Goal: Contribute content: Add original content to the website for others to see

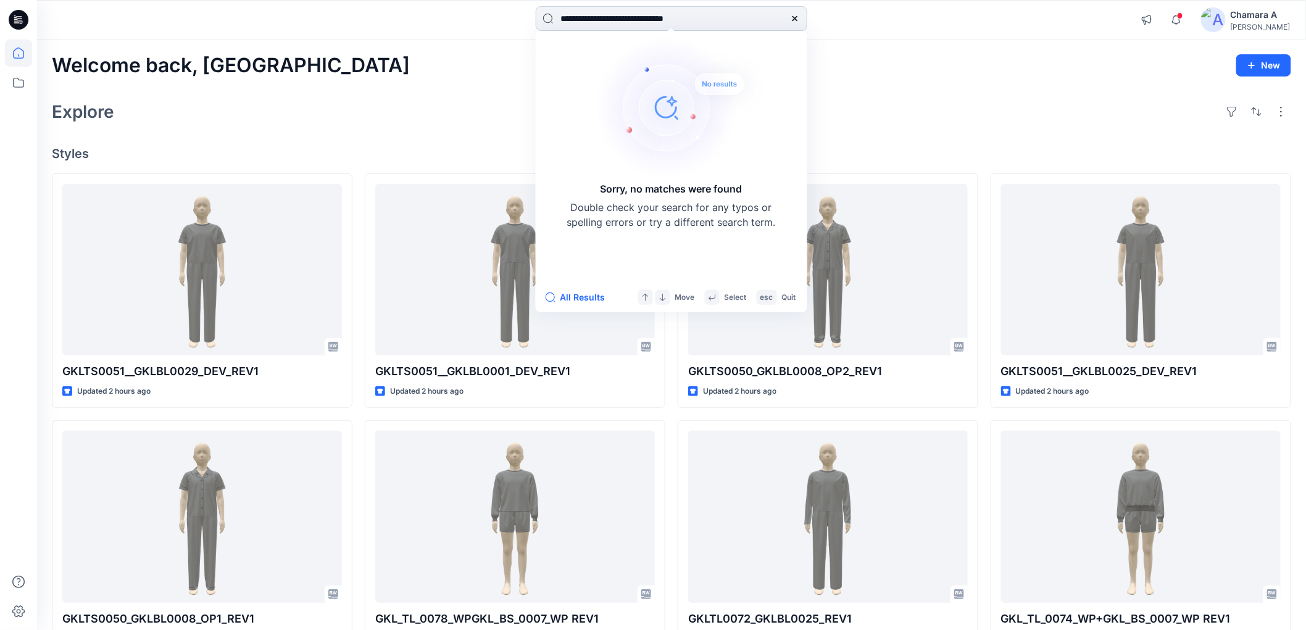
drag, startPoint x: 703, startPoint y: 20, endPoint x: 774, endPoint y: 22, distance: 71.6
click at [774, 22] on input "**********" at bounding box center [672, 18] width 272 height 25
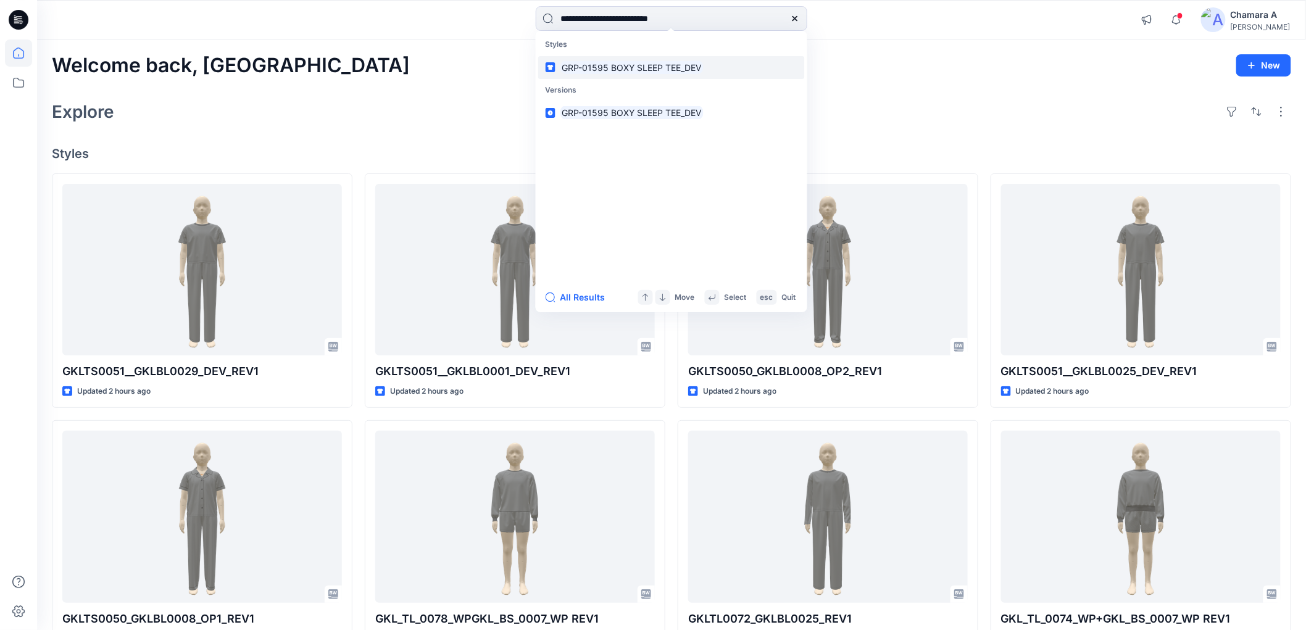
type input "**********"
click at [661, 72] on mark "GRP-01595 BOXY SLEEP TEE_DEV" at bounding box center [632, 67] width 143 height 14
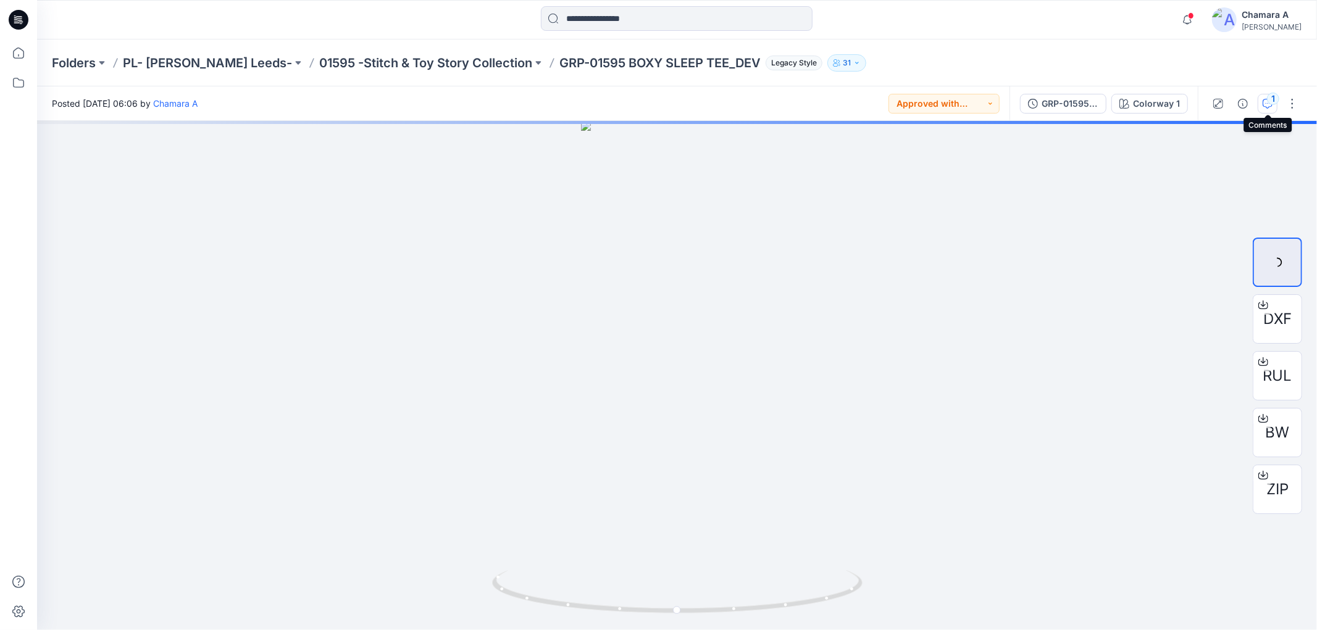
click at [1270, 97] on div "1" at bounding box center [1273, 99] width 12 height 12
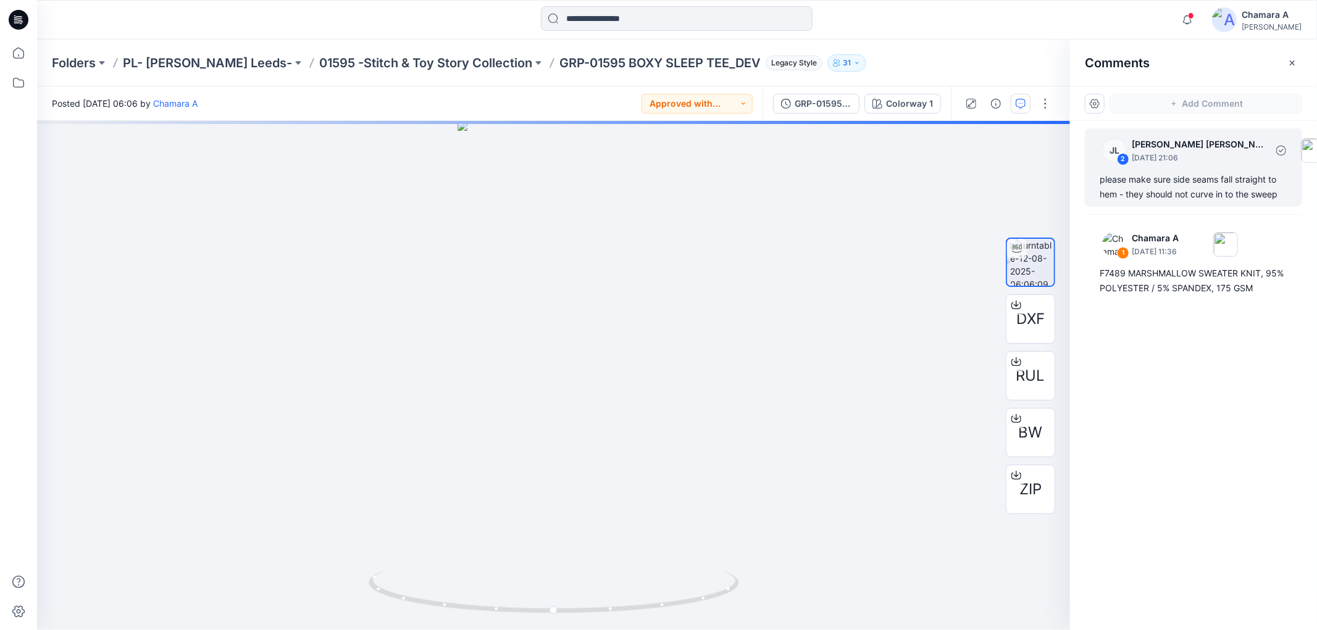
click at [1161, 177] on div "please make sure side seams fall straight to hem - they should not curve in to …" at bounding box center [1193, 187] width 188 height 30
click at [1151, 169] on div "JL 2 Jessica Lisa August 15, 2025 21:06 please make sure side seams fall straig…" at bounding box center [1193, 167] width 217 height 78
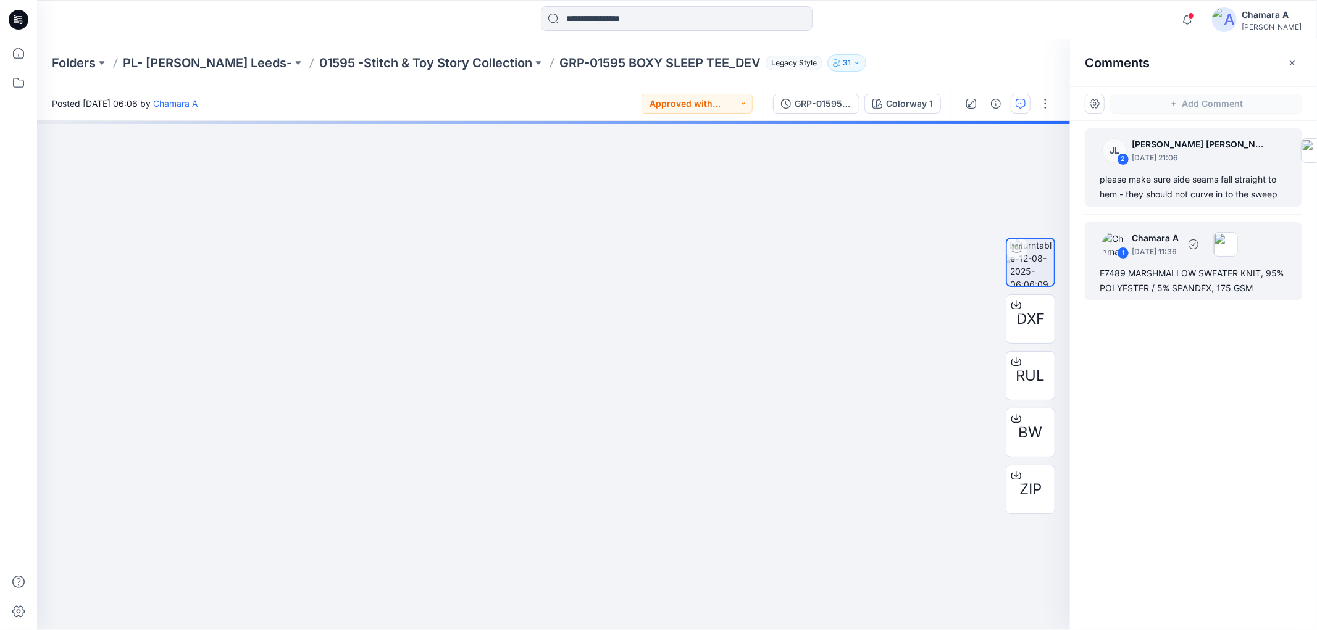
click at [1101, 285] on div "F7489 MARSHMALLOW SWEATER KNIT, 95% POLYESTER / 5% SPANDEX, 175 GSM" at bounding box center [1193, 281] width 188 height 30
click at [1134, 184] on div "please make sure side seams fall straight to hem - they should not curve in to …" at bounding box center [1193, 187] width 188 height 30
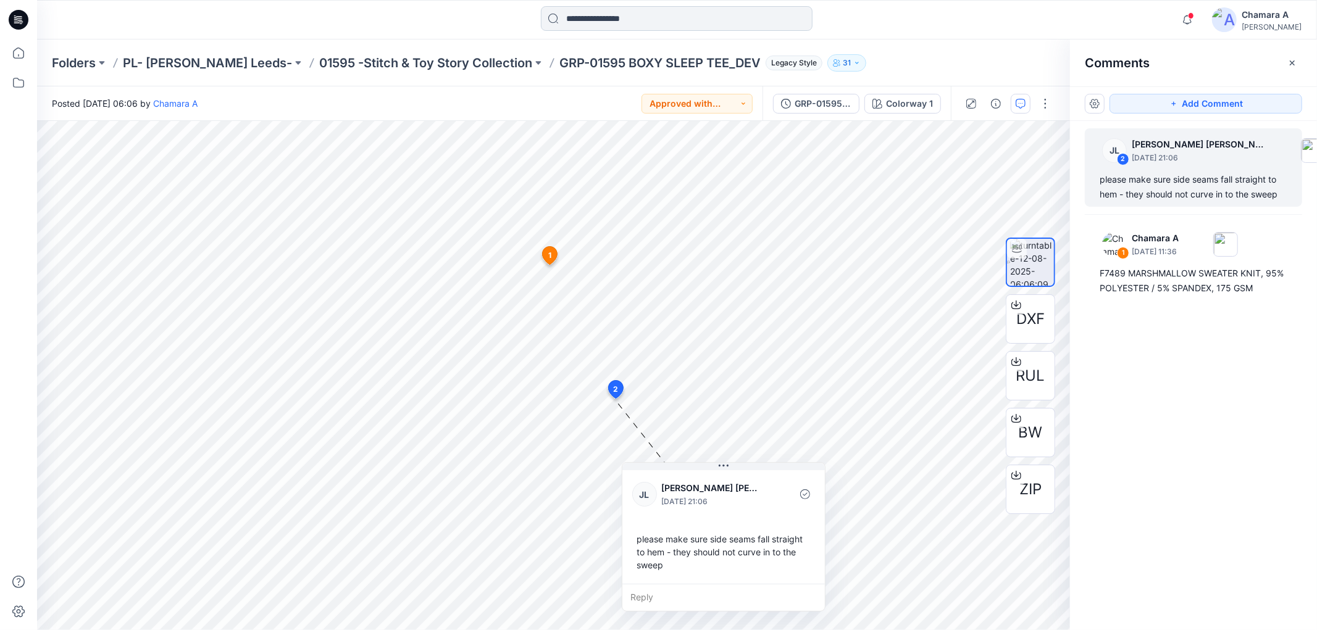
click at [620, 22] on input at bounding box center [677, 18] width 272 height 25
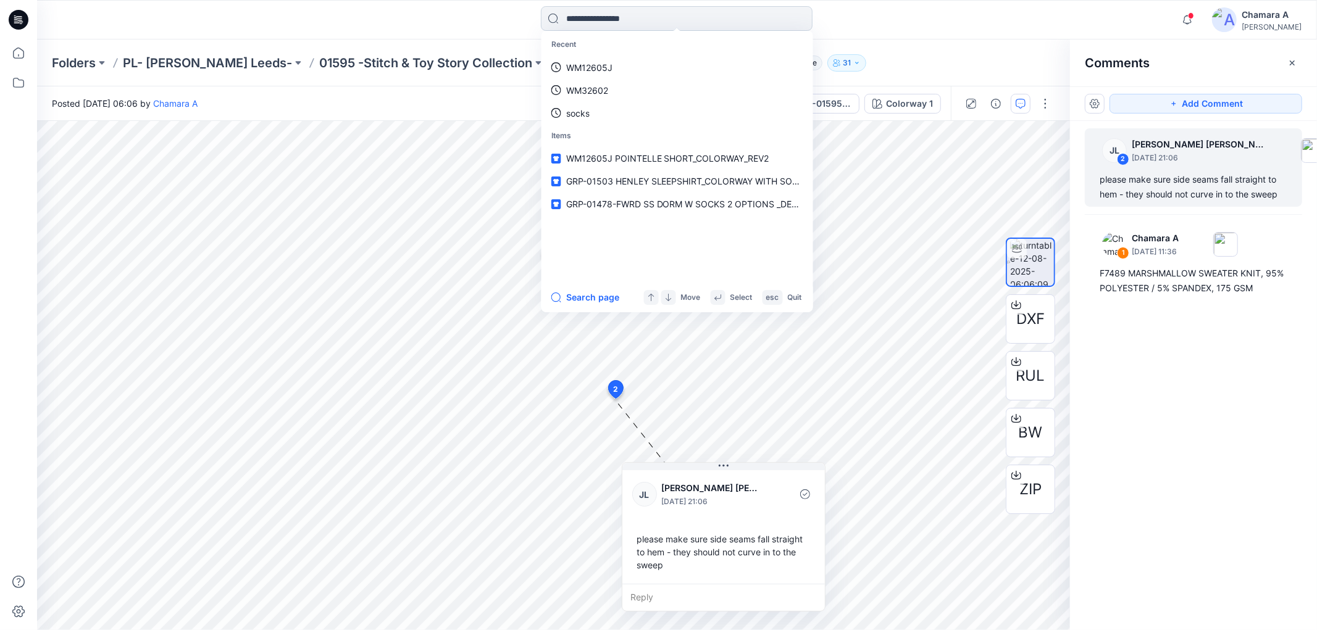
paste input "**********"
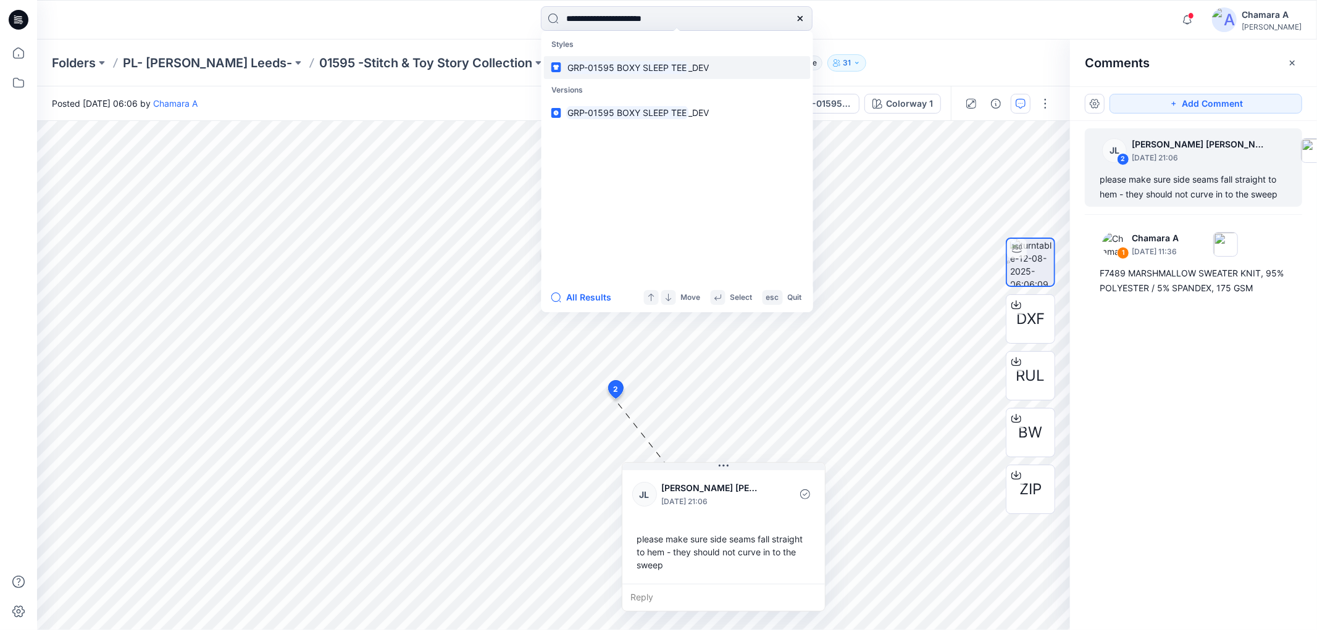
type input "**********"
click at [614, 58] on link "GRP-01595 BOXY SLEEP TEE _DEV" at bounding box center [677, 67] width 267 height 23
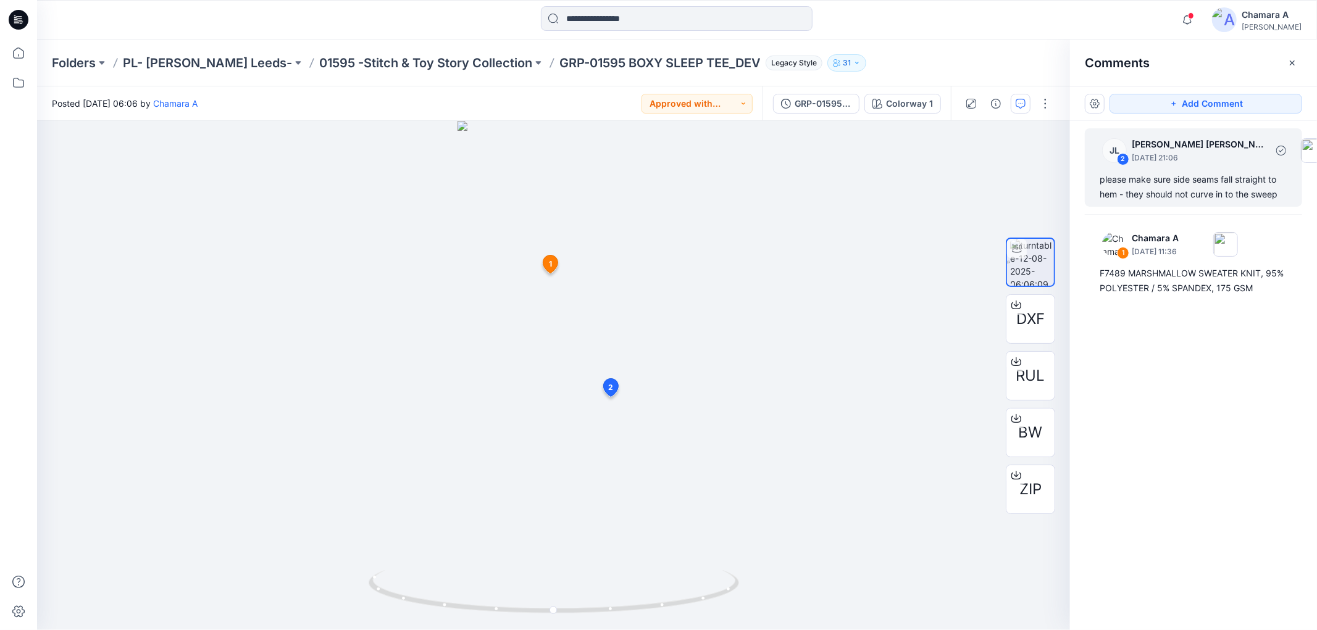
click at [1175, 167] on div "JL 2 Jessica Lisa August 15, 2025 21:06" at bounding box center [1214, 150] width 244 height 34
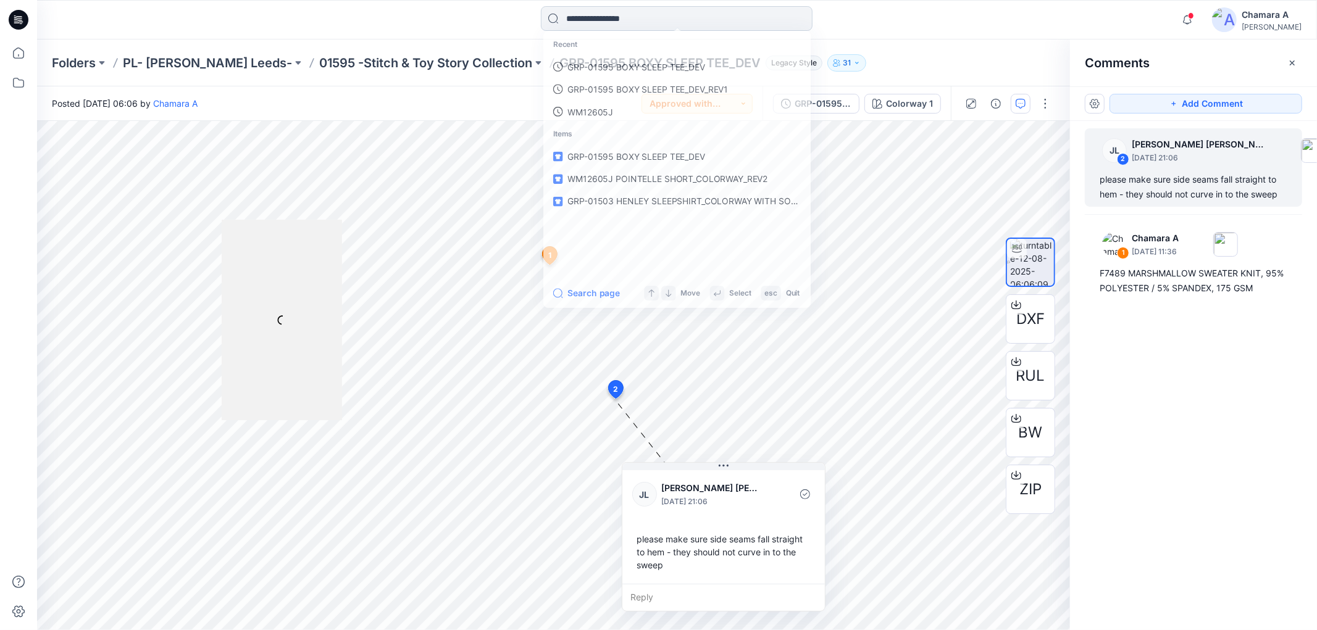
click at [640, 22] on input at bounding box center [677, 18] width 272 height 25
paste input "**********"
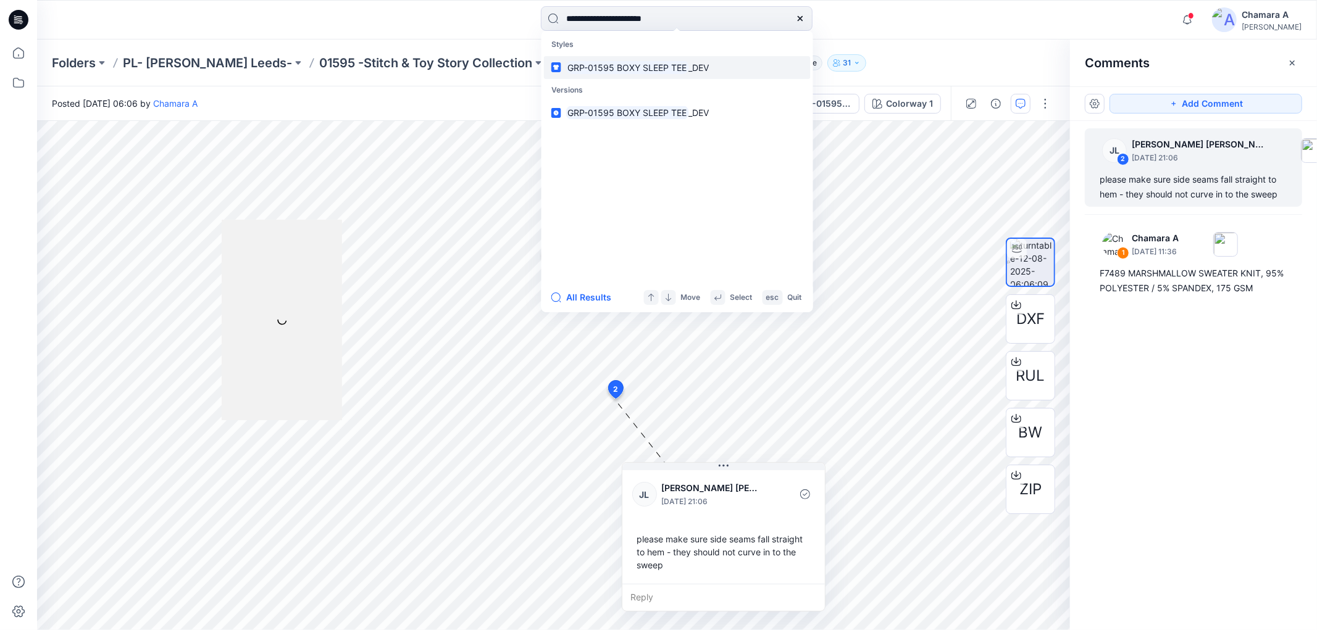
type input "**********"
click at [624, 64] on mark "GRP-01595 BOXY SLEEP TEE" at bounding box center [627, 67] width 123 height 14
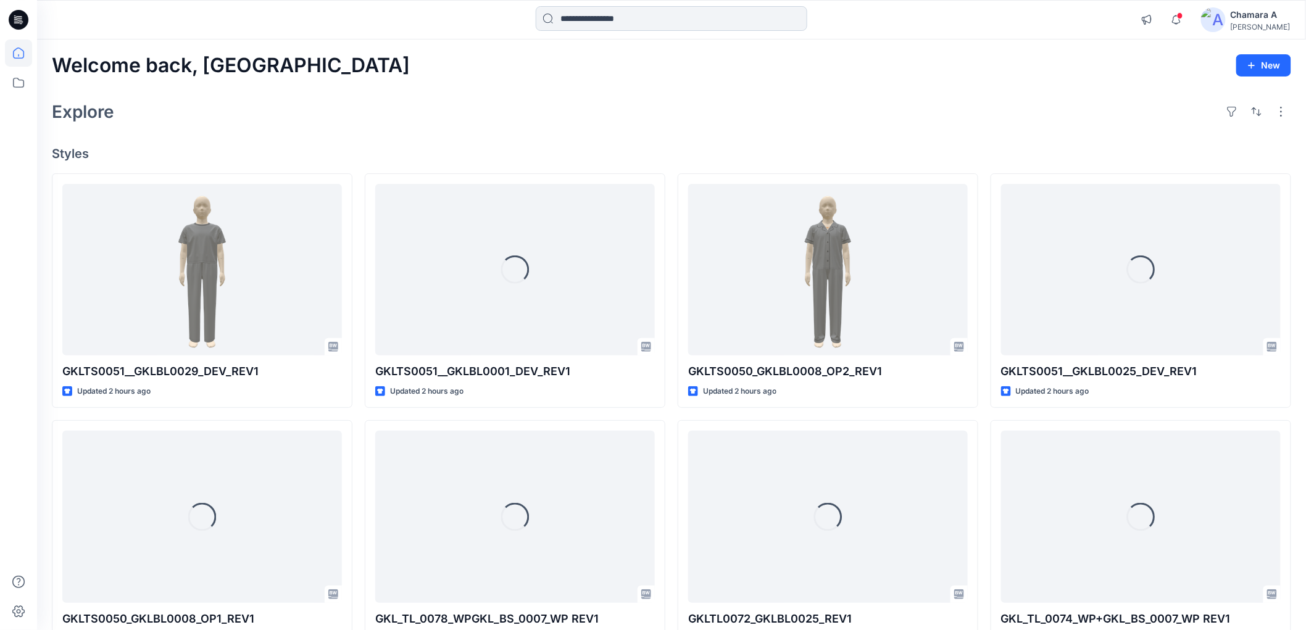
click at [634, 15] on input at bounding box center [672, 18] width 272 height 25
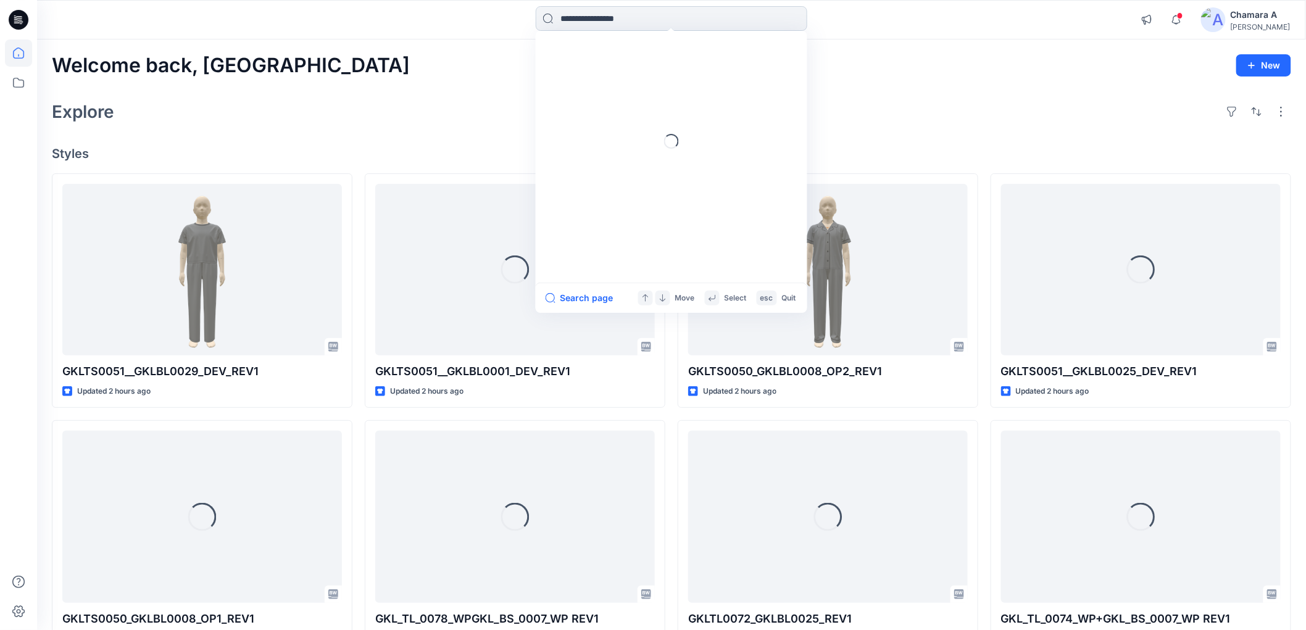
paste input "**********"
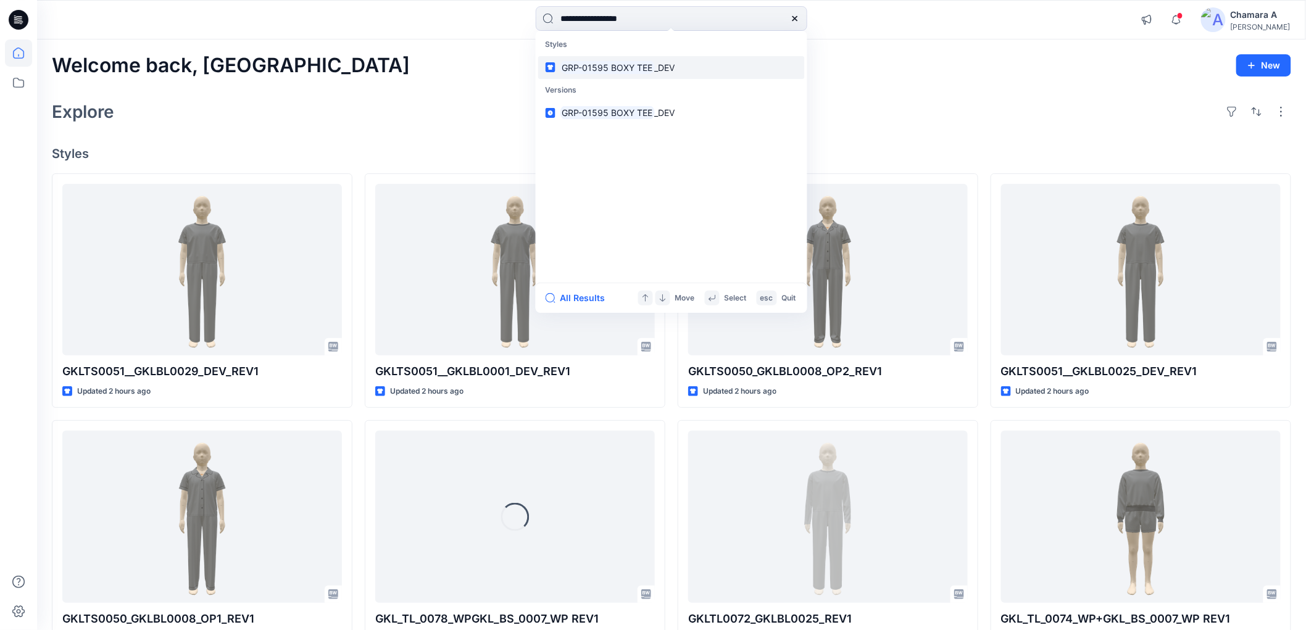
type input "**********"
click at [596, 64] on mark "GRP-01595 BOXY TEE" at bounding box center [608, 67] width 94 height 14
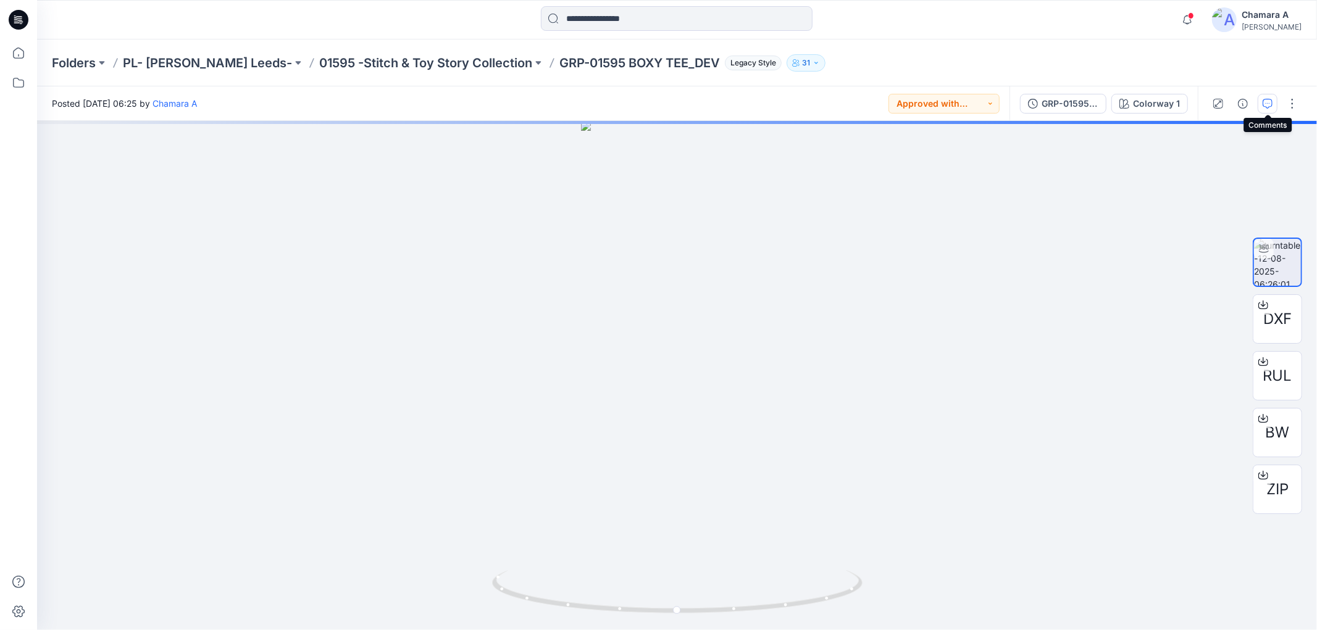
click at [1264, 99] on icon "button" at bounding box center [1267, 104] width 10 height 10
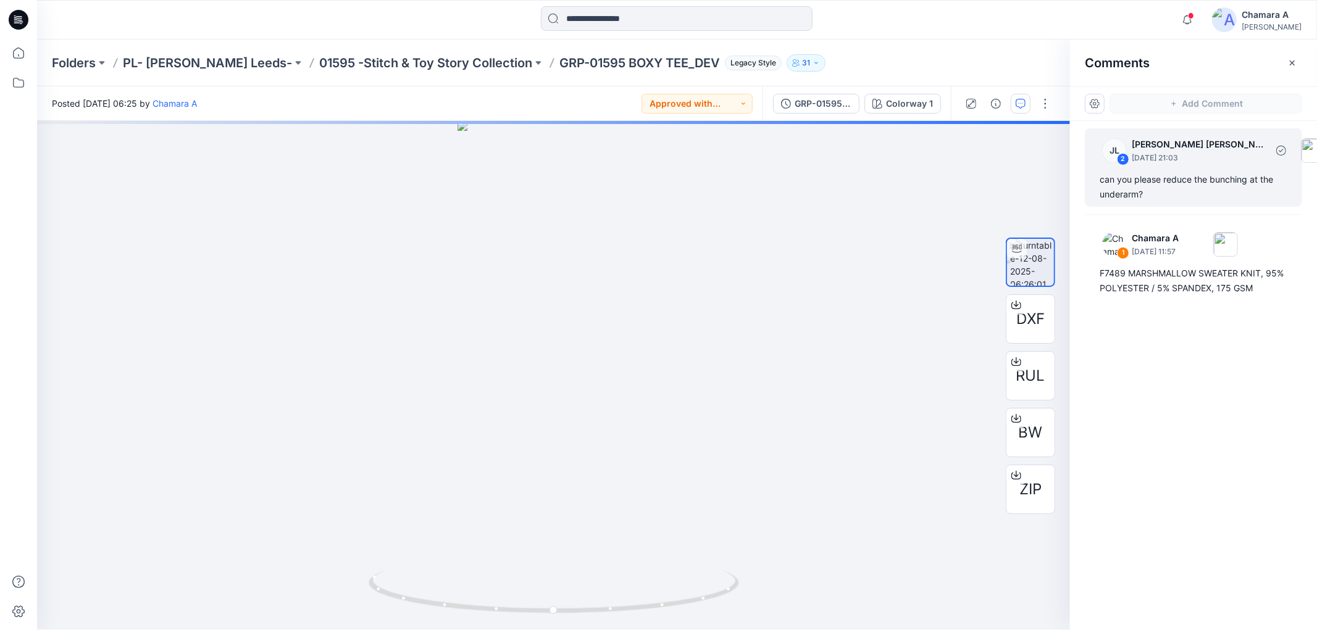
click at [1165, 177] on div "can you please reduce the bunching at the underarm?" at bounding box center [1193, 187] width 188 height 30
click at [1190, 167] on div "JL 2 Jessica Lisa August 15, 2025 21:03" at bounding box center [1214, 150] width 244 height 34
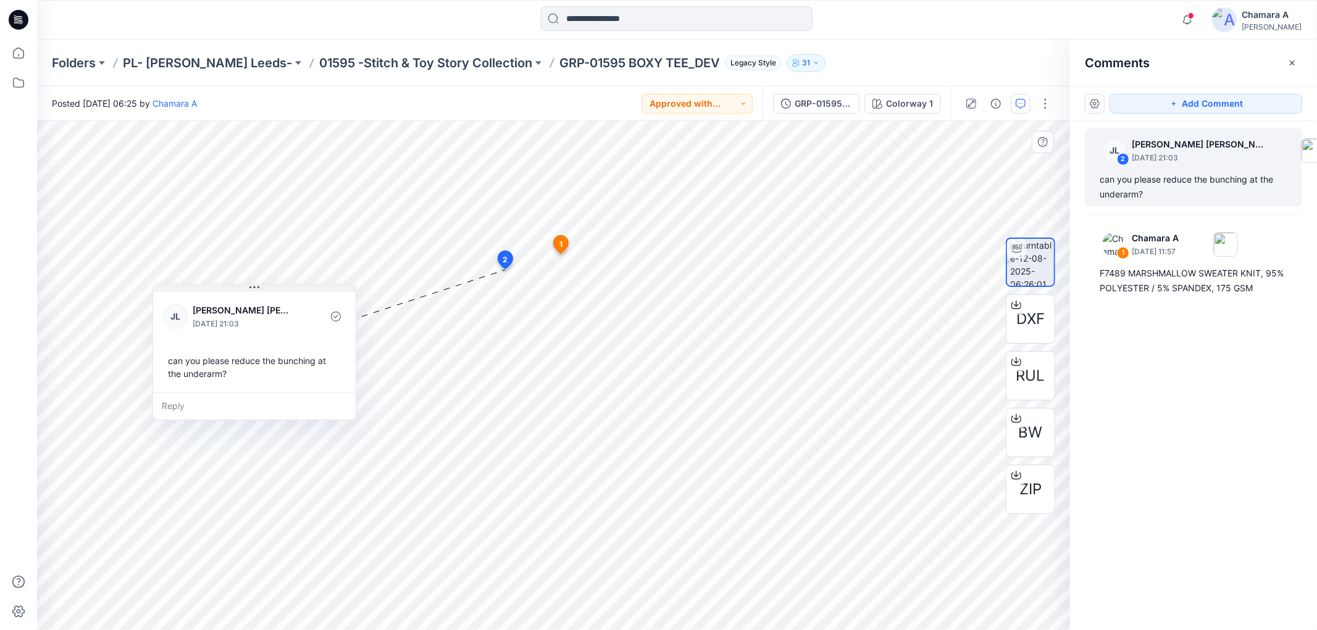
drag, startPoint x: 613, startPoint y: 282, endPoint x: 280, endPoint y: 291, distance: 333.5
click at [280, 291] on button at bounding box center [254, 288] width 202 height 7
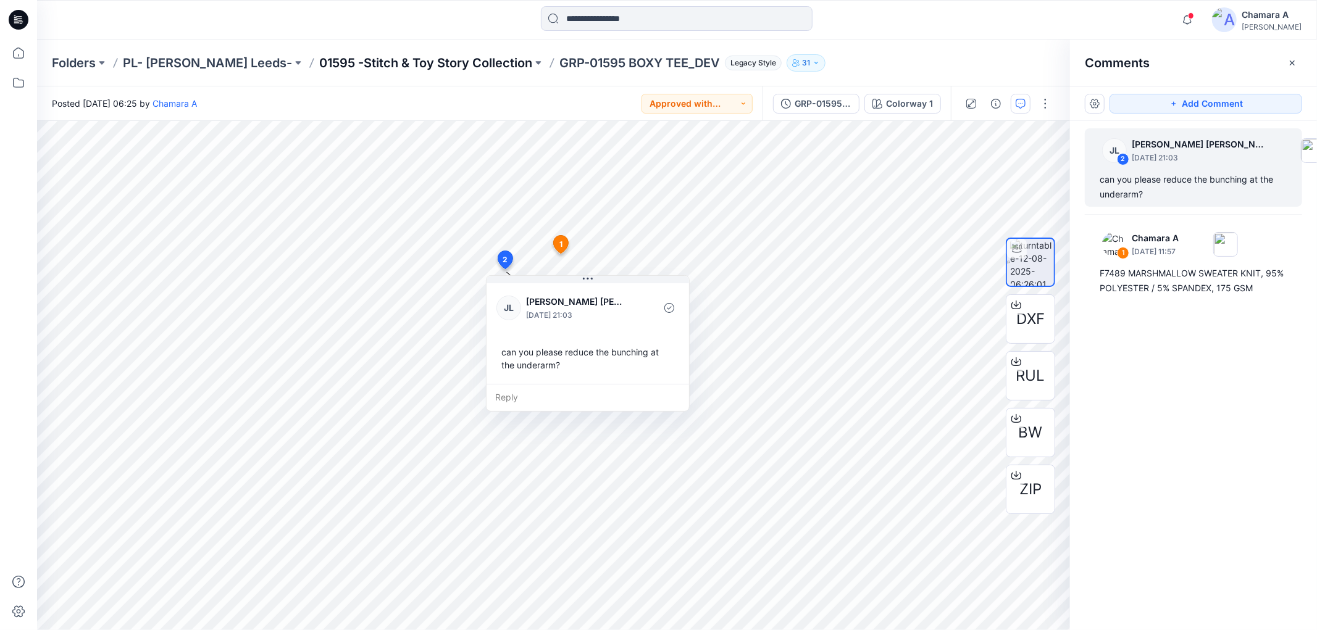
click at [415, 60] on p "01595 -Stitch & Toy Story Collection" at bounding box center [425, 62] width 213 height 17
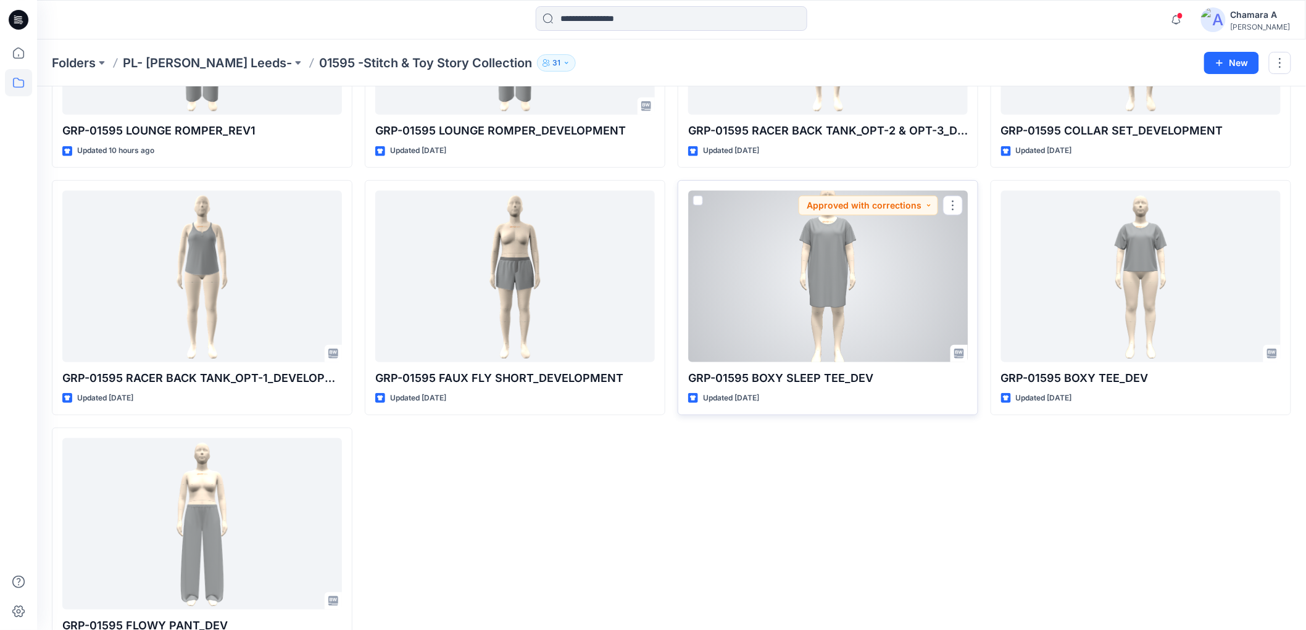
scroll to position [253, 0]
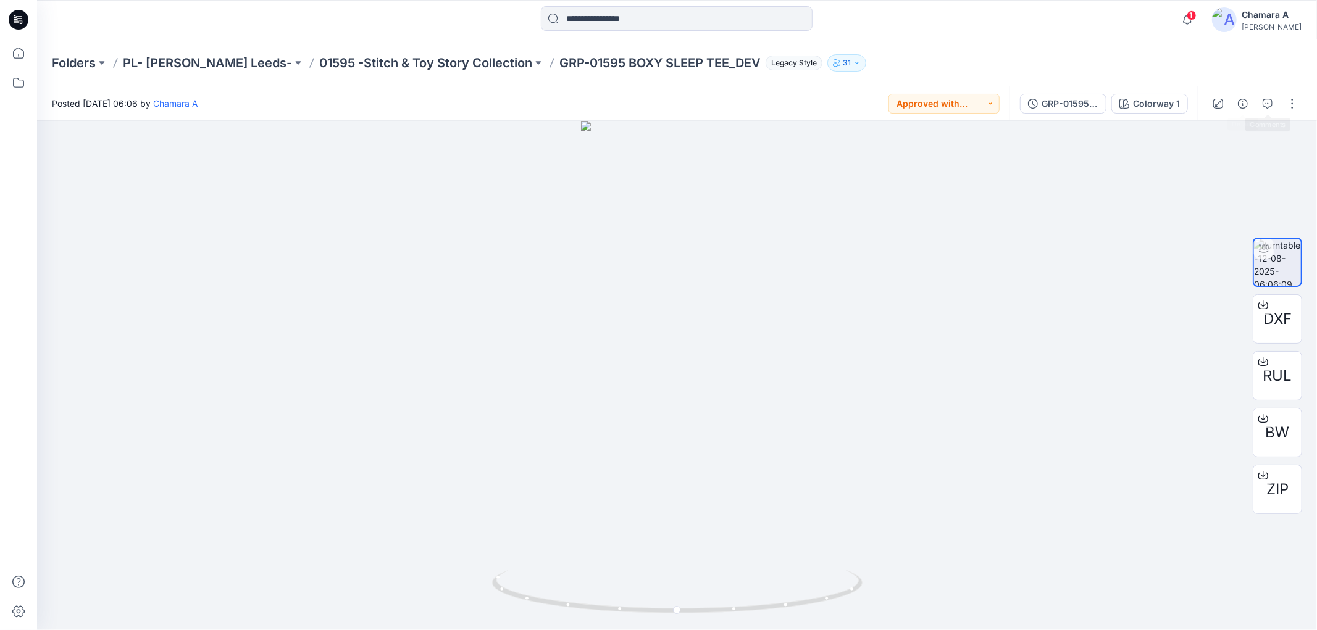
click at [1278, 104] on div at bounding box center [1255, 103] width 114 height 35
click at [1269, 102] on icon "button" at bounding box center [1267, 104] width 10 height 10
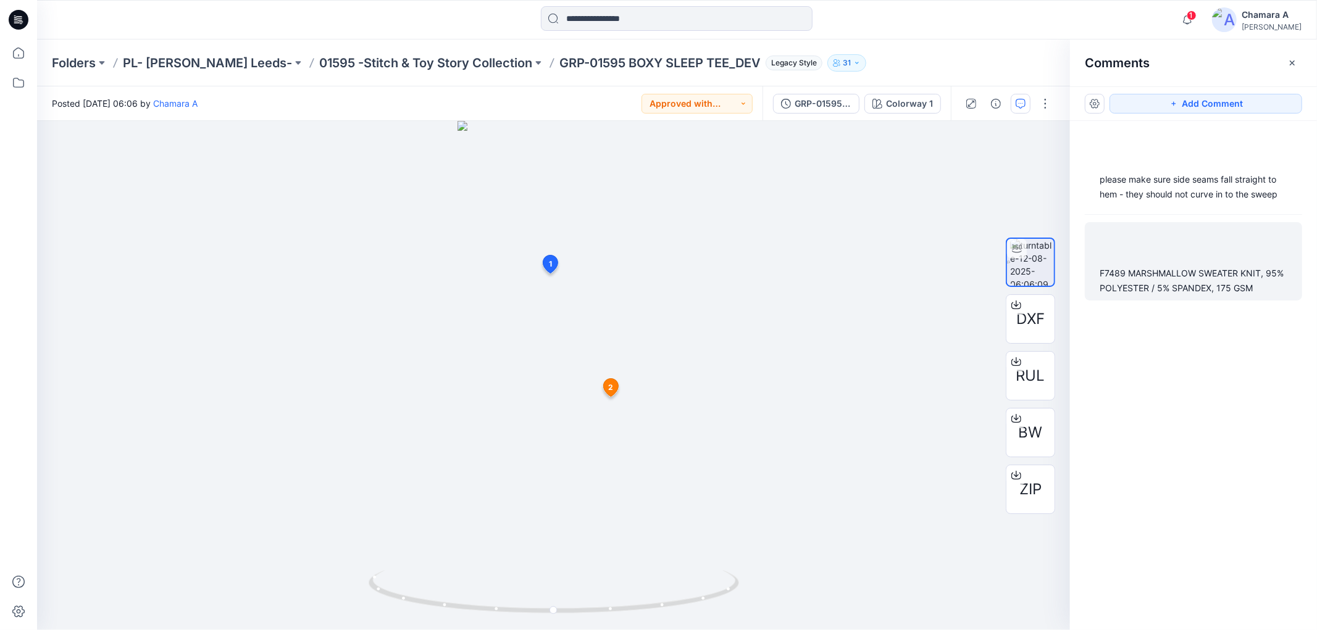
click at [1138, 272] on div "F7489 MARSHMALLOW SWEATER KNIT, 95% POLYESTER / 5% SPANDEX, 175 GSM" at bounding box center [1193, 281] width 188 height 30
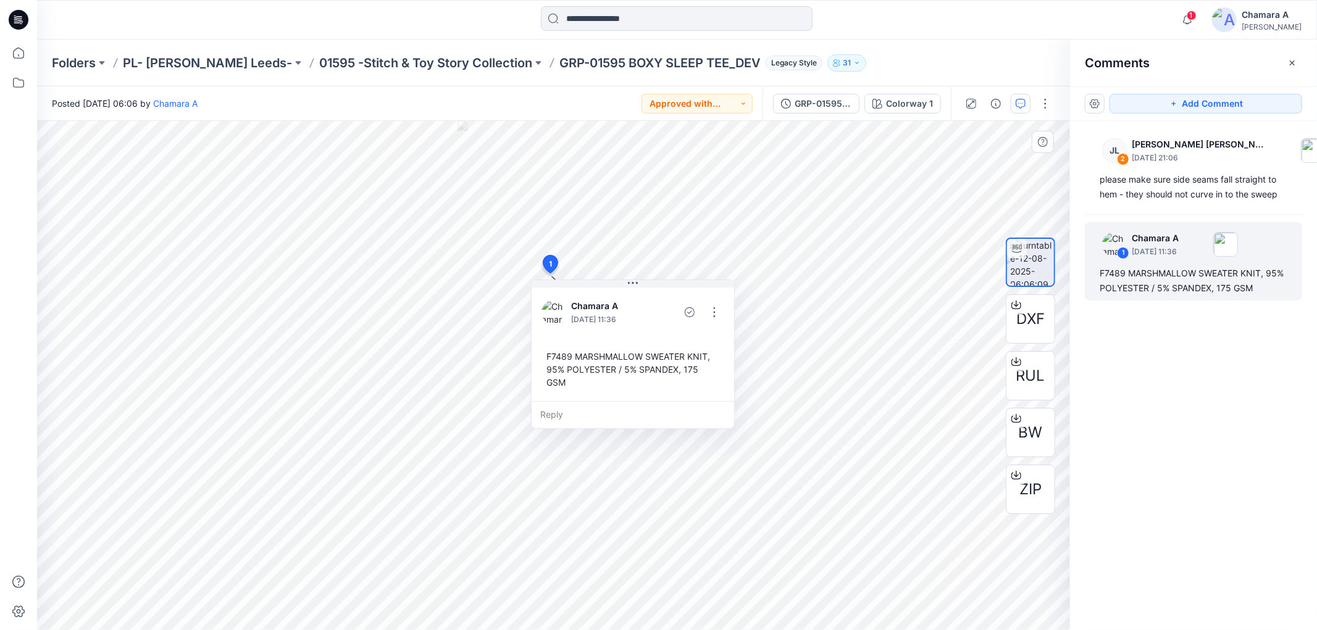
click at [553, 354] on div "F7489 MARSHMALLOW SWEATER KNIT, 95% POLYESTER / 5% SPANDEX, 175 GSM" at bounding box center [632, 369] width 183 height 49
drag, startPoint x: 553, startPoint y: 354, endPoint x: 733, endPoint y: 370, distance: 181.6
click at [733, 370] on div "Chamara A August 12, 2025 11:36 F7489 MARSHMALLOW SWEATER KNIT, 95% POLYESTER /…" at bounding box center [633, 343] width 202 height 116
copy div "F7489 MARSHMALLOW SWEATER KNIT, 95% POLYESTER / 5% SPANDEX, 175 GSM Reply 2 JL …"
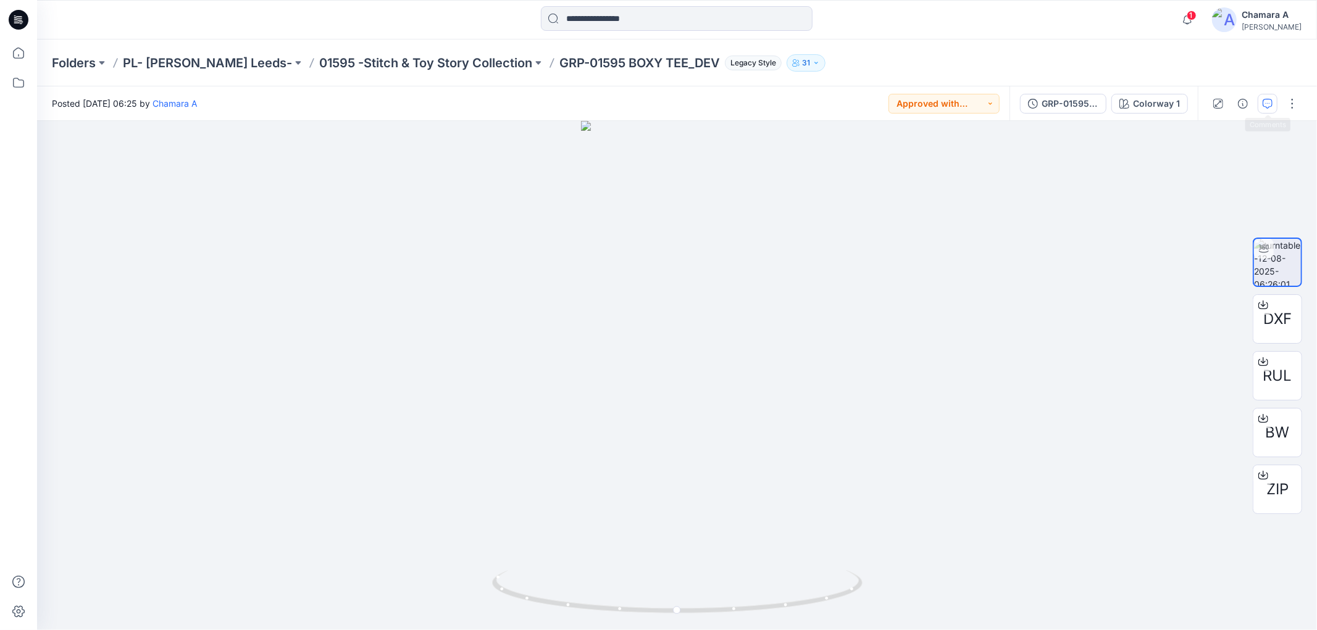
click at [1269, 96] on button "button" at bounding box center [1267, 104] width 20 height 20
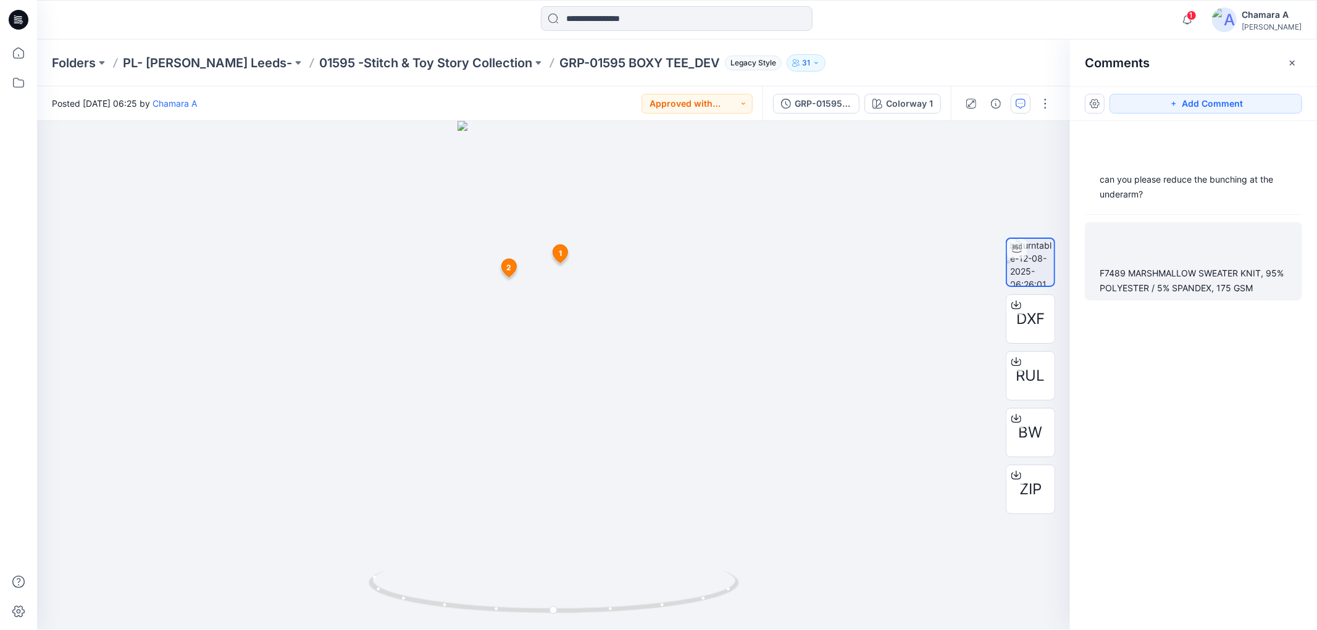
click at [1134, 290] on div "F7489 MARSHMALLOW SWEATER KNIT, 95% POLYESTER / 5% SPANDEX, 175 GSM" at bounding box center [1193, 281] width 188 height 30
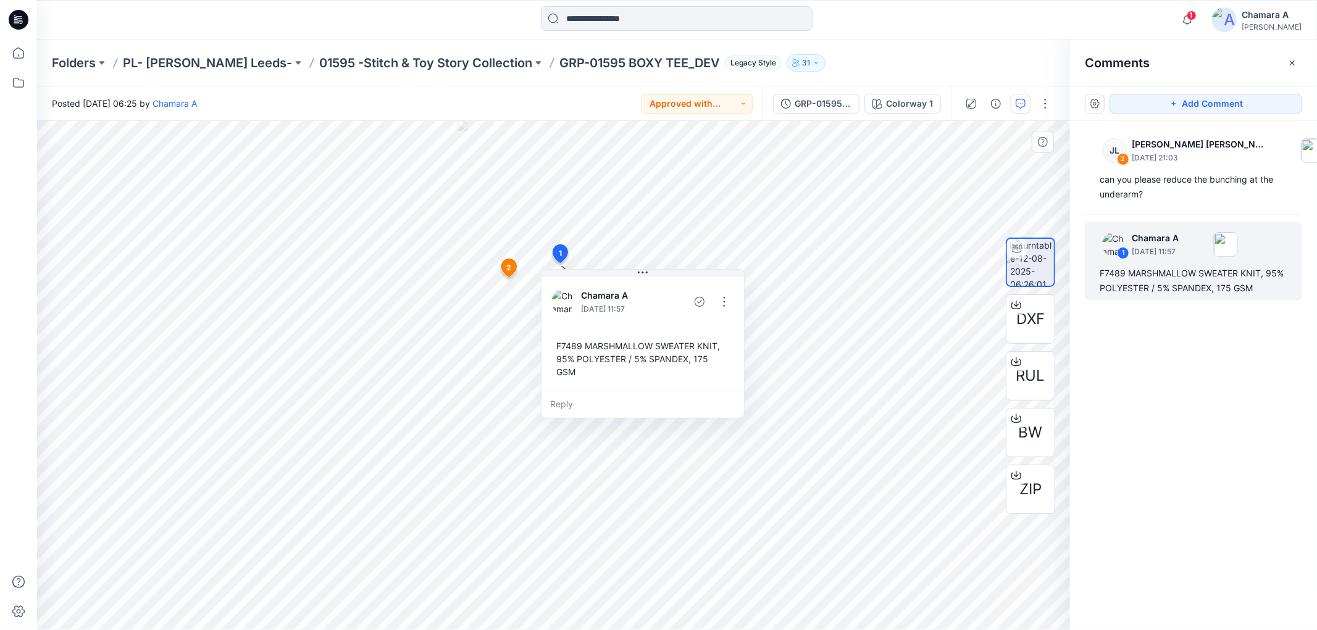
click at [553, 346] on div "F7489 MARSHMALLOW SWEATER KNIT, 95% POLYESTER / 5% SPANDEX, 175 GSM" at bounding box center [642, 359] width 183 height 49
drag, startPoint x: 553, startPoint y: 344, endPoint x: 691, endPoint y: 373, distance: 141.3
click at [698, 378] on div "Chamara A August 12, 2025 11:57 F7489 MARSHMALLOW SWEATER KNIT, 95% POLYESTER /…" at bounding box center [643, 343] width 204 height 149
copy div "F7489 MARSHMALLOW SWEATER KNIT, 95% POLYESTER / 5% SPANDEX, 175 GSM Reply 2 JL …"
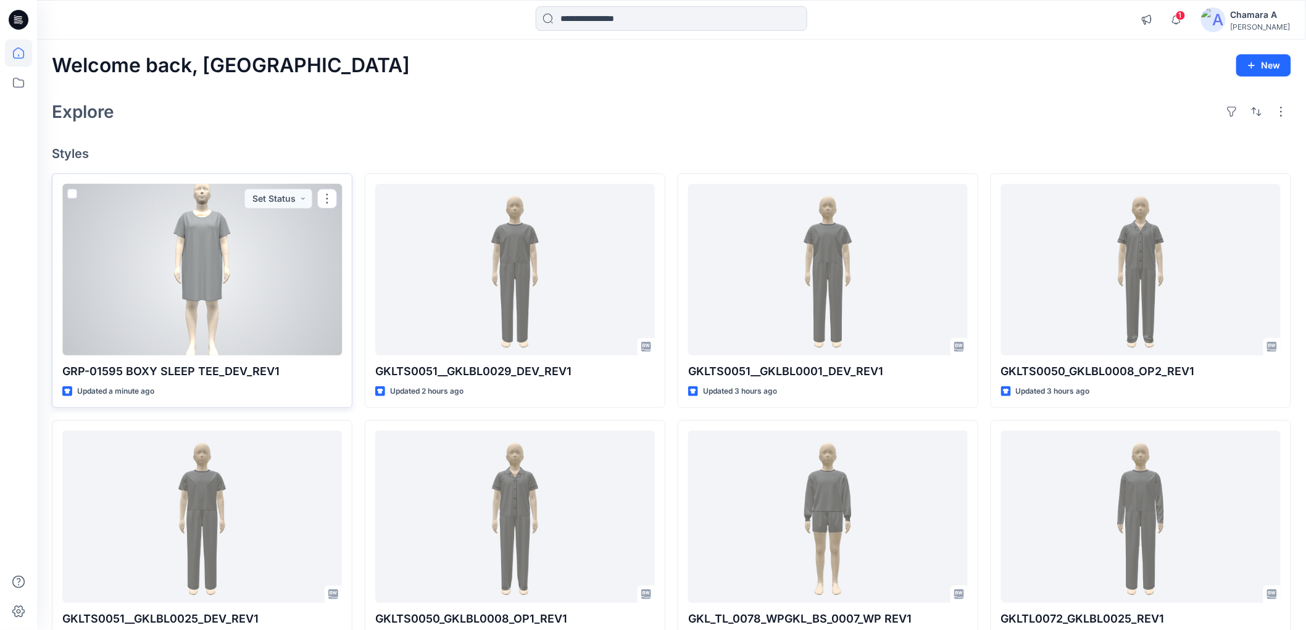
click at [249, 270] on div at bounding box center [202, 270] width 280 height 172
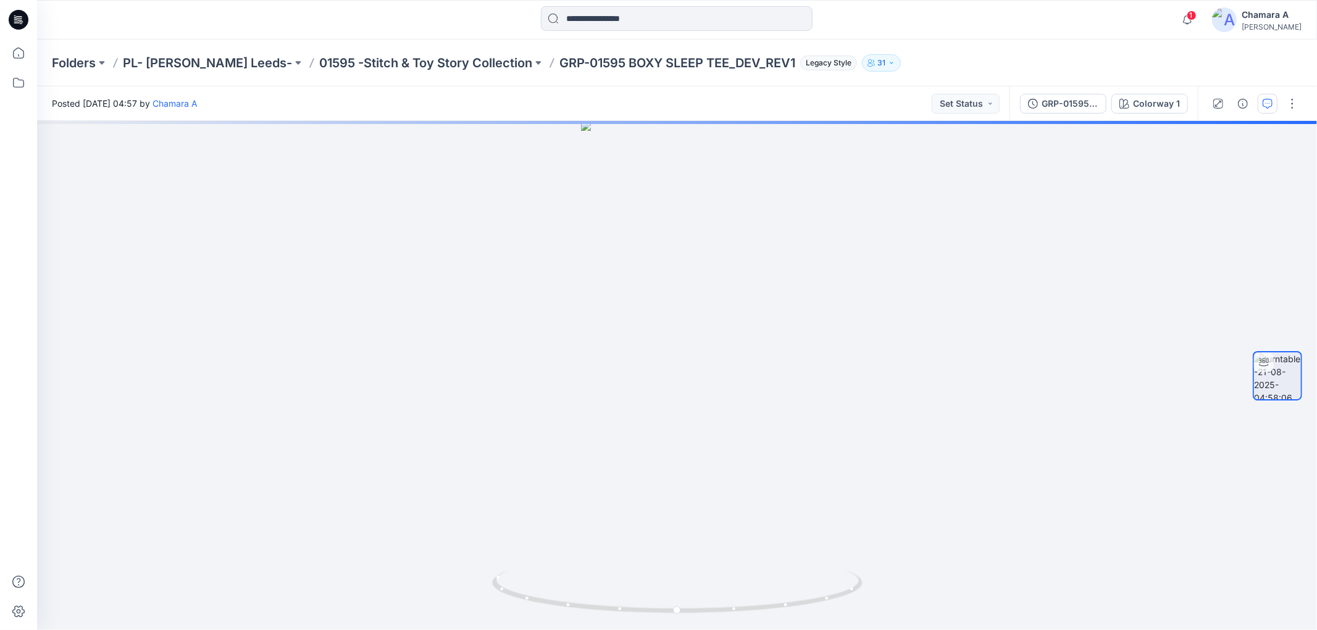
click at [1266, 109] on button "button" at bounding box center [1267, 104] width 20 height 20
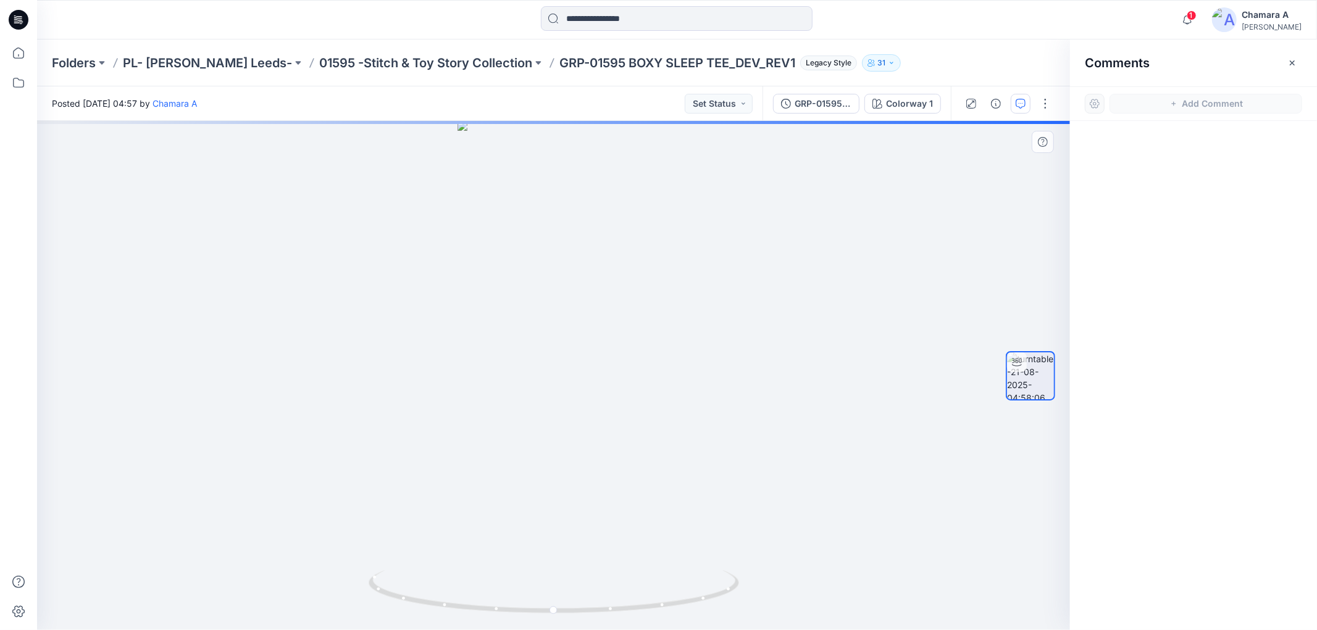
click at [556, 288] on div at bounding box center [553, 375] width 1033 height 509
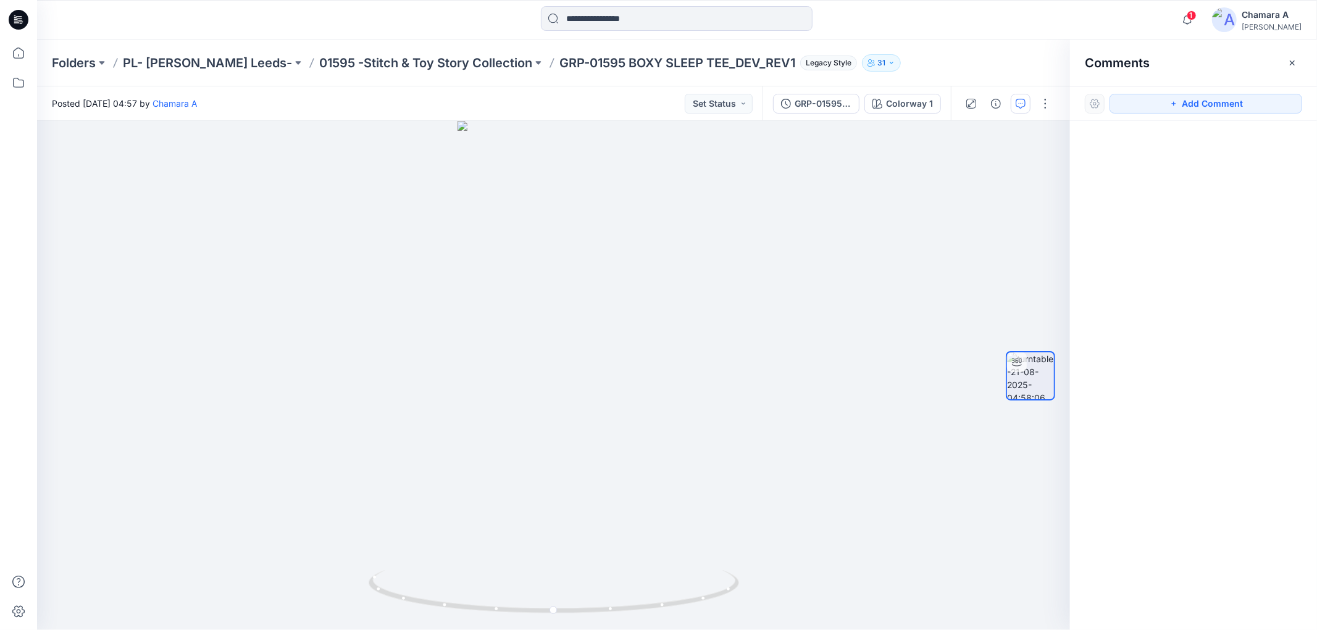
click at [1175, 321] on div at bounding box center [1193, 353] width 247 height 464
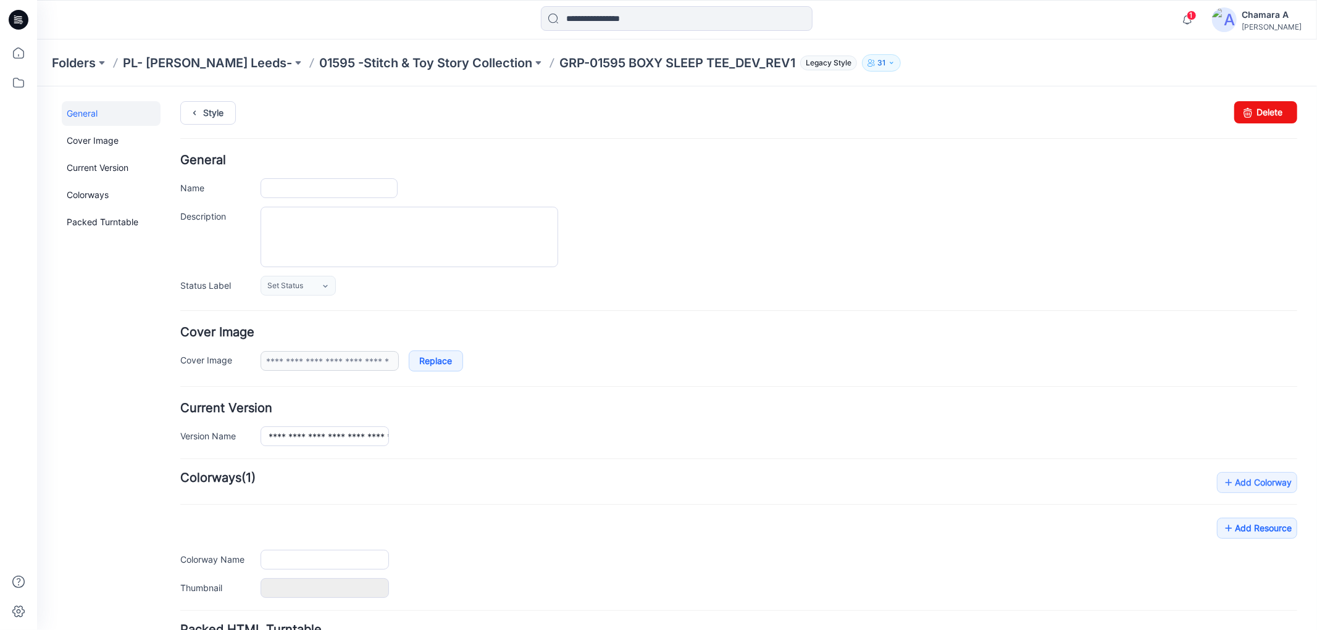
type input "**********"
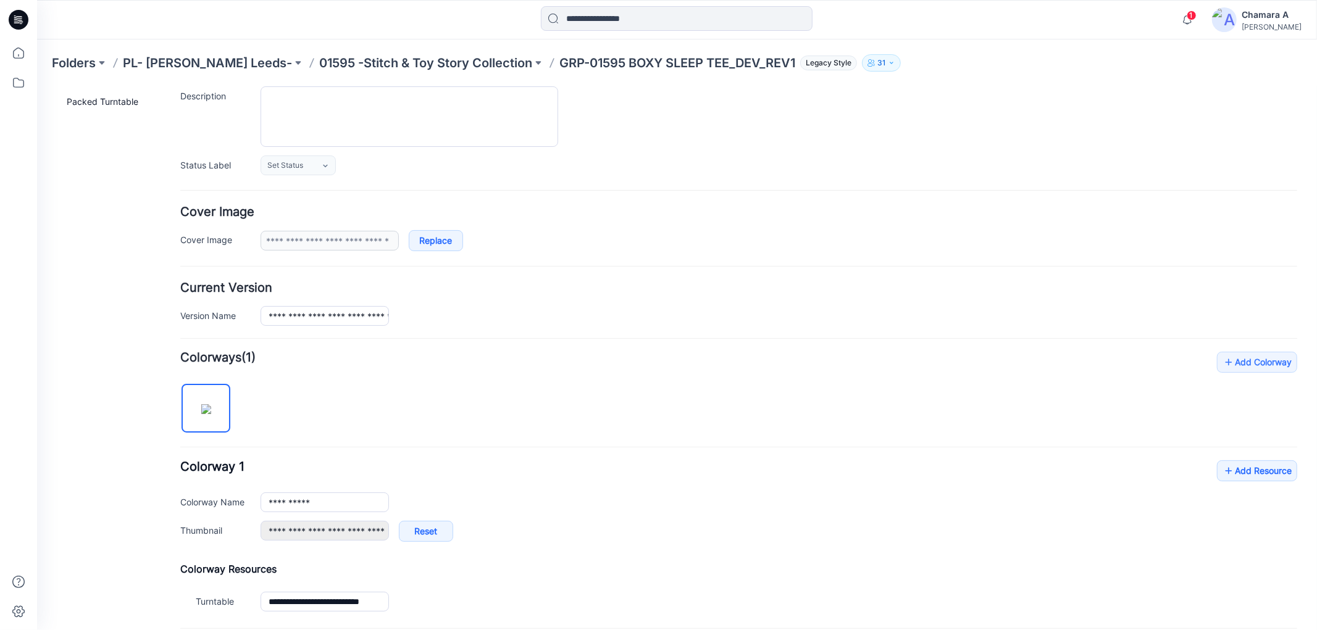
scroll to position [137, 0]
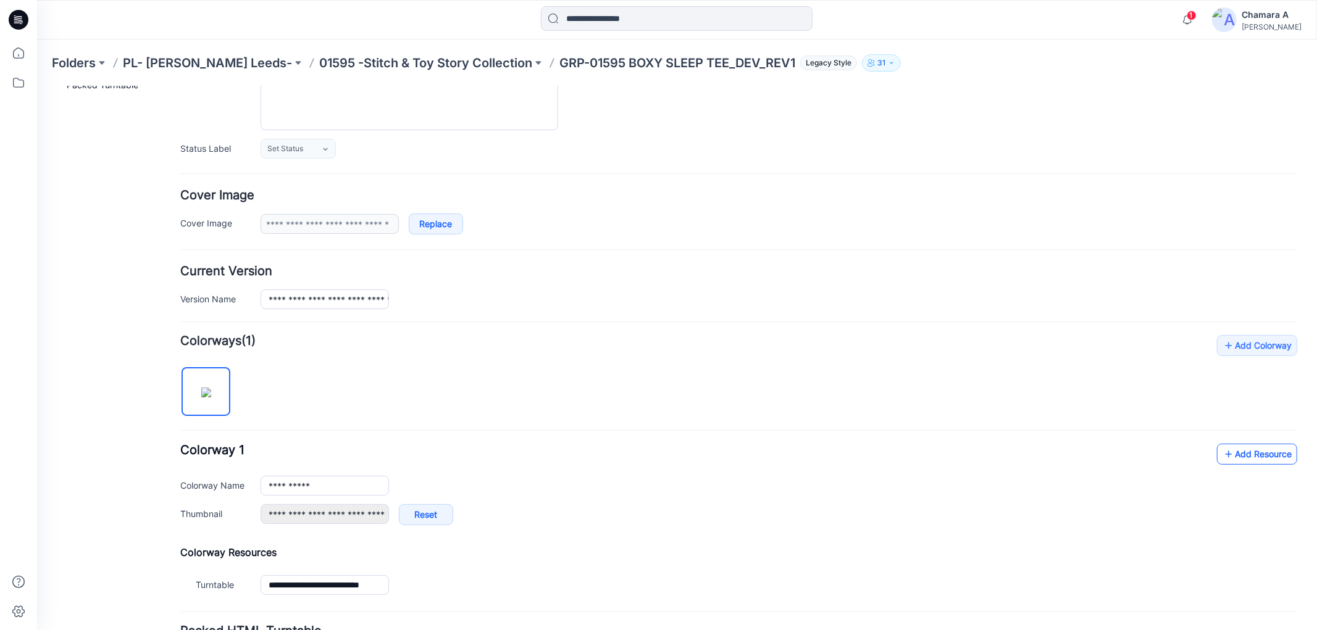
click at [1224, 459] on link "Add Resource" at bounding box center [1256, 453] width 80 height 21
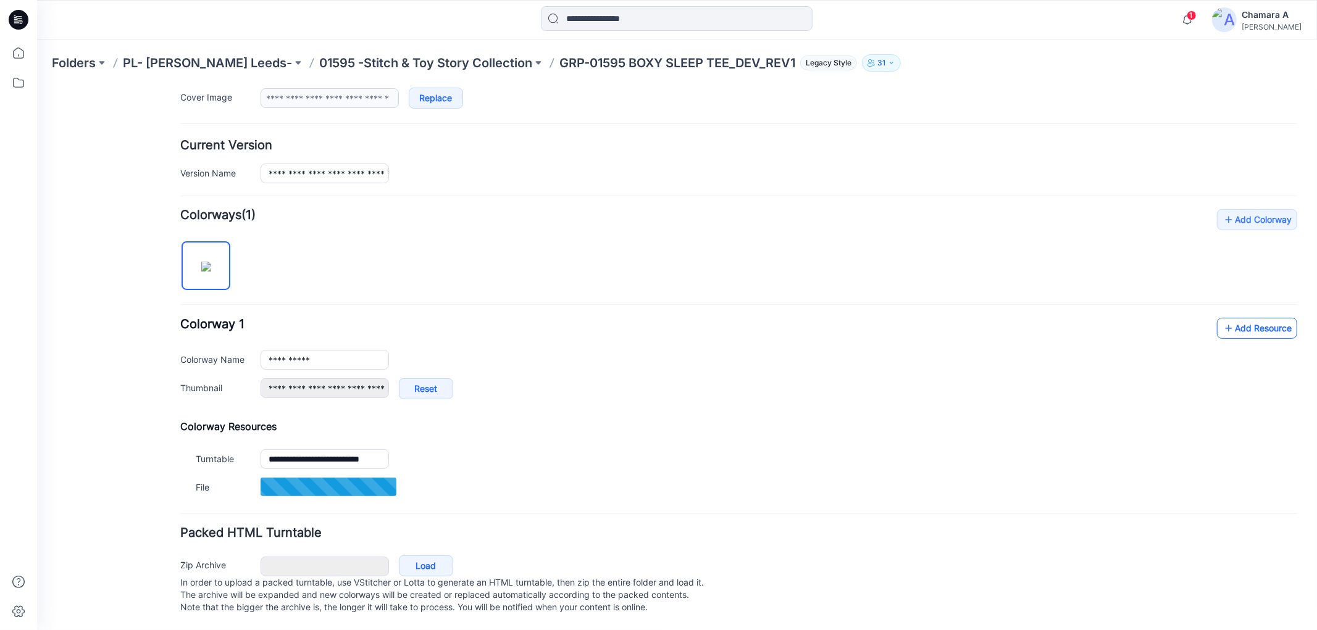
click at [1216, 317] on link "Add Resource" at bounding box center [1256, 327] width 80 height 21
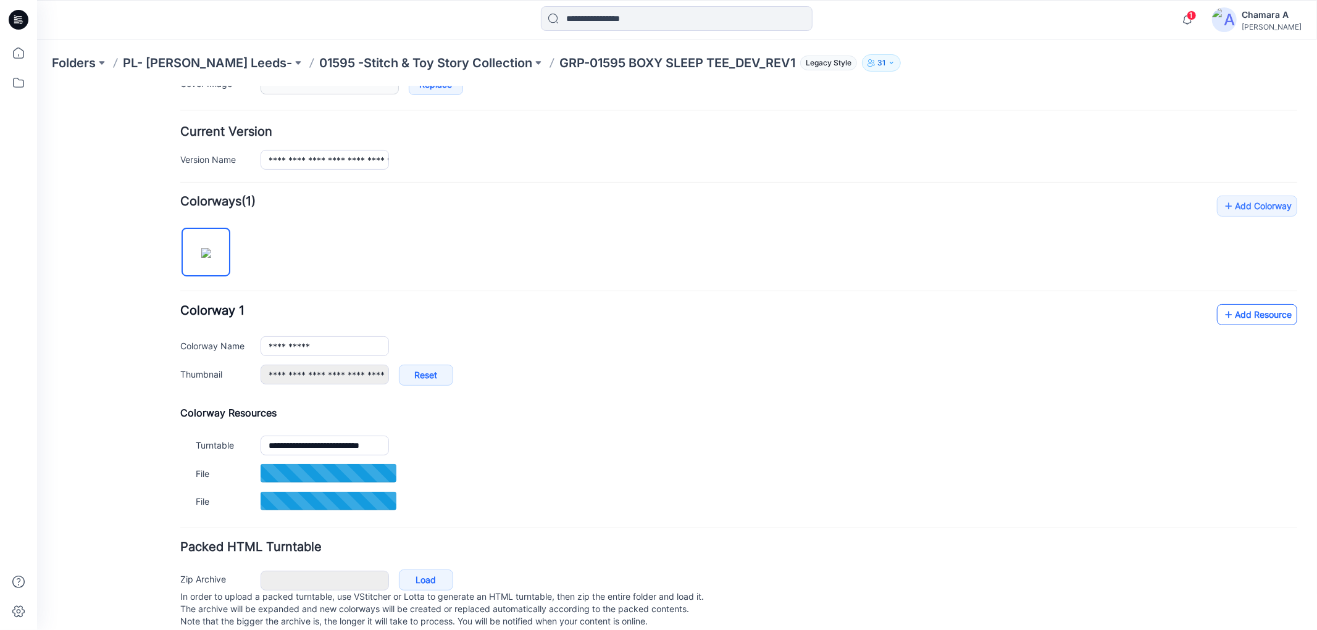
click at [1222, 313] on icon at bounding box center [1228, 314] width 12 height 20
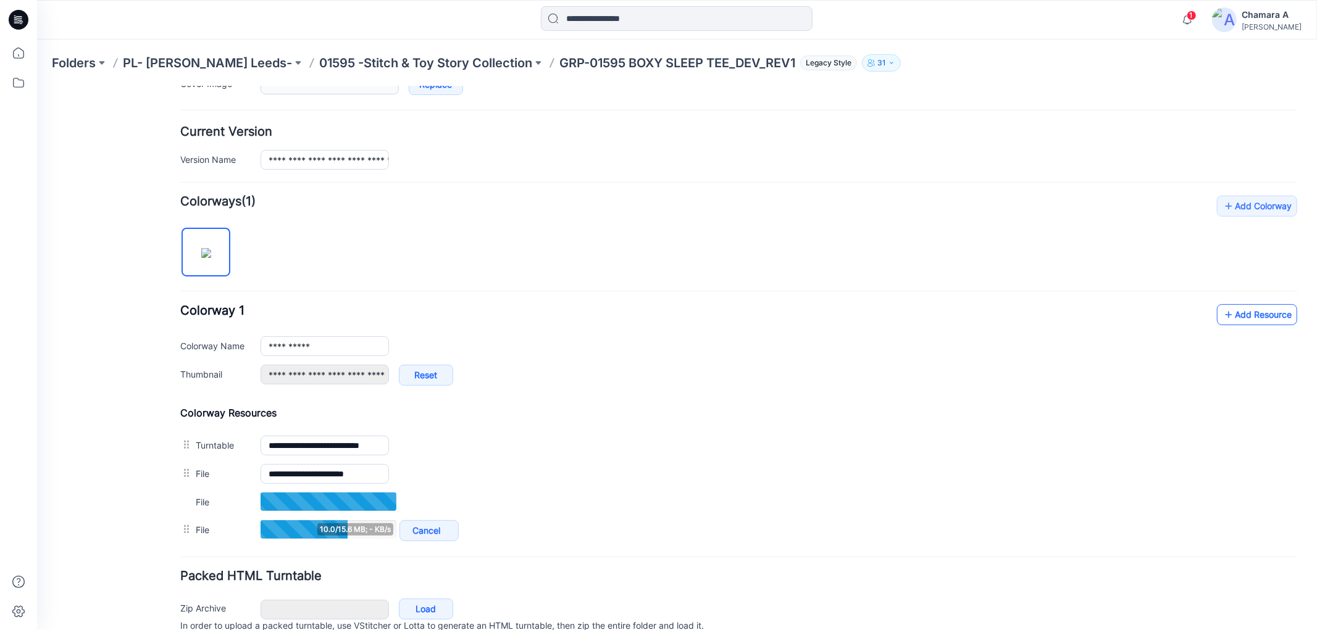
click at [1274, 319] on link "Add Resource" at bounding box center [1256, 314] width 80 height 21
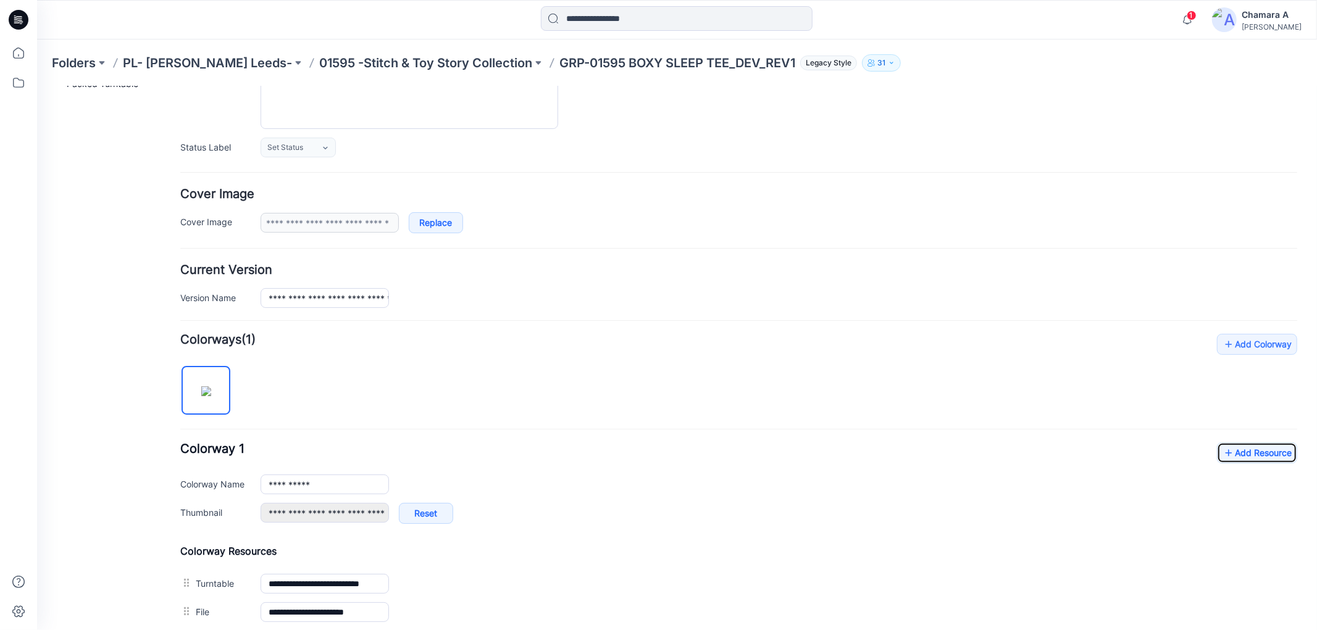
scroll to position [0, 0]
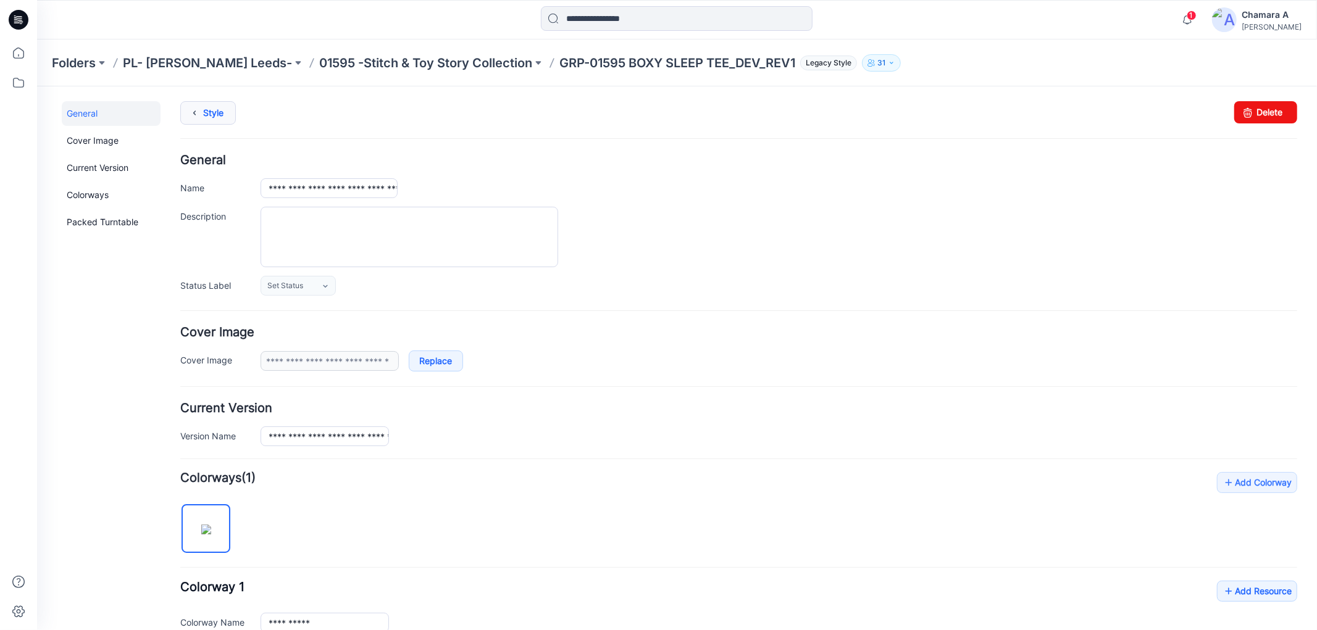
click at [207, 114] on link "Style" at bounding box center [208, 112] width 56 height 23
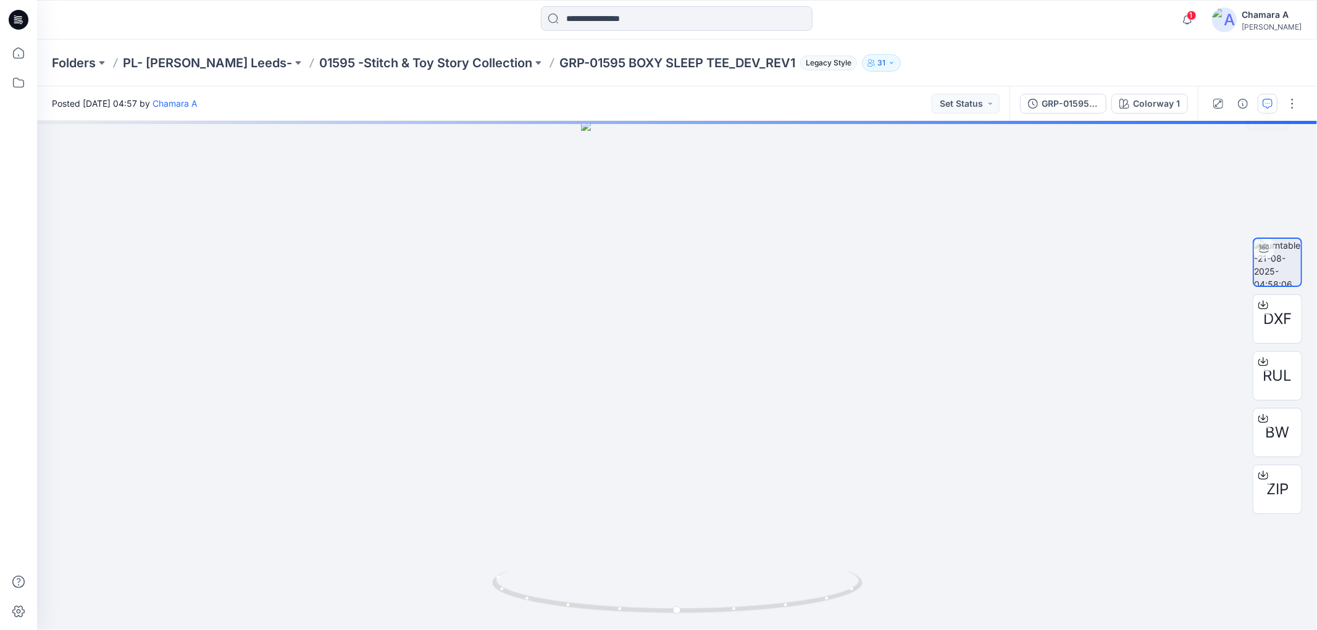
click at [1272, 97] on button "button" at bounding box center [1267, 104] width 20 height 20
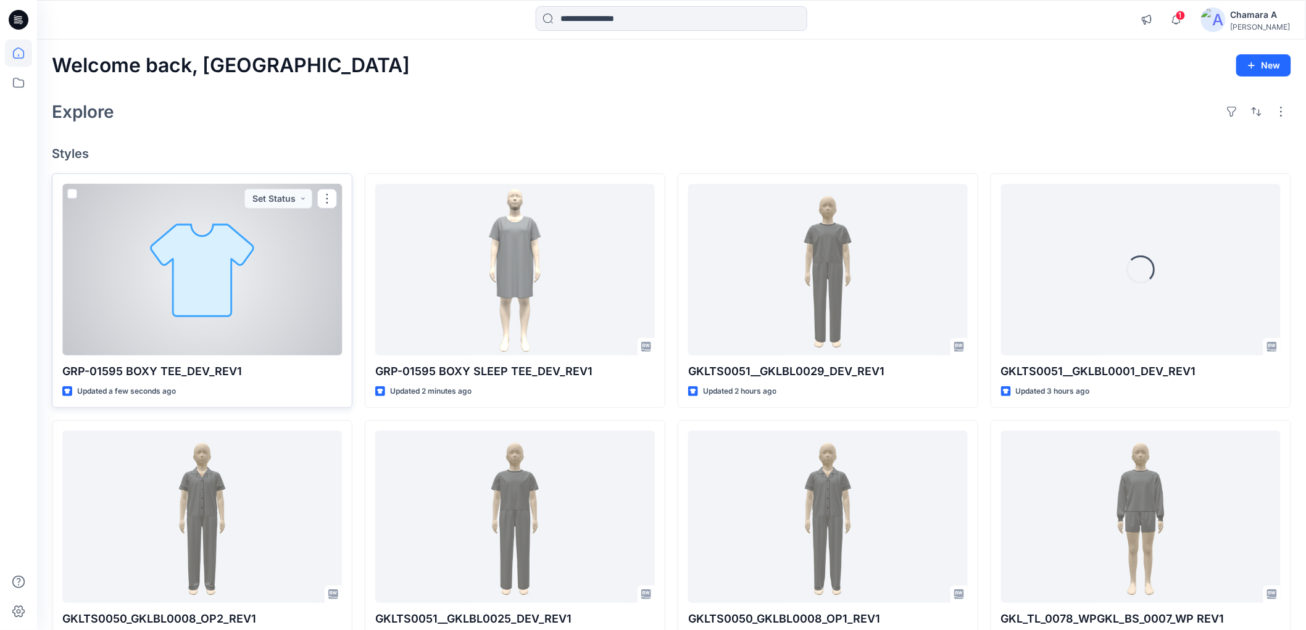
click at [262, 286] on div at bounding box center [202, 270] width 280 height 172
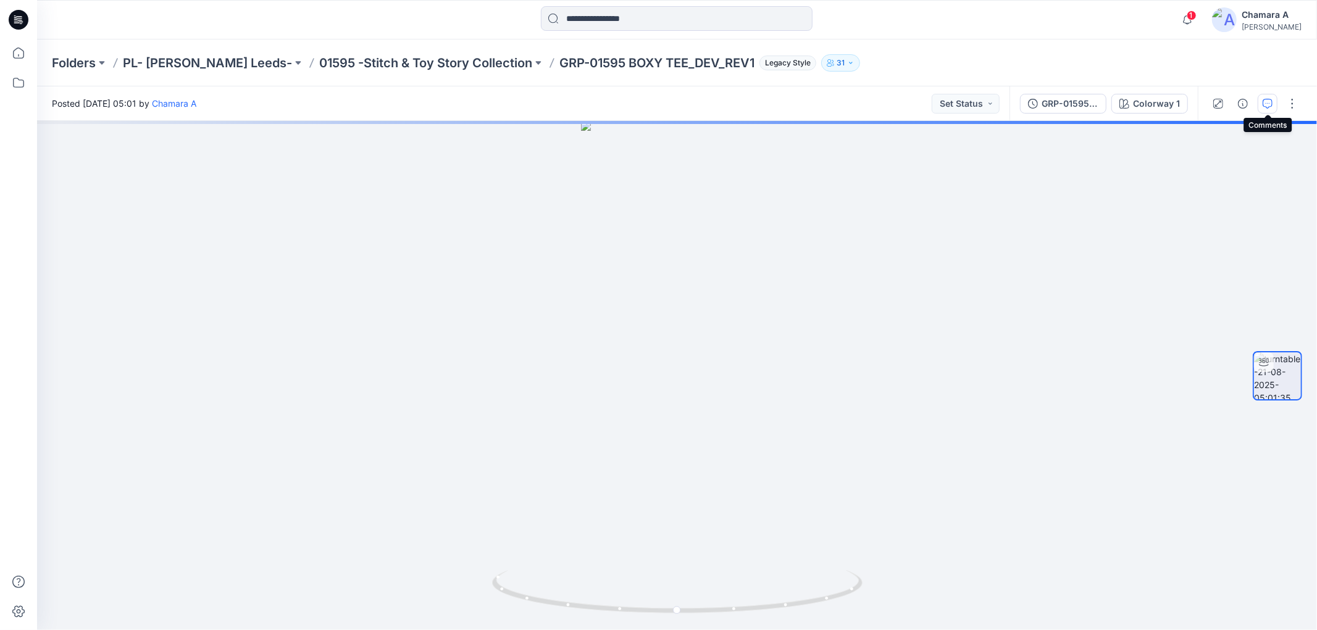
click at [1262, 101] on icon "button" at bounding box center [1267, 104] width 10 height 10
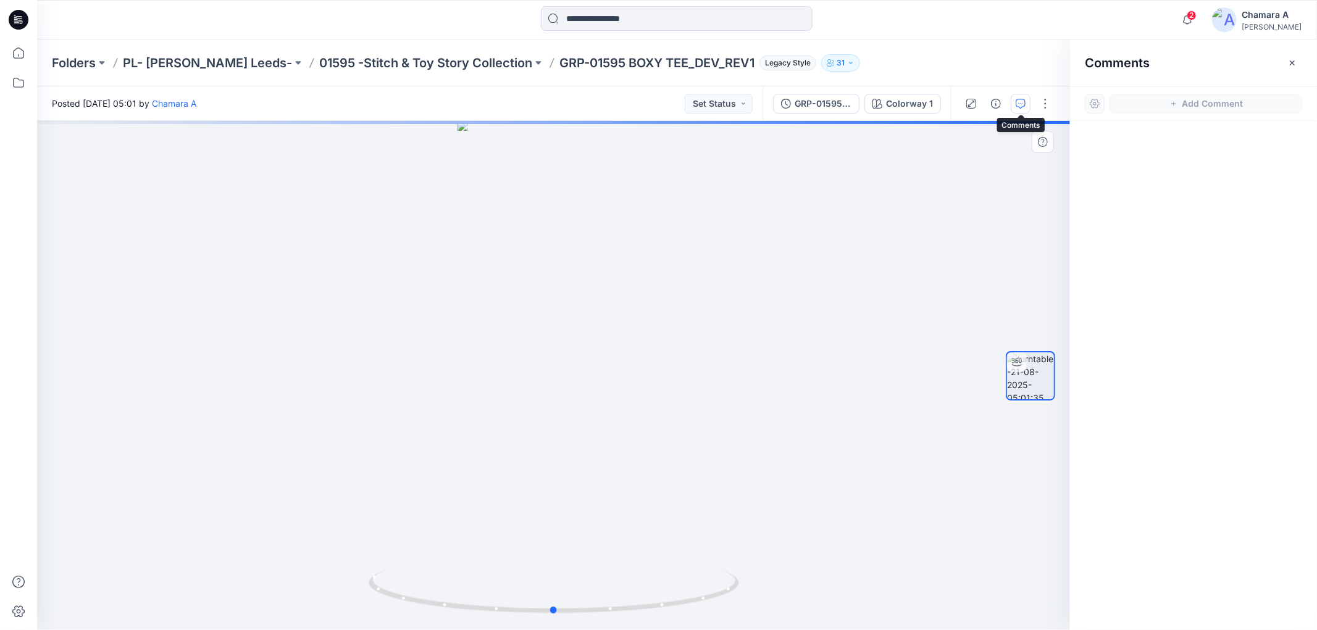
click at [560, 287] on div at bounding box center [553, 375] width 1033 height 509
click at [1206, 119] on div "Add Comment" at bounding box center [1193, 103] width 247 height 35
click at [527, 319] on div at bounding box center [553, 375] width 1033 height 509
drag, startPoint x: 651, startPoint y: 601, endPoint x: 578, endPoint y: 422, distance: 193.6
click at [688, 540] on div at bounding box center [553, 375] width 1033 height 509
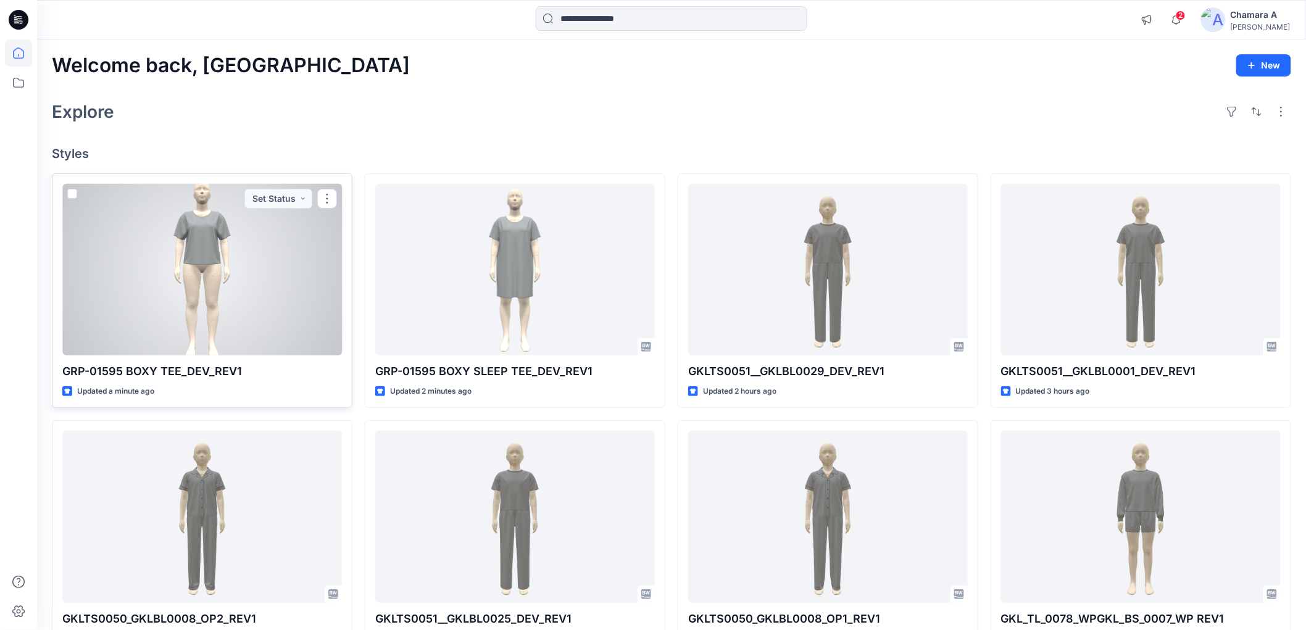
click at [223, 226] on div at bounding box center [202, 270] width 280 height 172
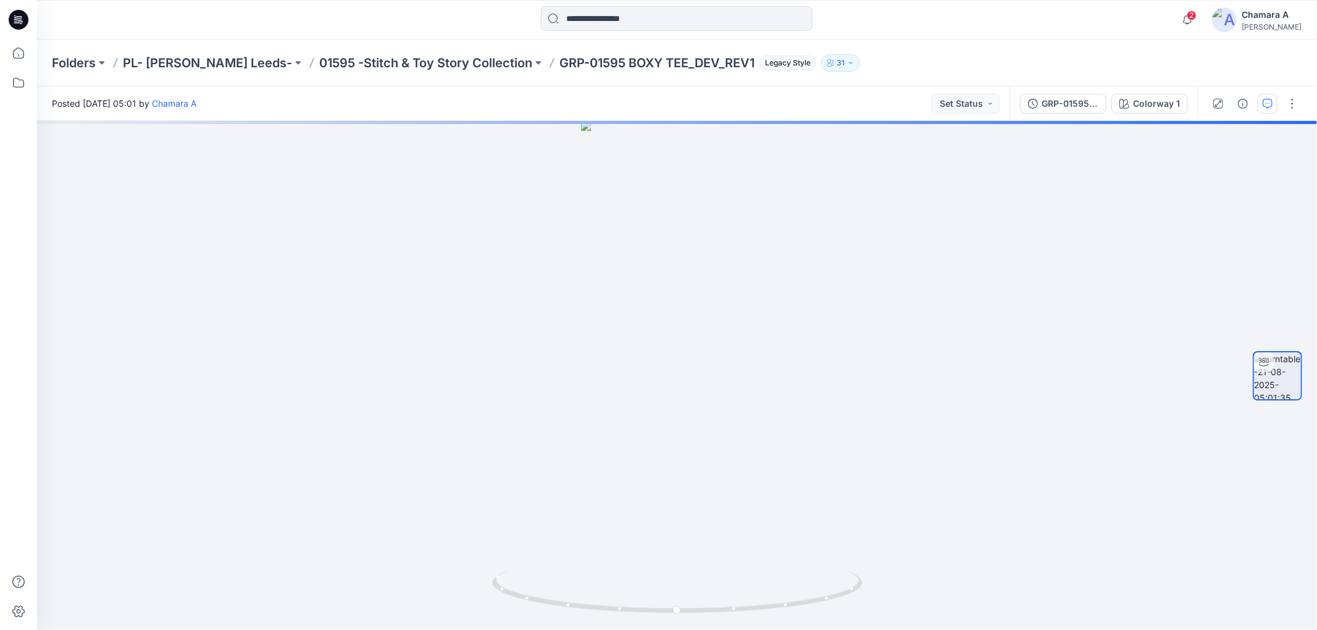
click at [1266, 109] on button "button" at bounding box center [1267, 104] width 20 height 20
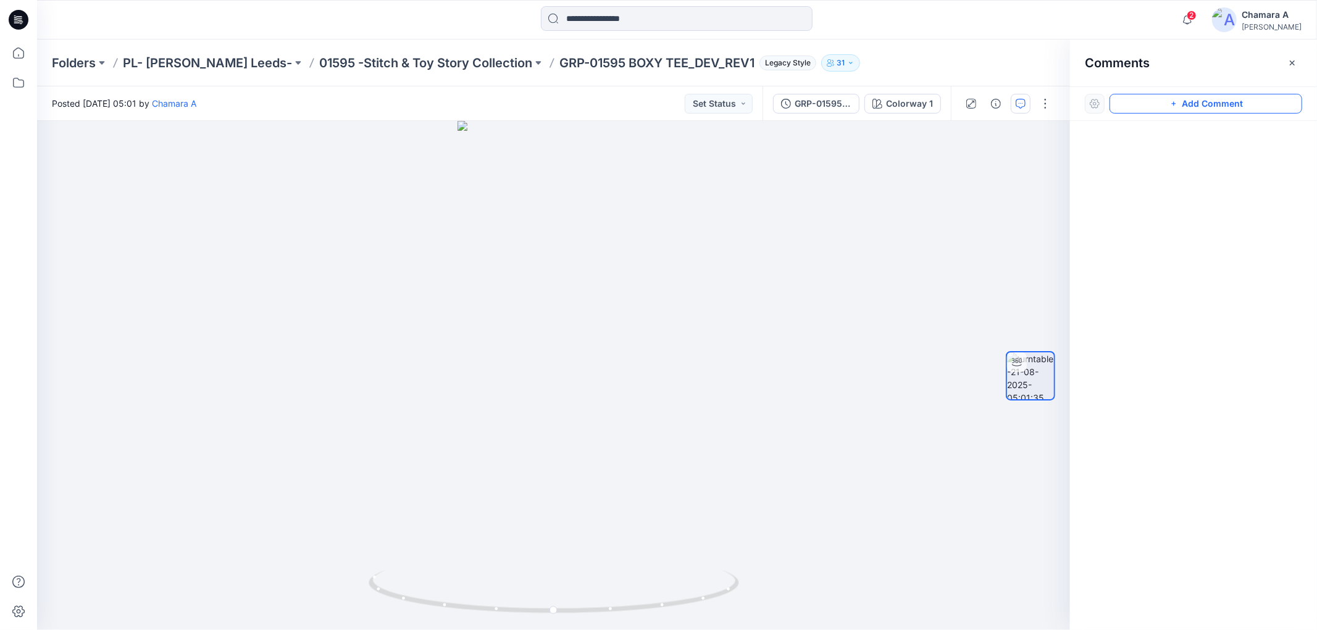
click at [1223, 111] on button "Add Comment" at bounding box center [1205, 104] width 193 height 20
click at [563, 280] on div "1" at bounding box center [553, 375] width 1033 height 509
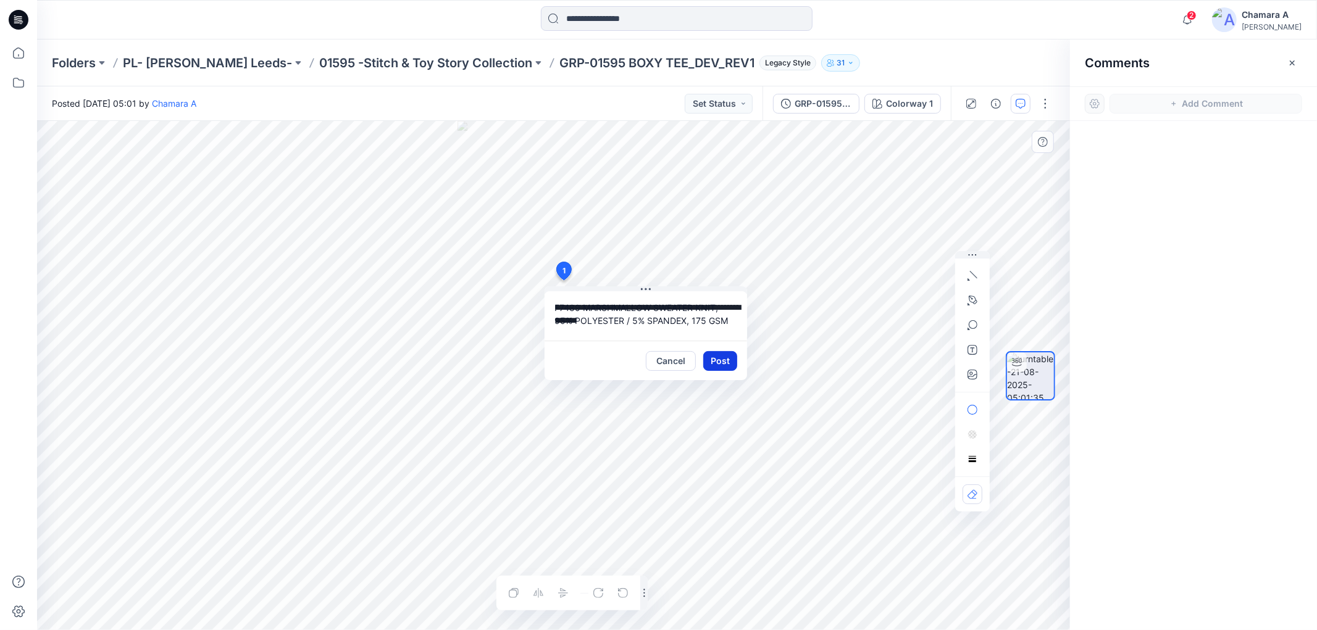
type textarea "**********"
click at [705, 358] on button "Post" at bounding box center [720, 361] width 34 height 20
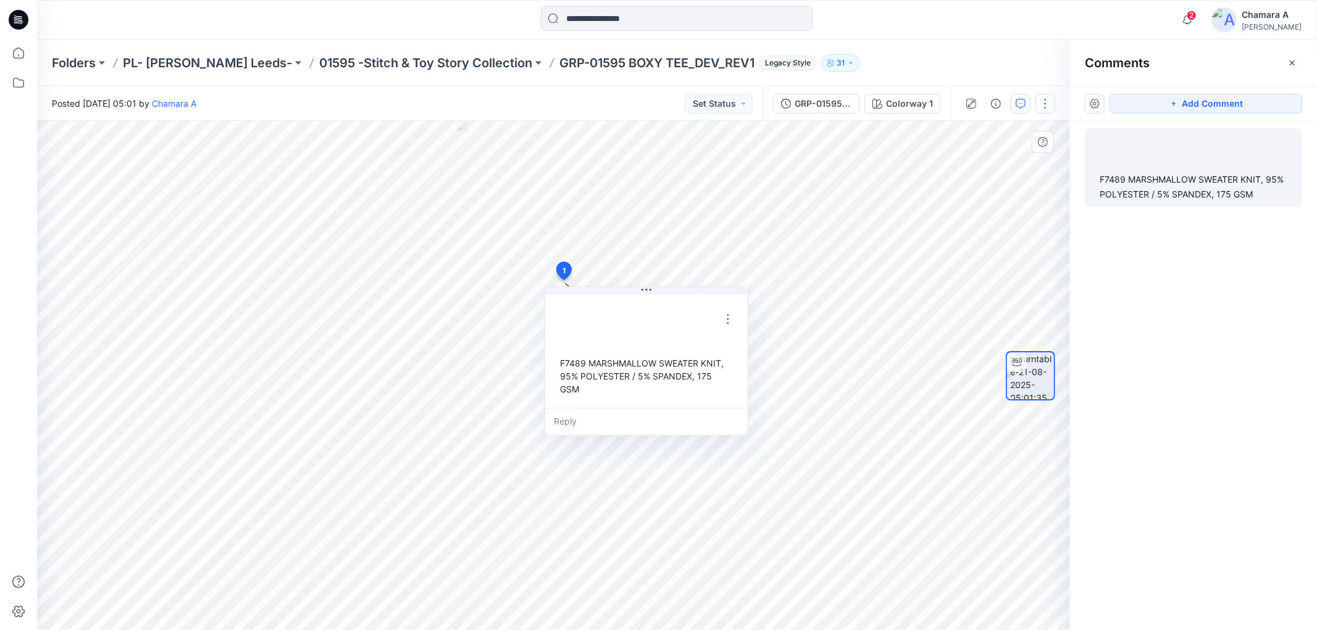
click at [1046, 102] on button "button" at bounding box center [1045, 104] width 20 height 20
click at [1006, 130] on button "Edit" at bounding box center [994, 131] width 114 height 23
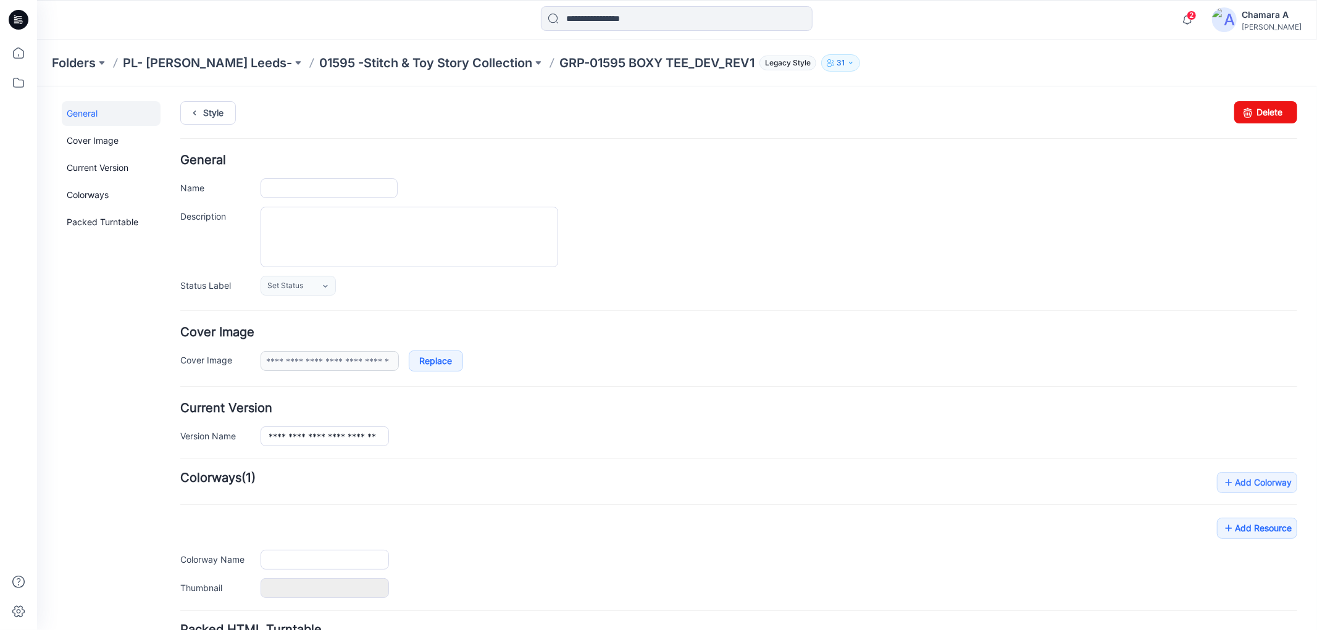
type input "**********"
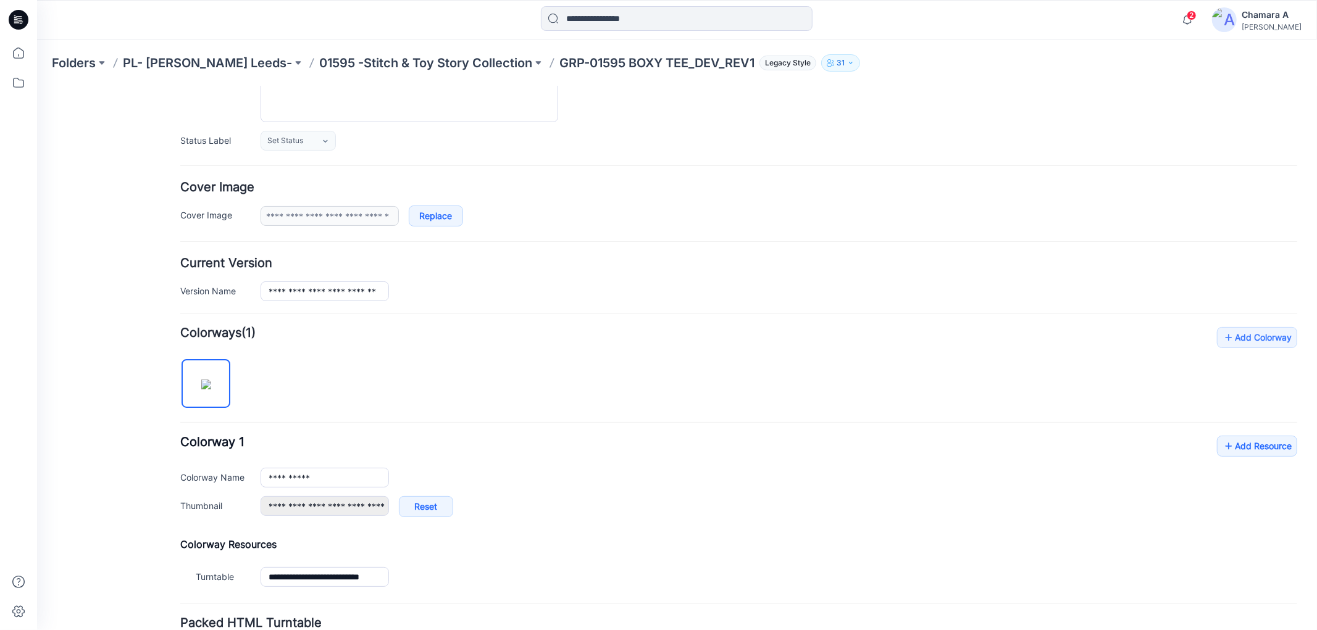
scroll to position [249, 0]
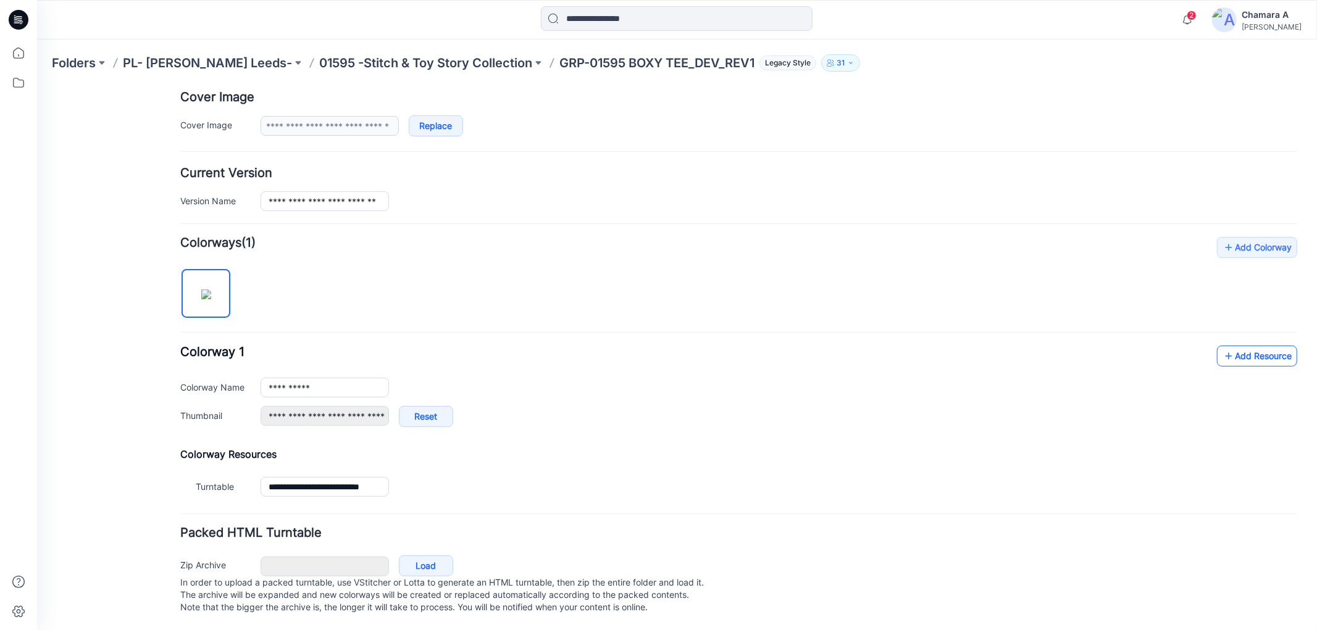
click at [1222, 351] on icon at bounding box center [1228, 356] width 12 height 20
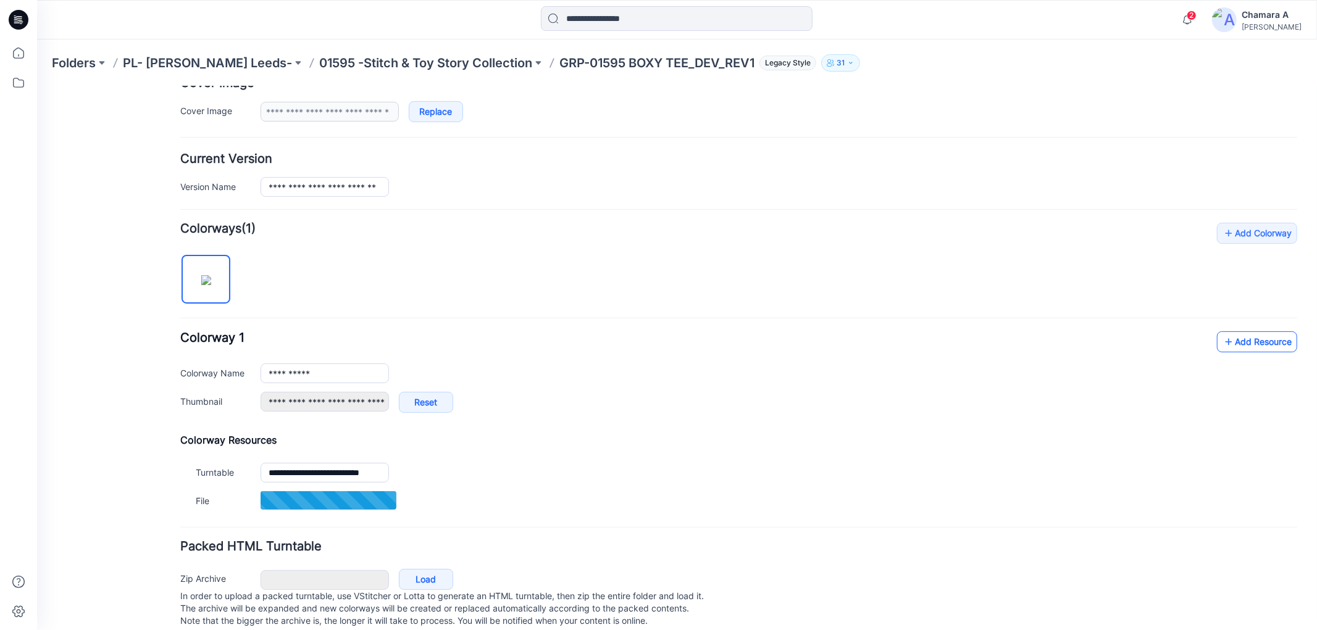
click at [1262, 338] on link "Add Resource" at bounding box center [1256, 341] width 80 height 21
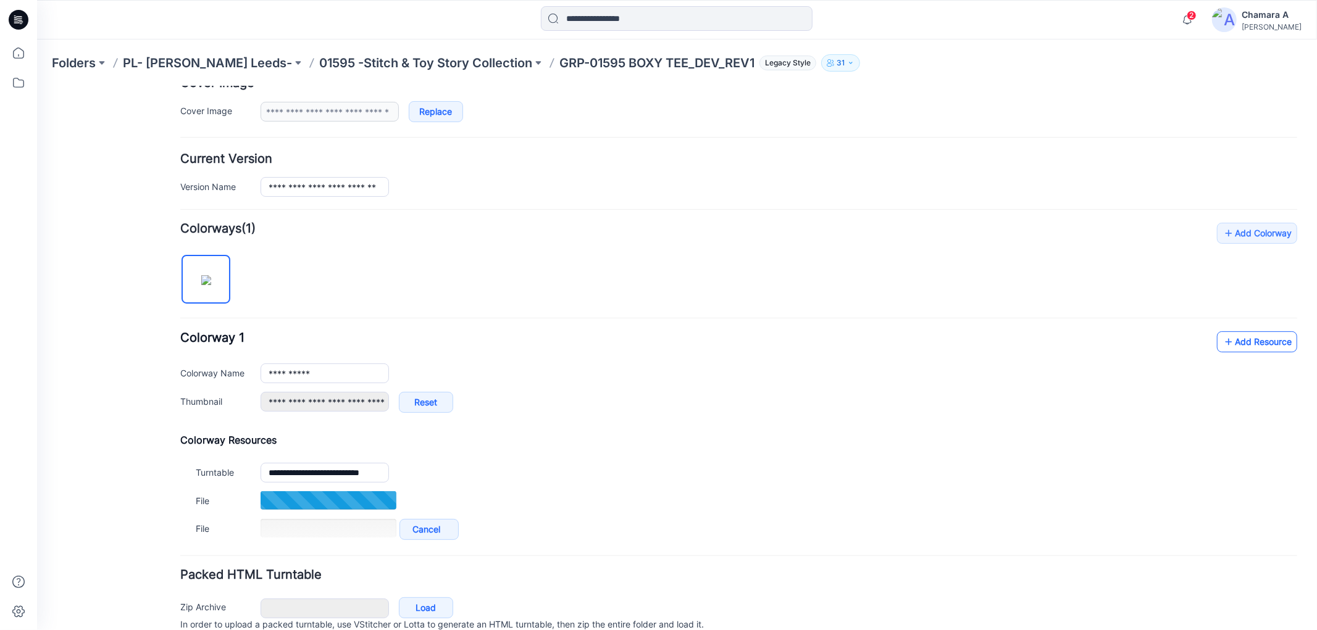
click at [1238, 338] on link "Add Resource" at bounding box center [1256, 341] width 80 height 21
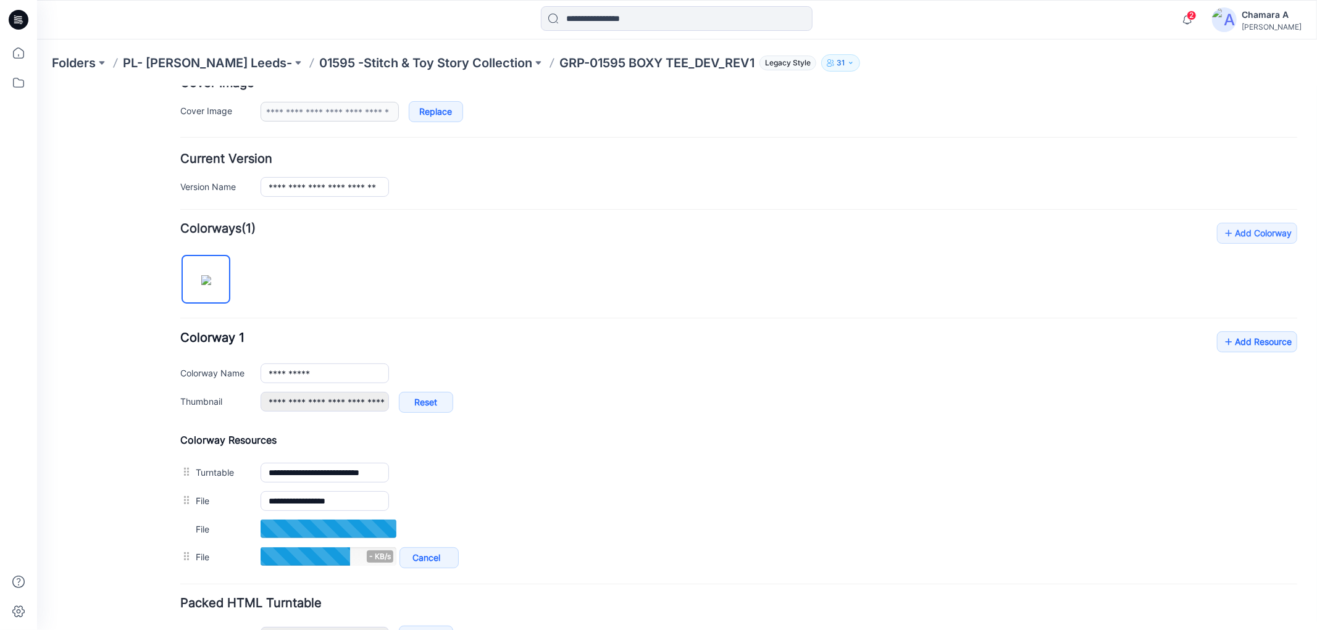
click at [1235, 356] on div "**********" at bounding box center [738, 378] width 1117 height 94
click at [1227, 338] on link "Add Resource" at bounding box center [1256, 341] width 80 height 21
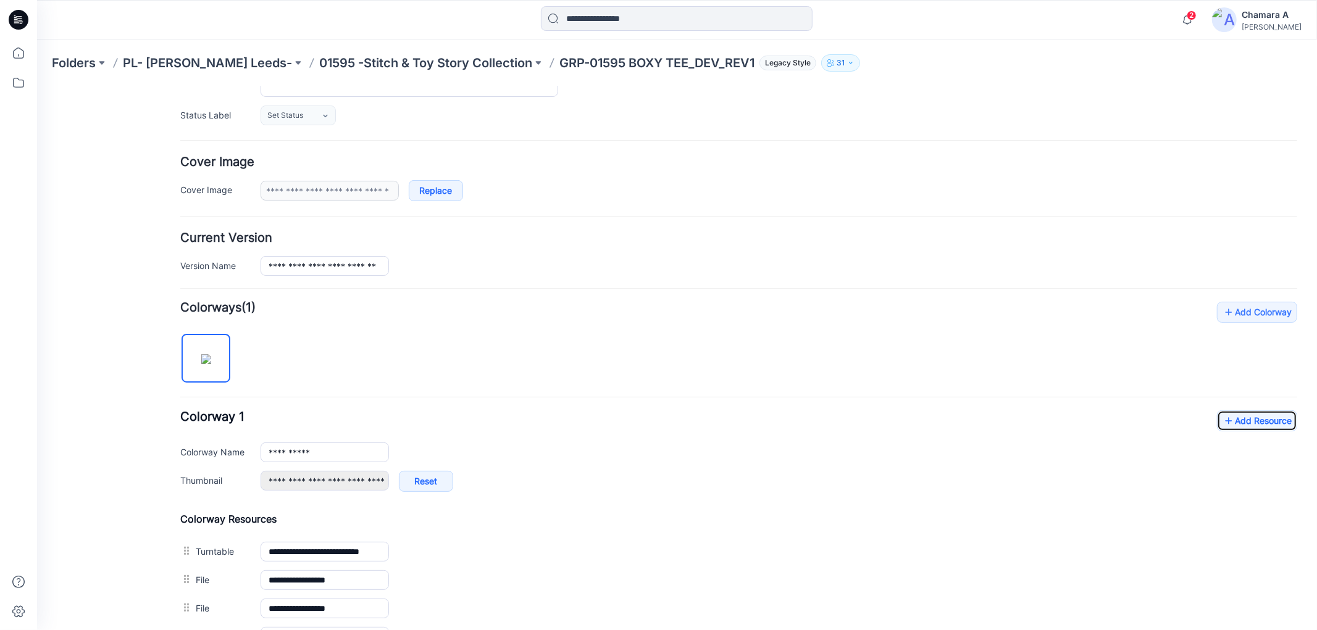
scroll to position [0, 0]
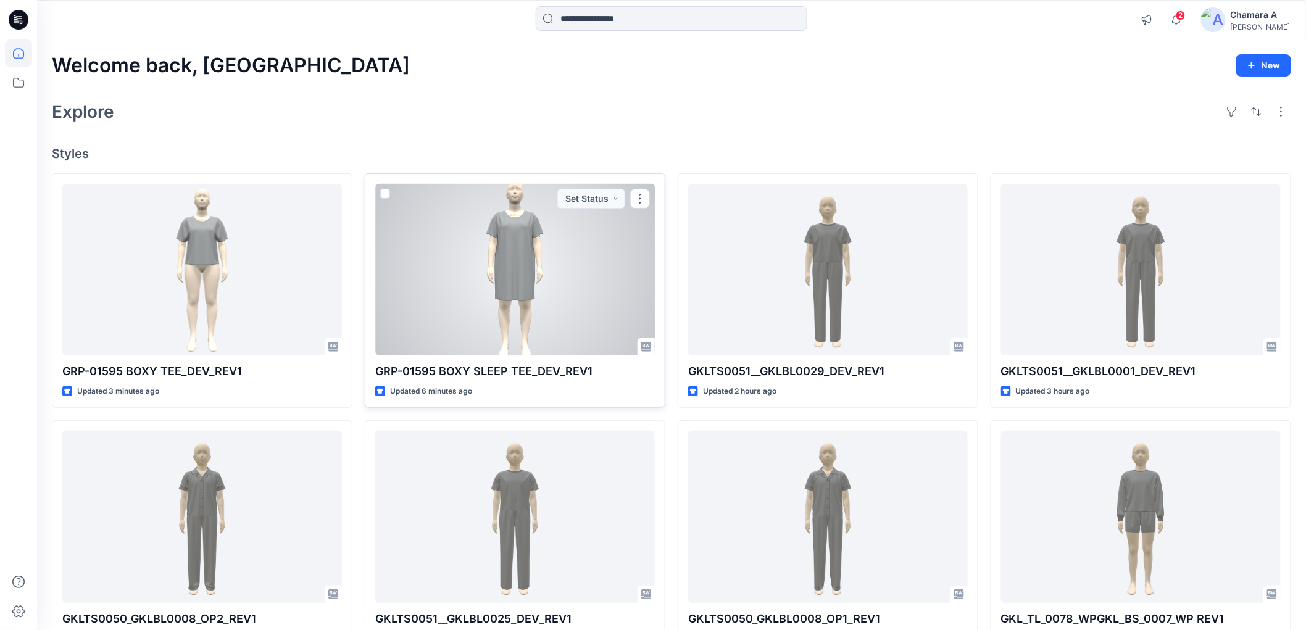
click at [527, 241] on div at bounding box center [515, 270] width 280 height 172
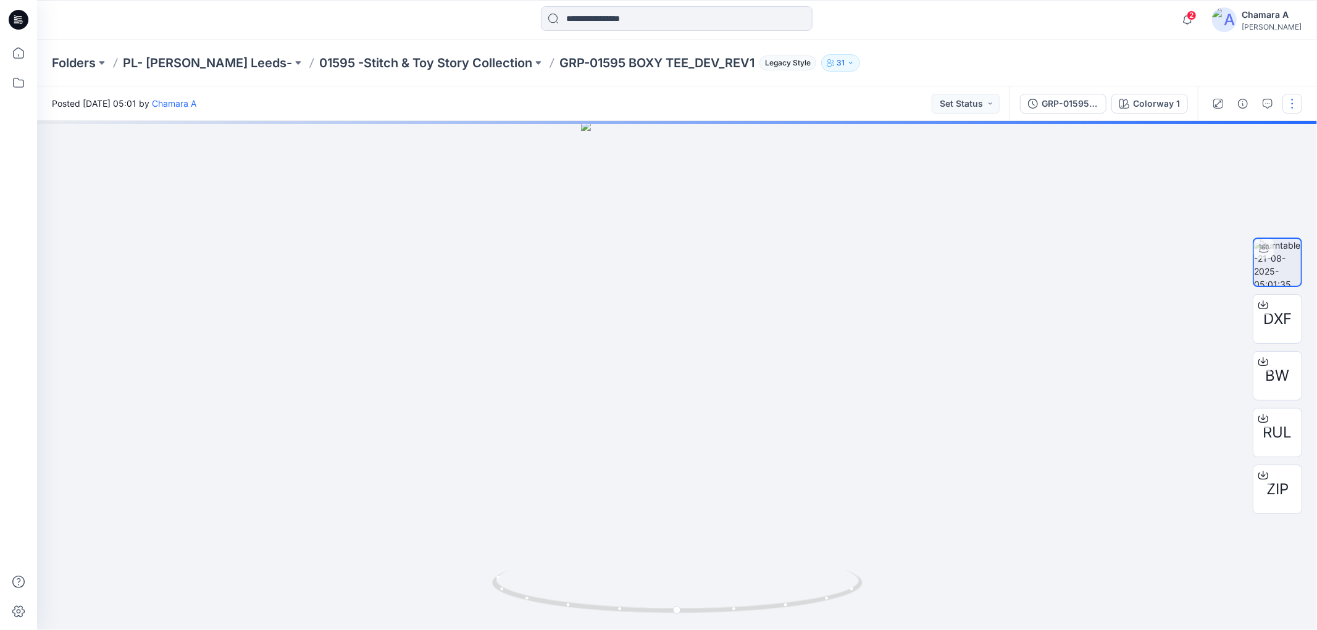
click at [1290, 108] on button "button" at bounding box center [1292, 104] width 20 height 20
click at [1219, 136] on p "Edit" at bounding box center [1213, 131] width 15 height 13
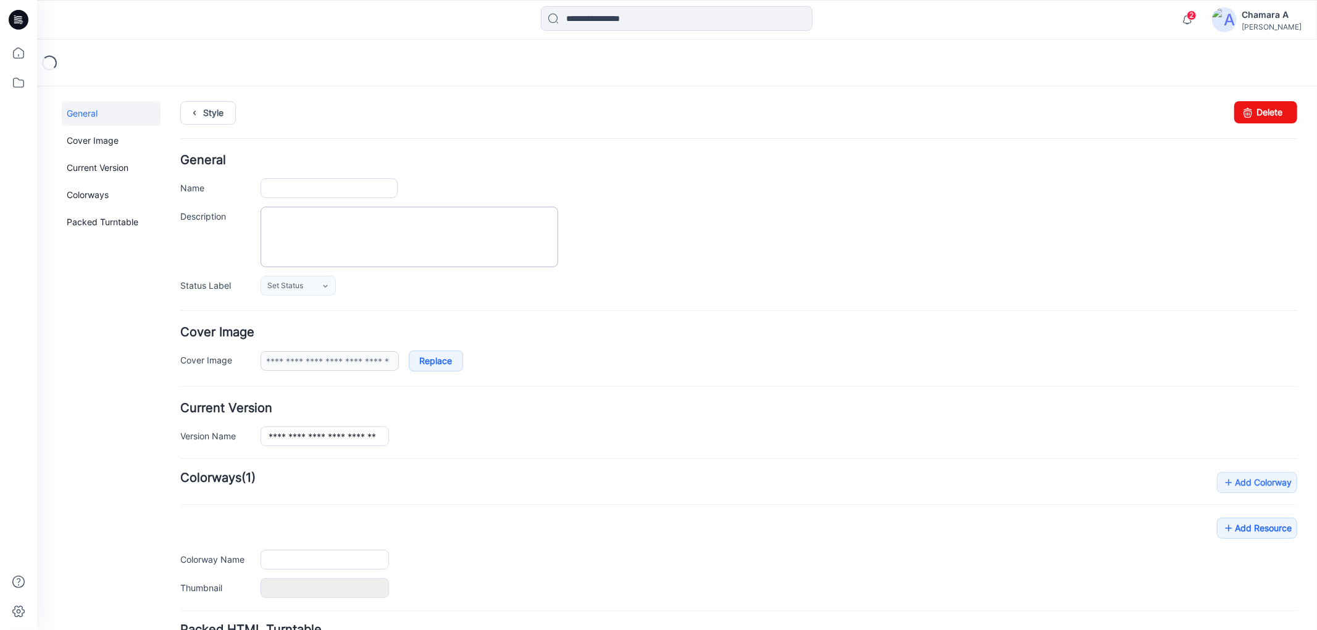
type input "**********"
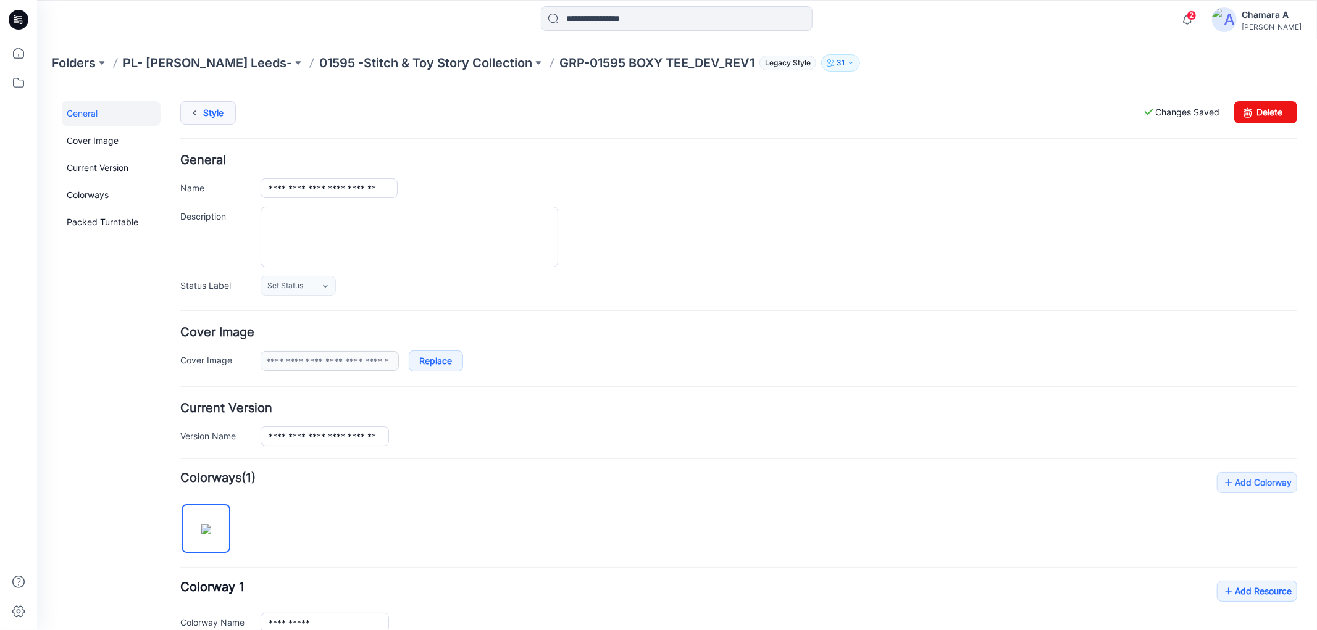
click at [211, 124] on div "Style Changes Saved Delete" at bounding box center [738, 127] width 1117 height 53
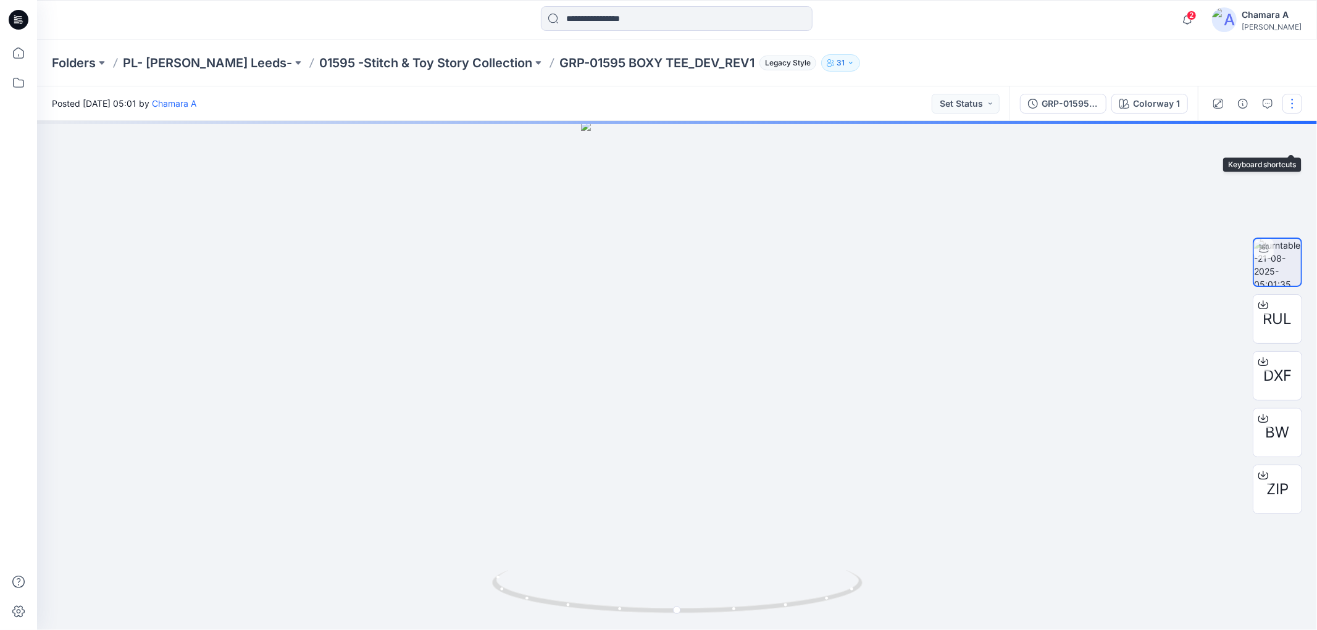
click at [1286, 104] on button "button" at bounding box center [1292, 104] width 20 height 20
click at [1217, 131] on p "Edit" at bounding box center [1213, 131] width 15 height 13
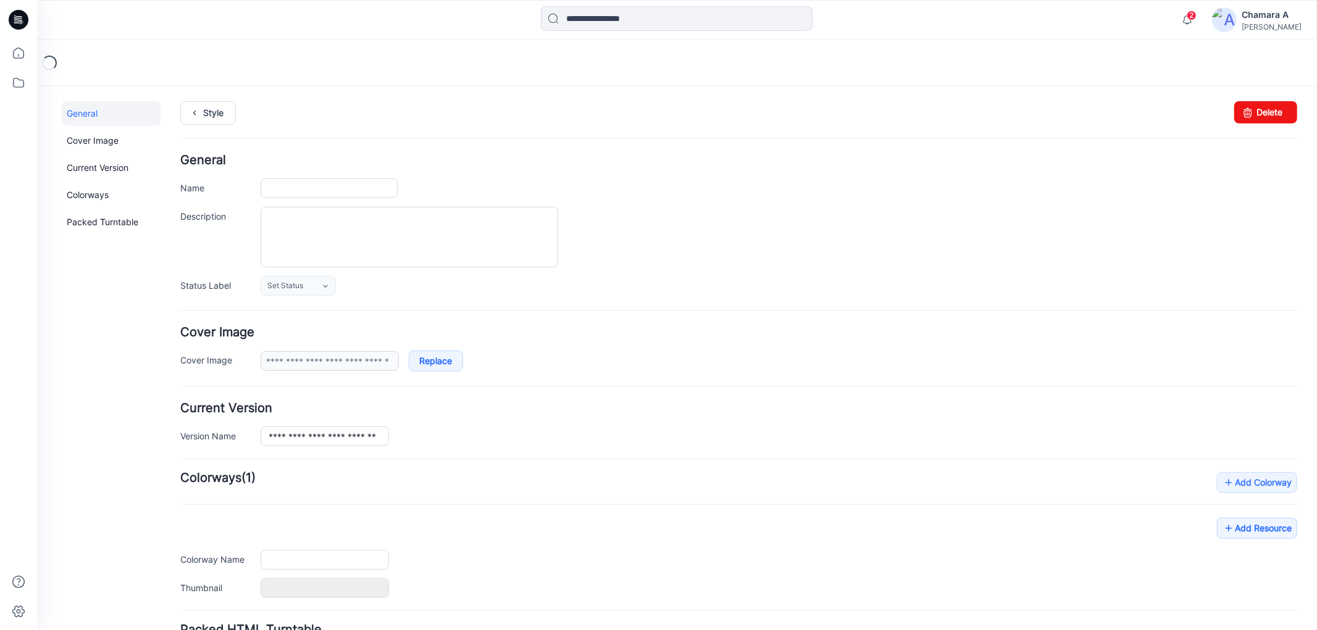
type input "**********"
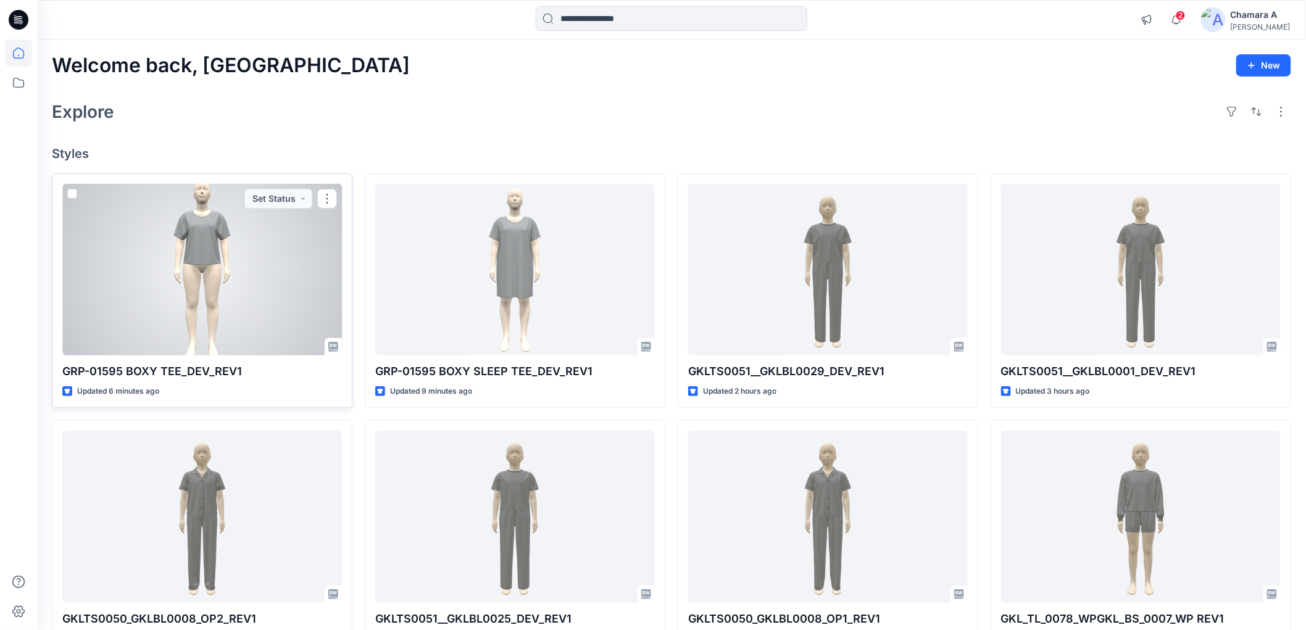
click at [177, 307] on div at bounding box center [202, 270] width 280 height 172
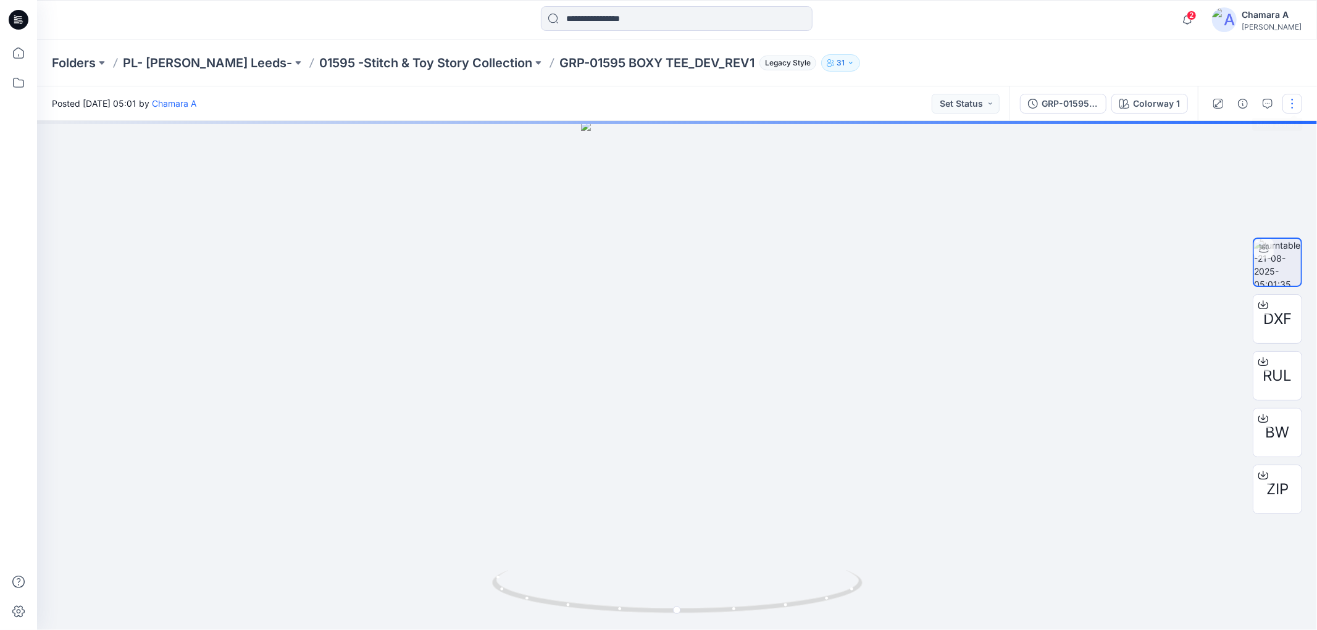
click at [1293, 101] on button "button" at bounding box center [1292, 104] width 20 height 20
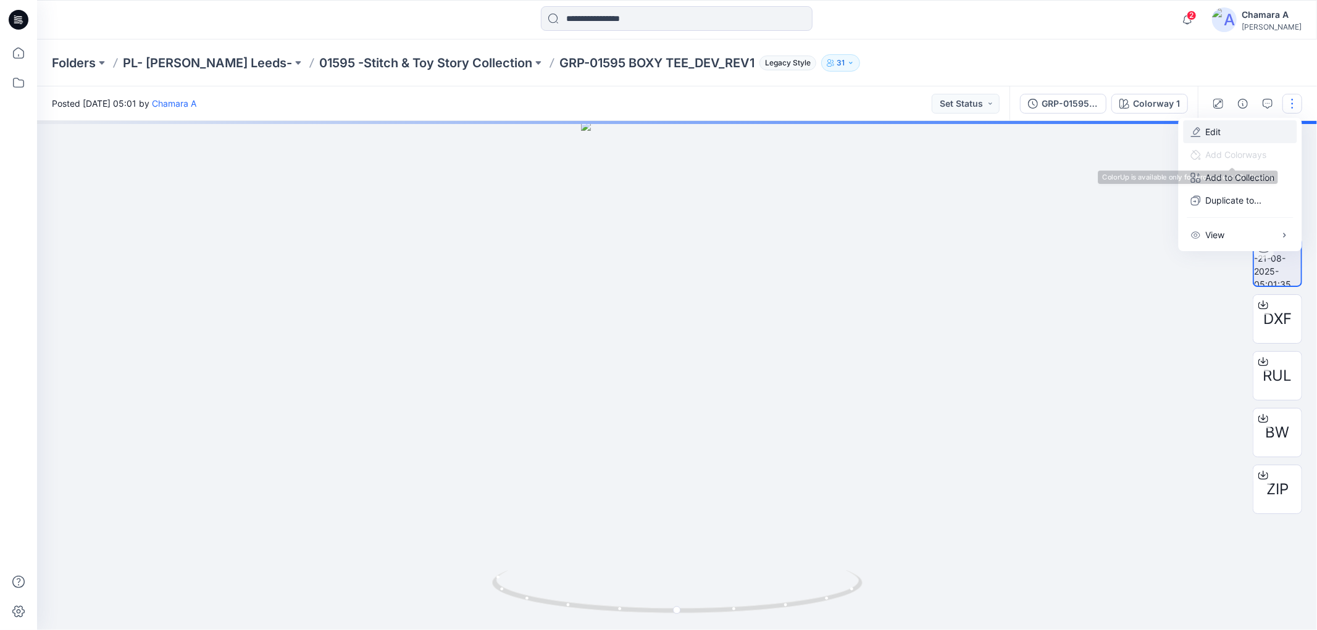
click at [1227, 131] on button "Edit" at bounding box center [1240, 131] width 114 height 23
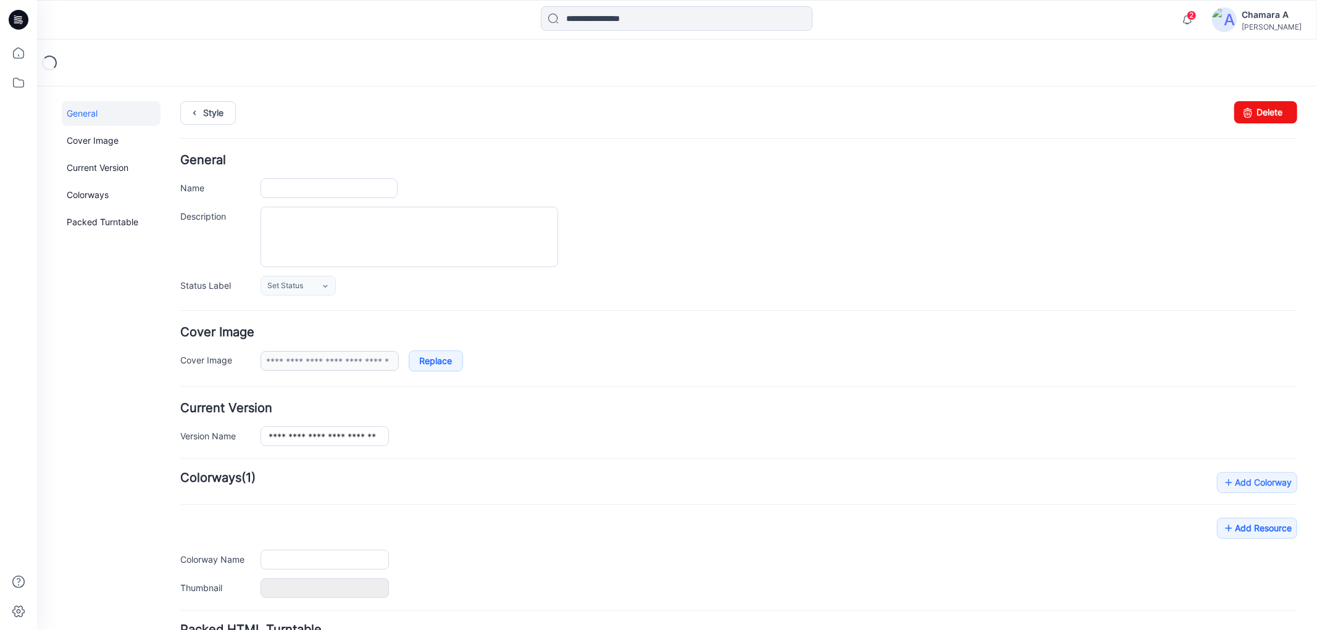
type input "**********"
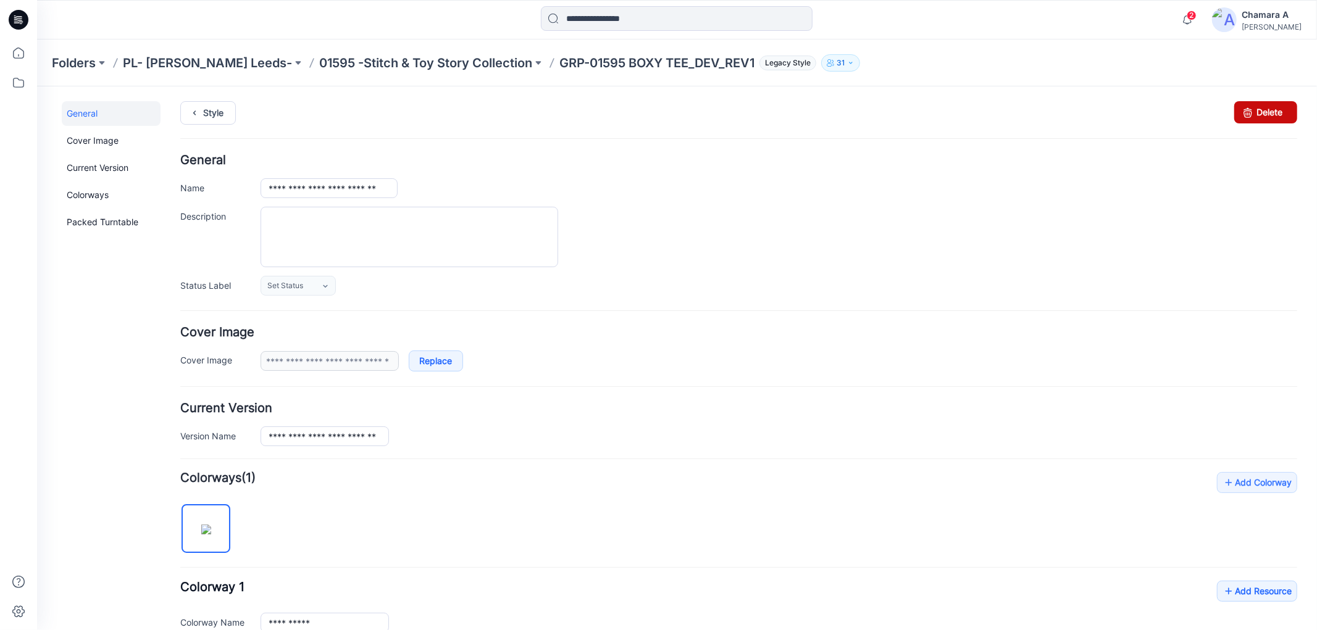
drag, startPoint x: 1266, startPoint y: 111, endPoint x: 751, endPoint y: 156, distance: 517.5
click at [1266, 111] on link "Delete" at bounding box center [1264, 112] width 63 height 22
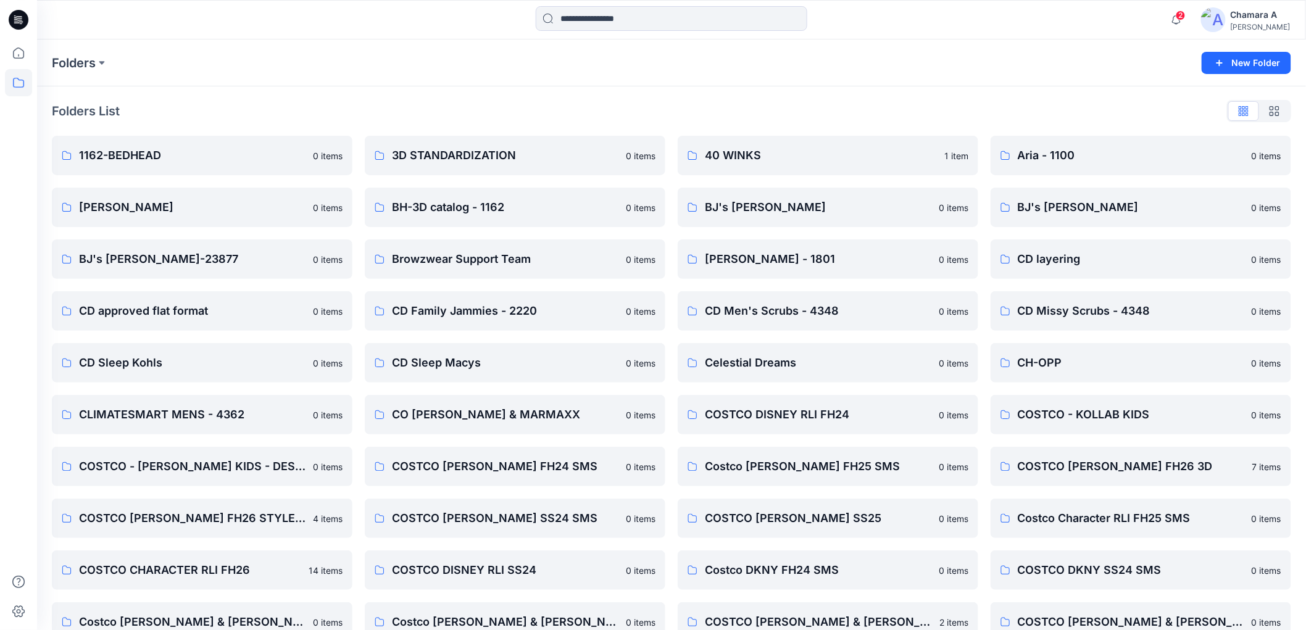
click at [1275, 15] on div "Chamara A" at bounding box center [1261, 14] width 60 height 15
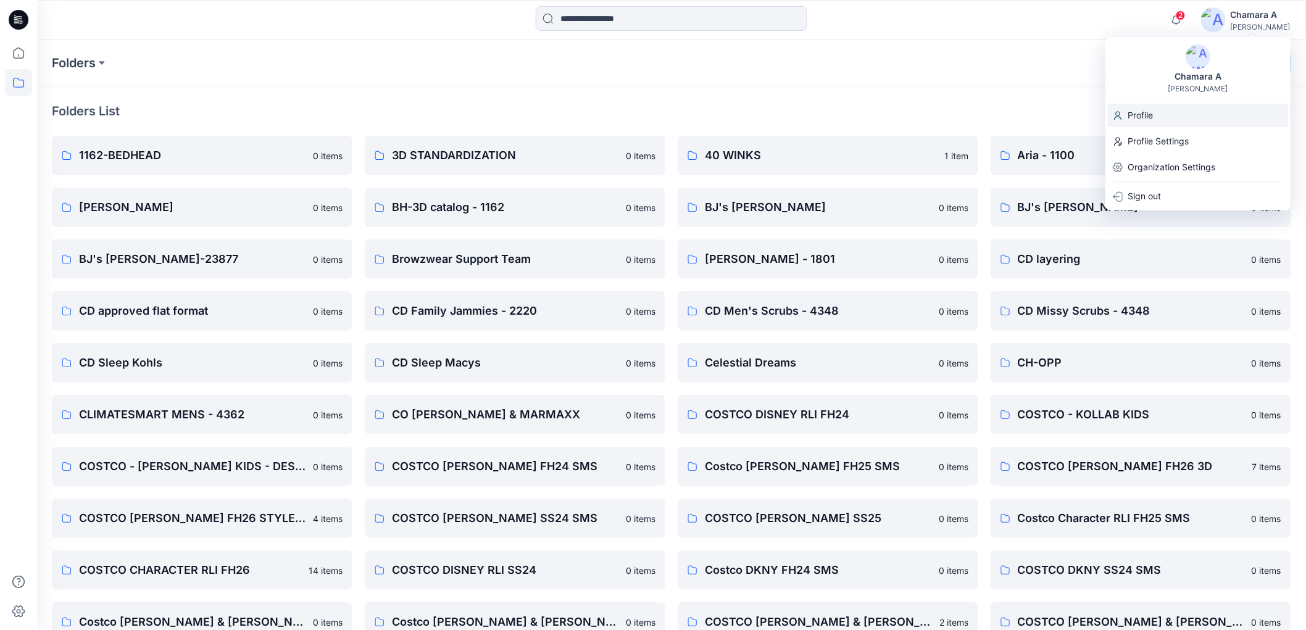
click at [1199, 121] on div "Profile" at bounding box center [1198, 115] width 180 height 23
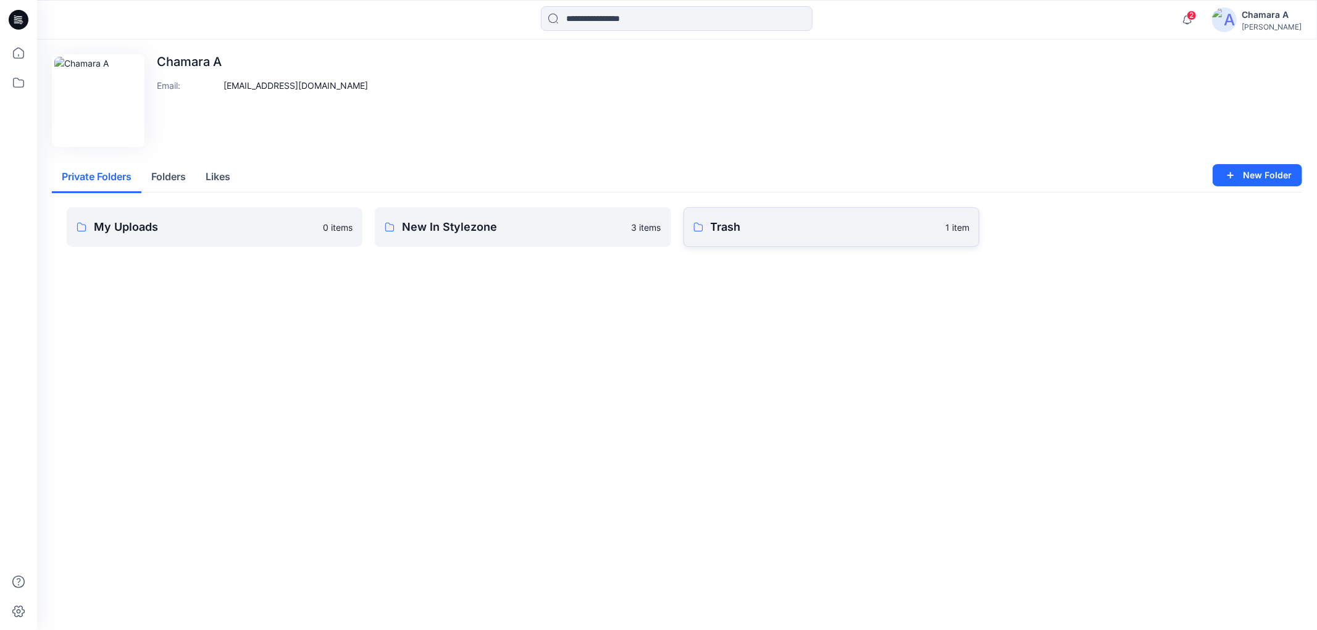
click at [780, 227] on p "Trash" at bounding box center [824, 227] width 227 height 17
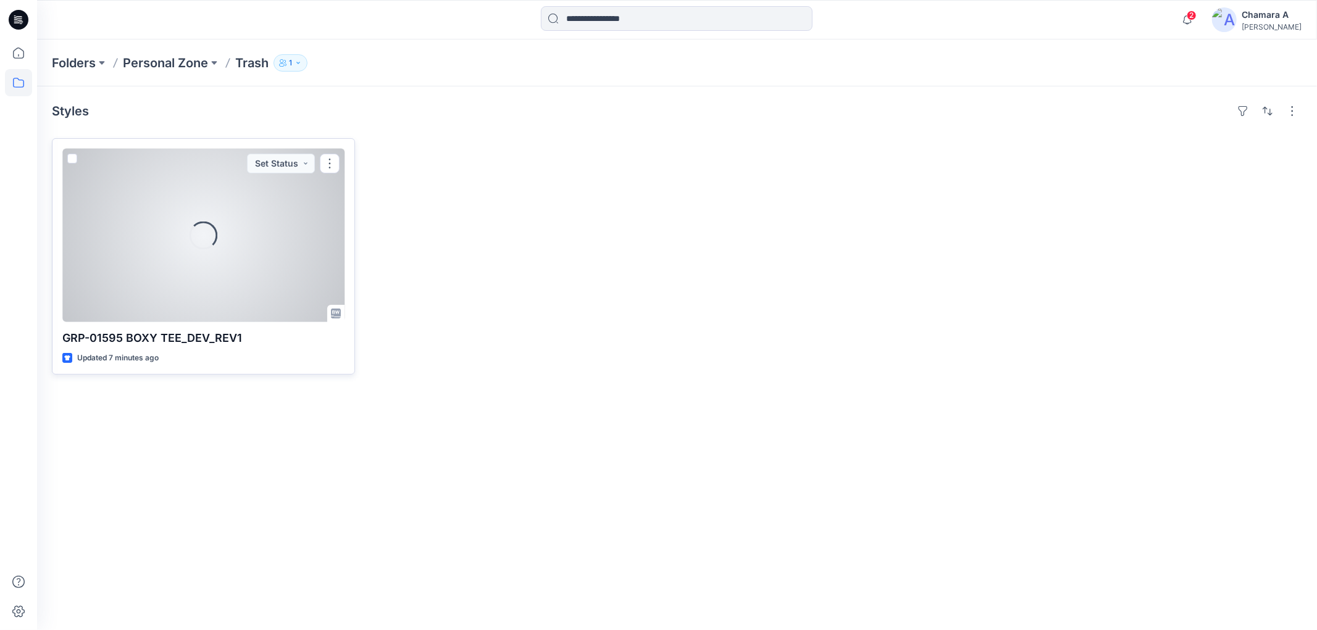
click at [243, 232] on div "Loading..." at bounding box center [203, 235] width 282 height 173
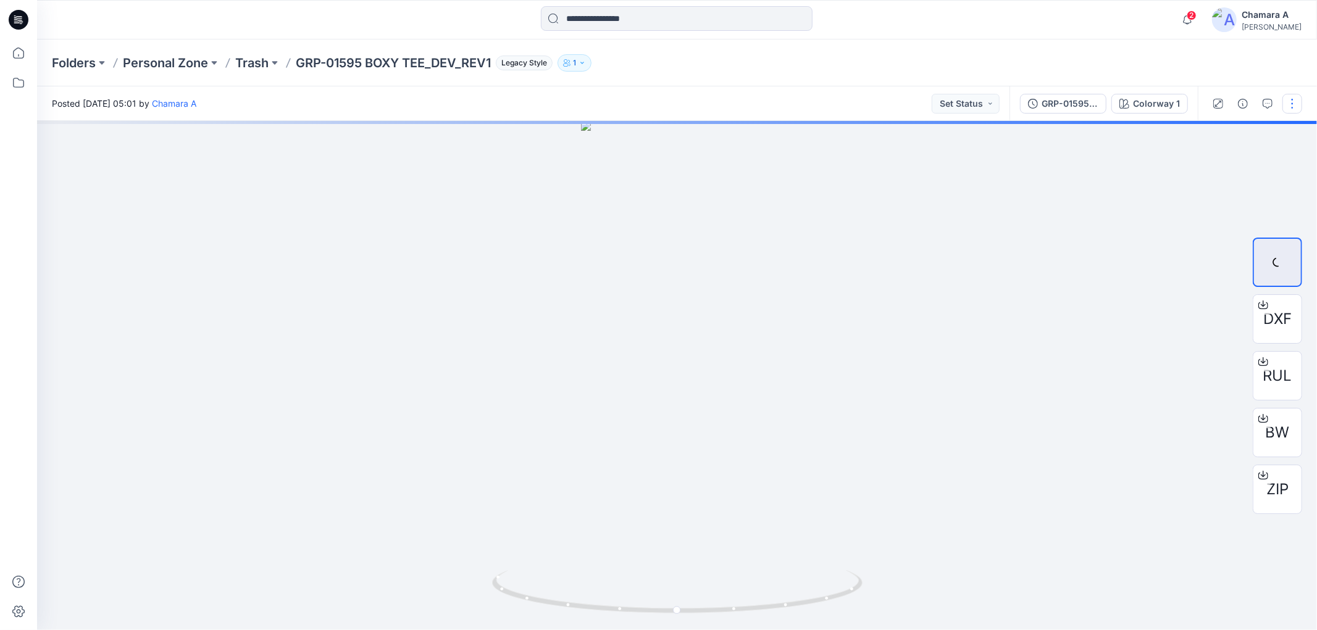
click at [1287, 107] on button "button" at bounding box center [1292, 104] width 20 height 20
click at [1244, 128] on button "Edit" at bounding box center [1240, 131] width 114 height 23
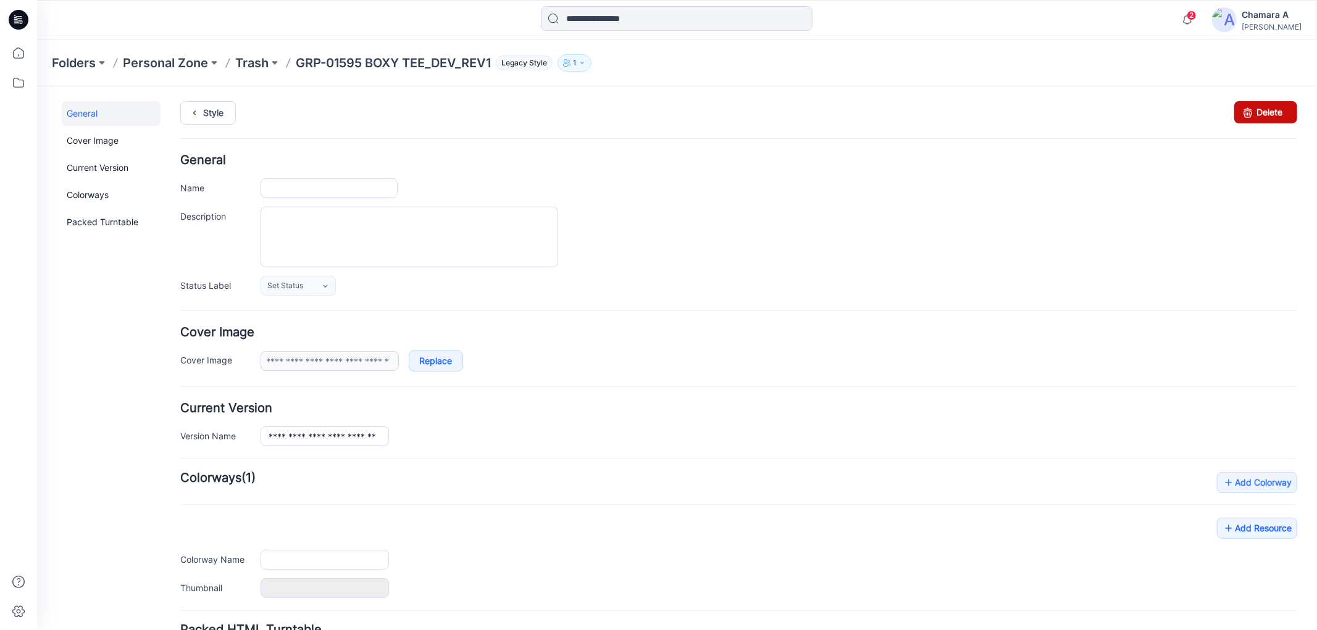
type input "**********"
drag, startPoint x: 1254, startPoint y: 107, endPoint x: 744, endPoint y: 140, distance: 511.0
click at [1254, 107] on link "Delete" at bounding box center [1264, 112] width 63 height 22
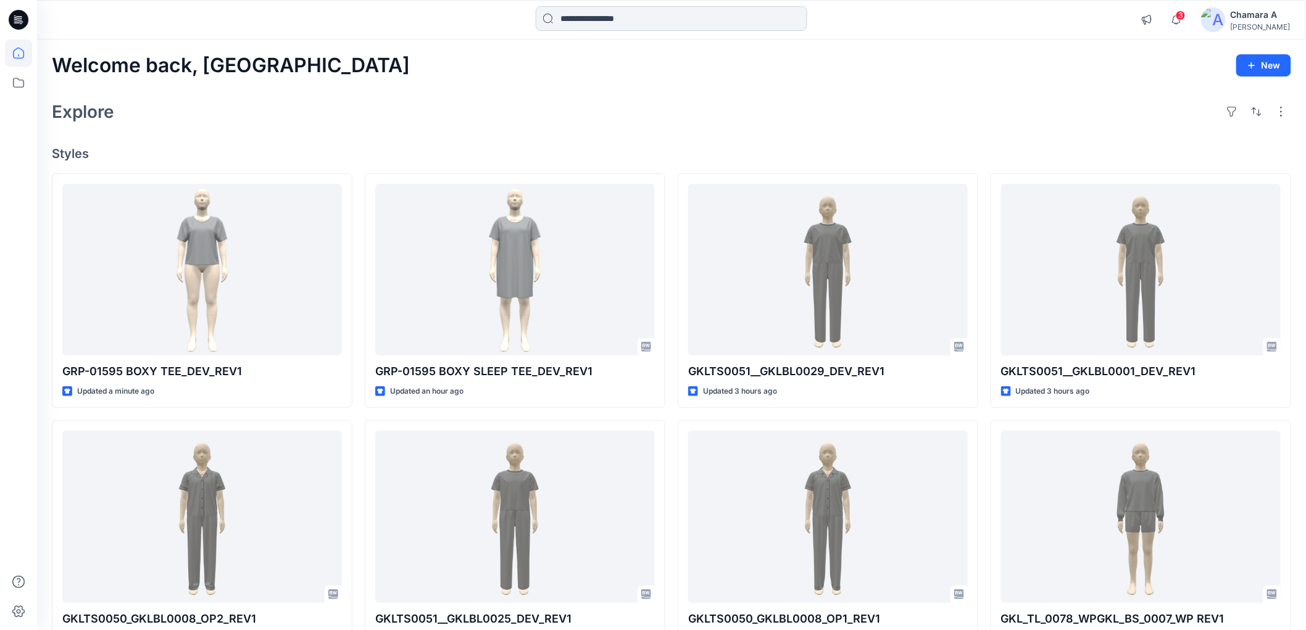
click at [670, 15] on input at bounding box center [672, 18] width 272 height 25
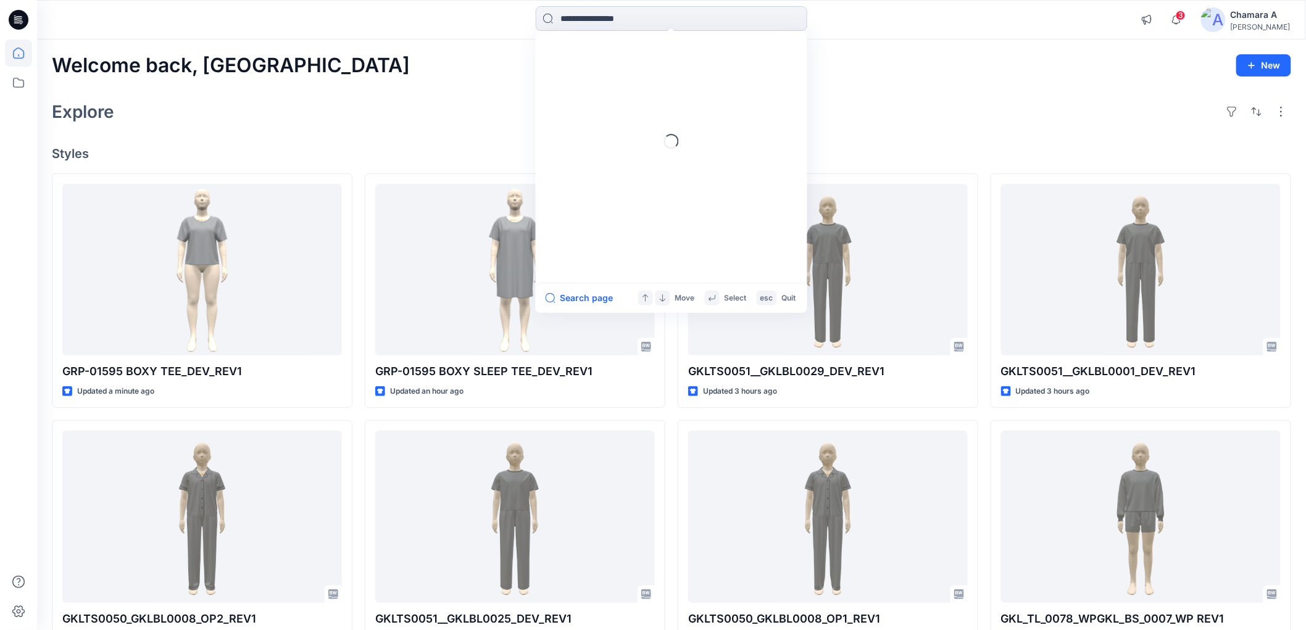
paste input "**********"
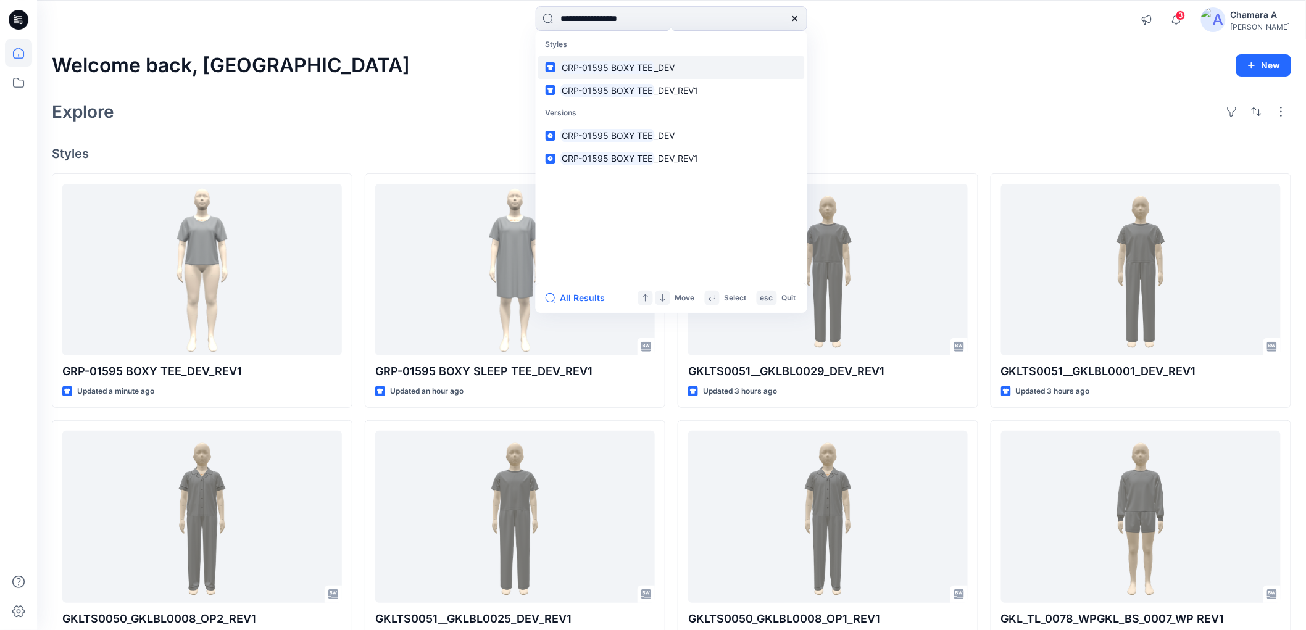
type input "**********"
click at [651, 62] on mark "GRP-01595 BOXY TEE" at bounding box center [608, 67] width 94 height 14
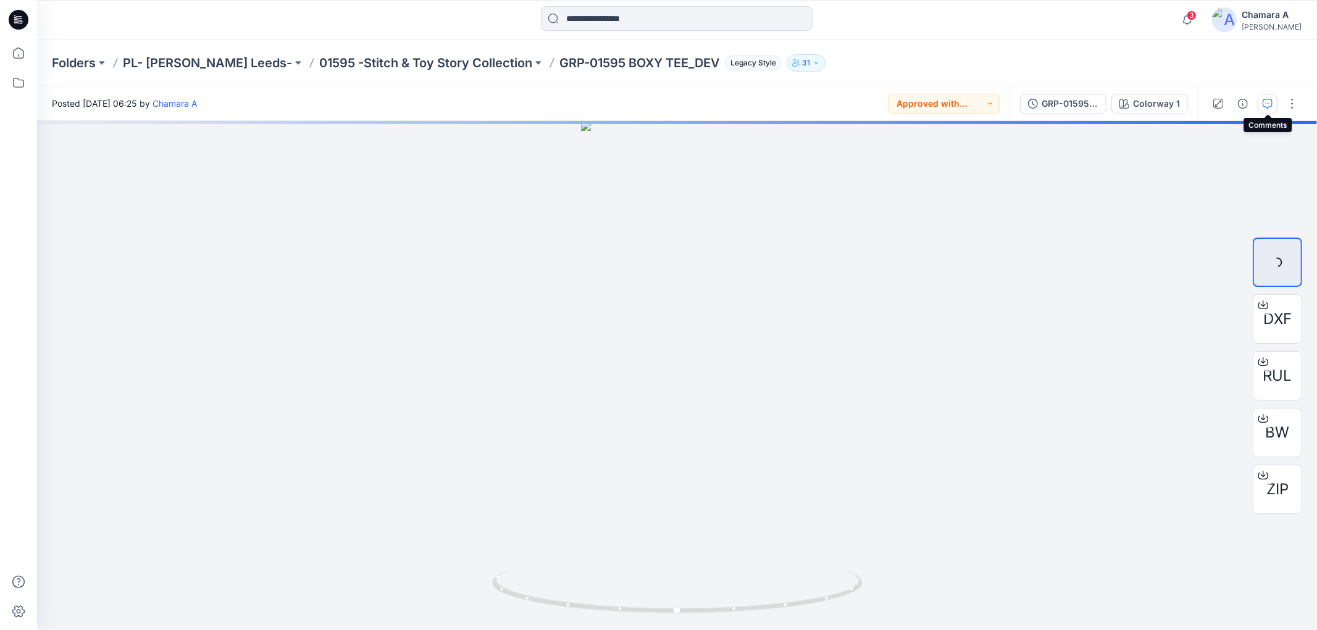
click at [1266, 101] on icon "button" at bounding box center [1267, 104] width 10 height 10
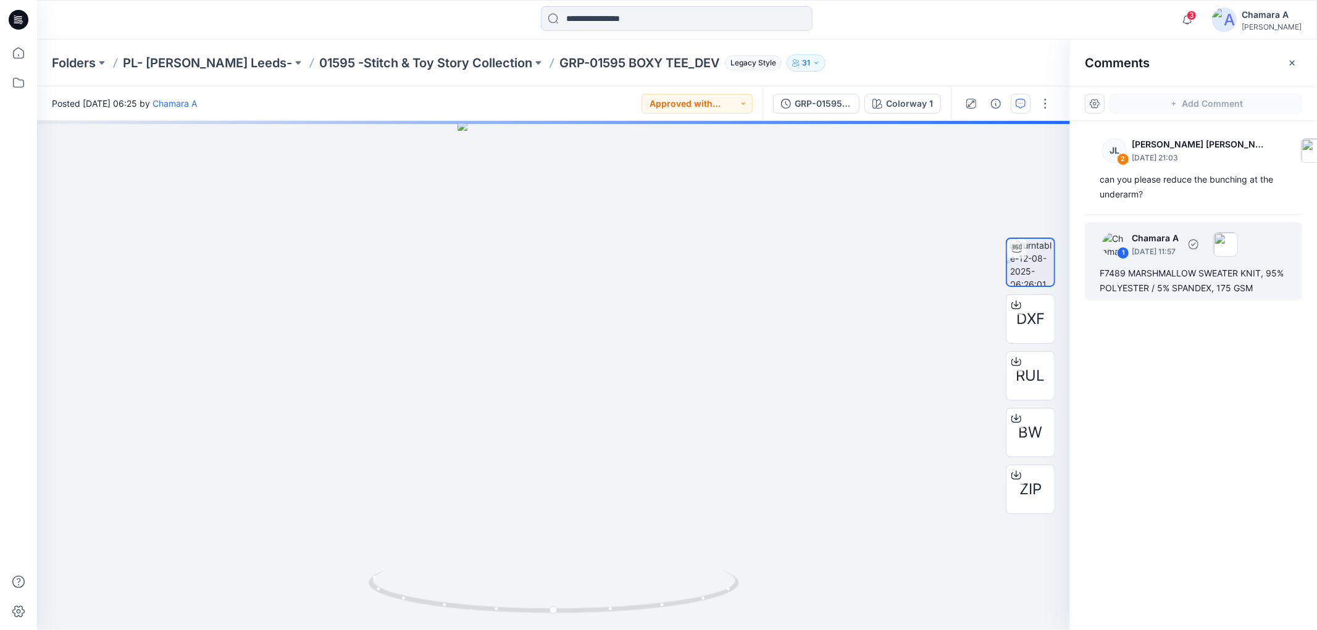
click at [1175, 285] on div "F7489 MARSHMALLOW SWEATER KNIT, 95% POLYESTER / 5% SPANDEX, 175 GSM" at bounding box center [1193, 281] width 188 height 30
click at [1135, 285] on div "F7489 MARSHMALLOW SWEATER KNIT, 95% POLYESTER / 5% SPANDEX, 175 GSM" at bounding box center [1193, 281] width 188 height 30
drag, startPoint x: 1101, startPoint y: 269, endPoint x: 1224, endPoint y: 282, distance: 123.5
click at [1257, 288] on div "F7489 MARSHMALLOW SWEATER KNIT, 95% POLYESTER / 5% SPANDEX, 175 GSM" at bounding box center [1193, 281] width 188 height 30
copy div "F7489 MARSHMALLOW SWEATER KNIT, 95% POLYESTER / 5% SPANDEX, 175 GSM"
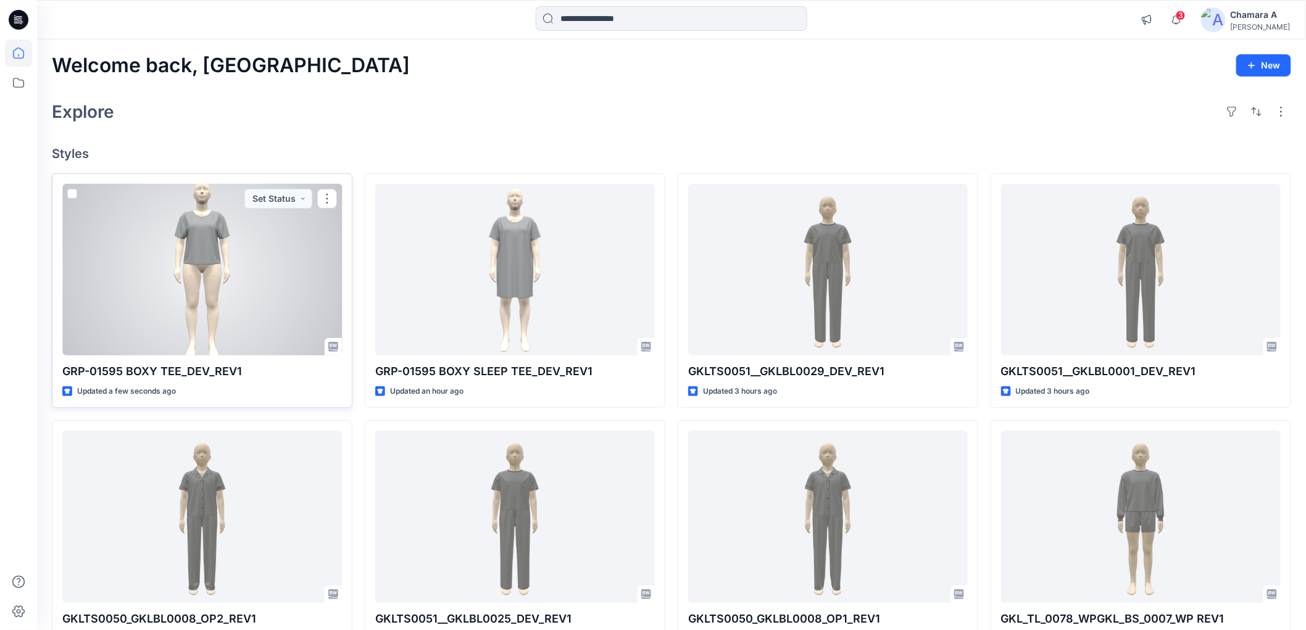
click at [231, 273] on div at bounding box center [202, 270] width 280 height 172
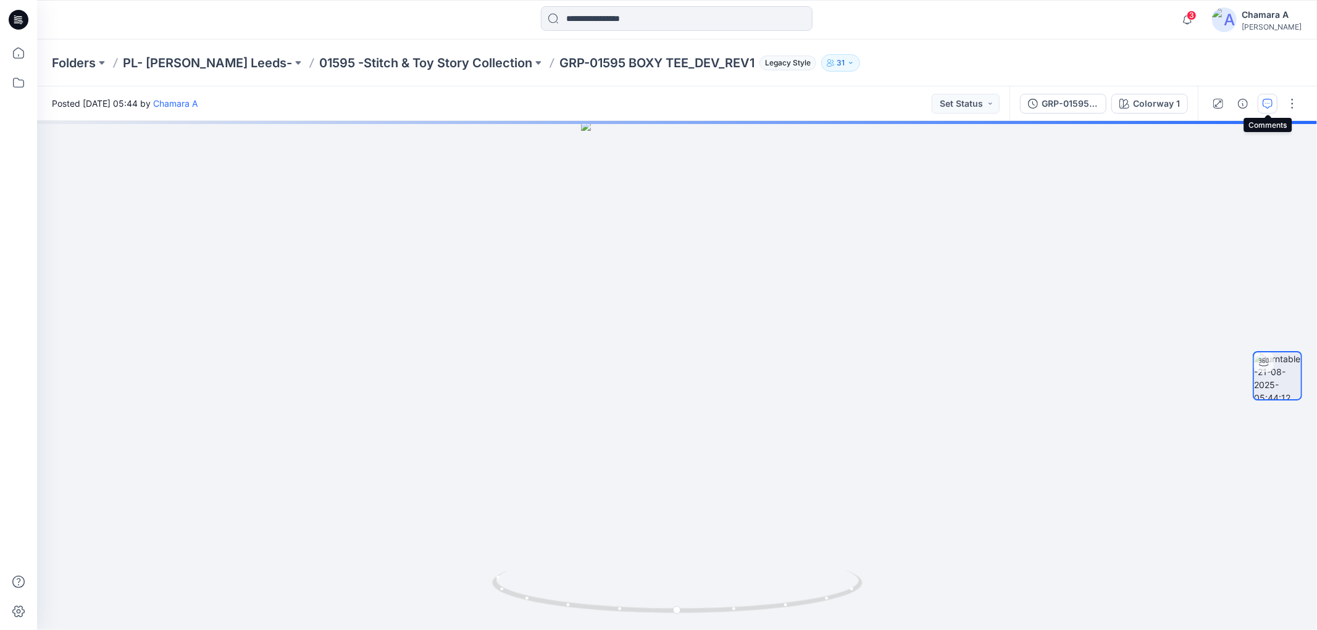
click at [1269, 103] on icon "button" at bounding box center [1267, 104] width 10 height 10
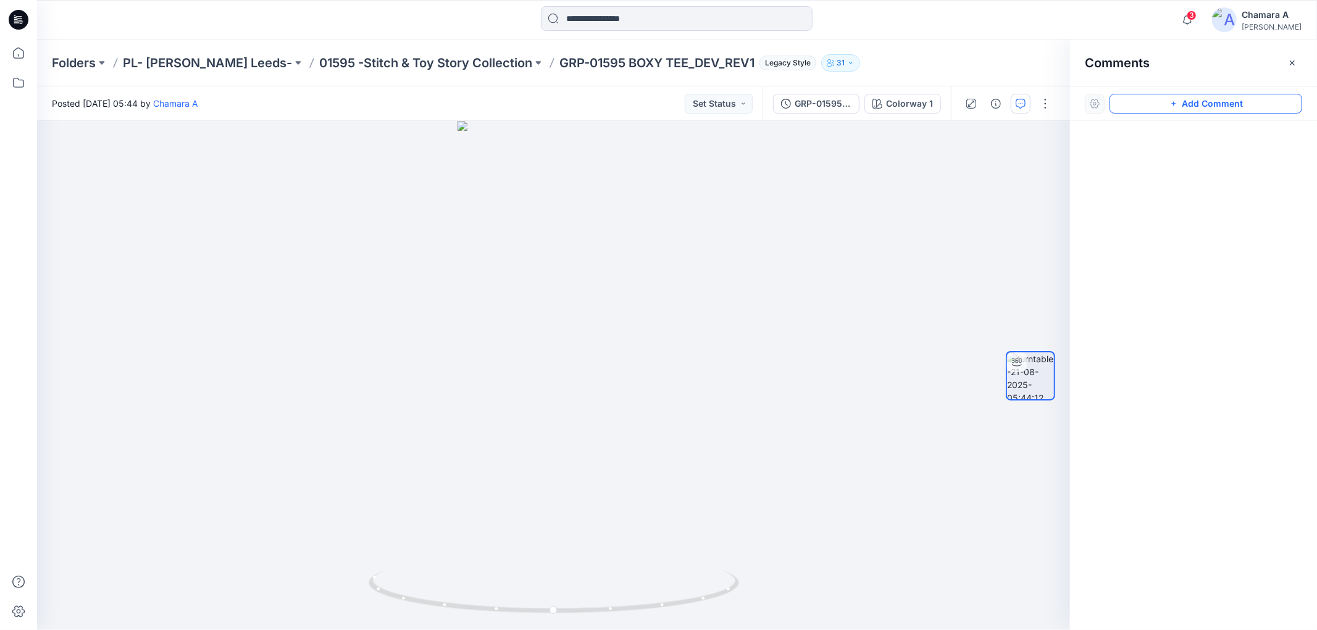
click at [1139, 112] on button "Add Comment" at bounding box center [1205, 104] width 193 height 20
click at [561, 258] on div "1" at bounding box center [553, 375] width 1033 height 509
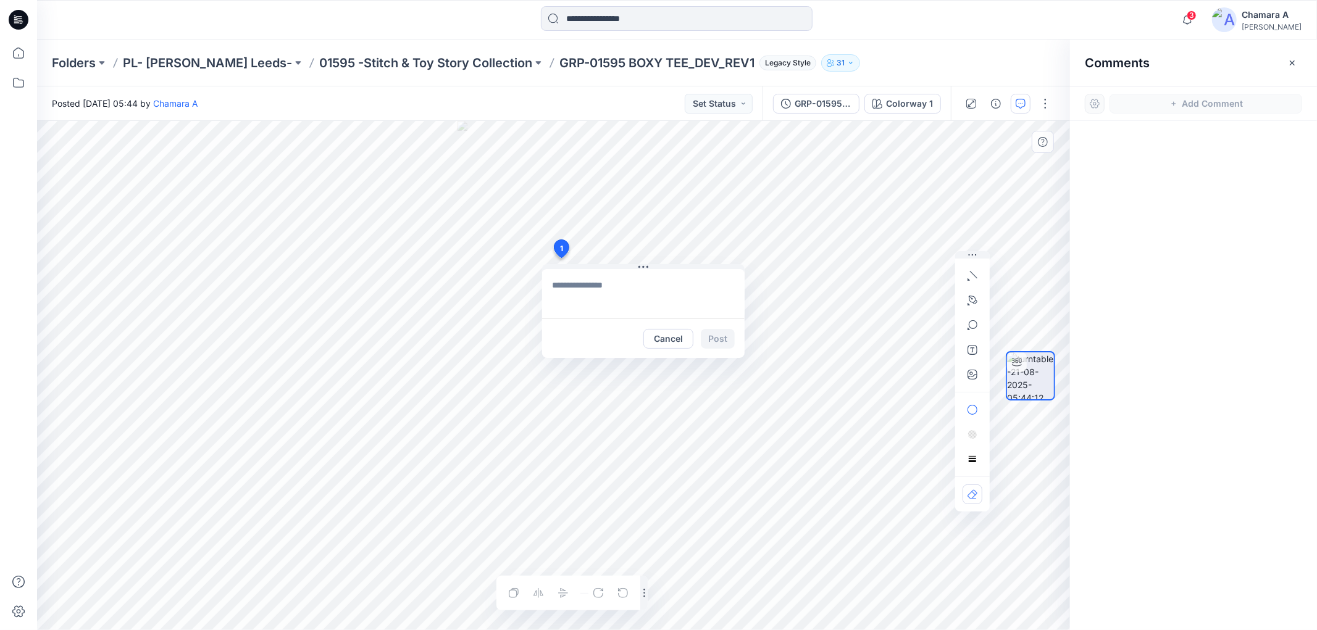
type textarea "**********"
click at [725, 336] on button "Post" at bounding box center [718, 339] width 34 height 20
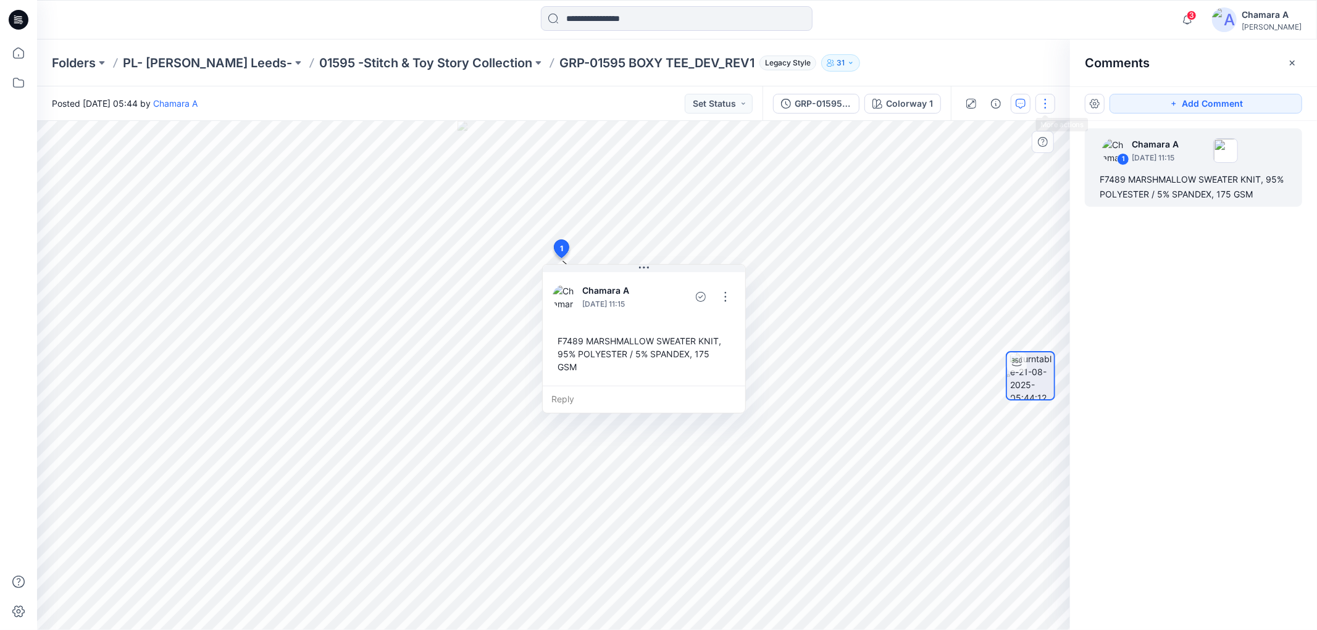
click at [1041, 100] on button "button" at bounding box center [1045, 104] width 20 height 20
click at [1014, 125] on button "Edit" at bounding box center [994, 131] width 114 height 23
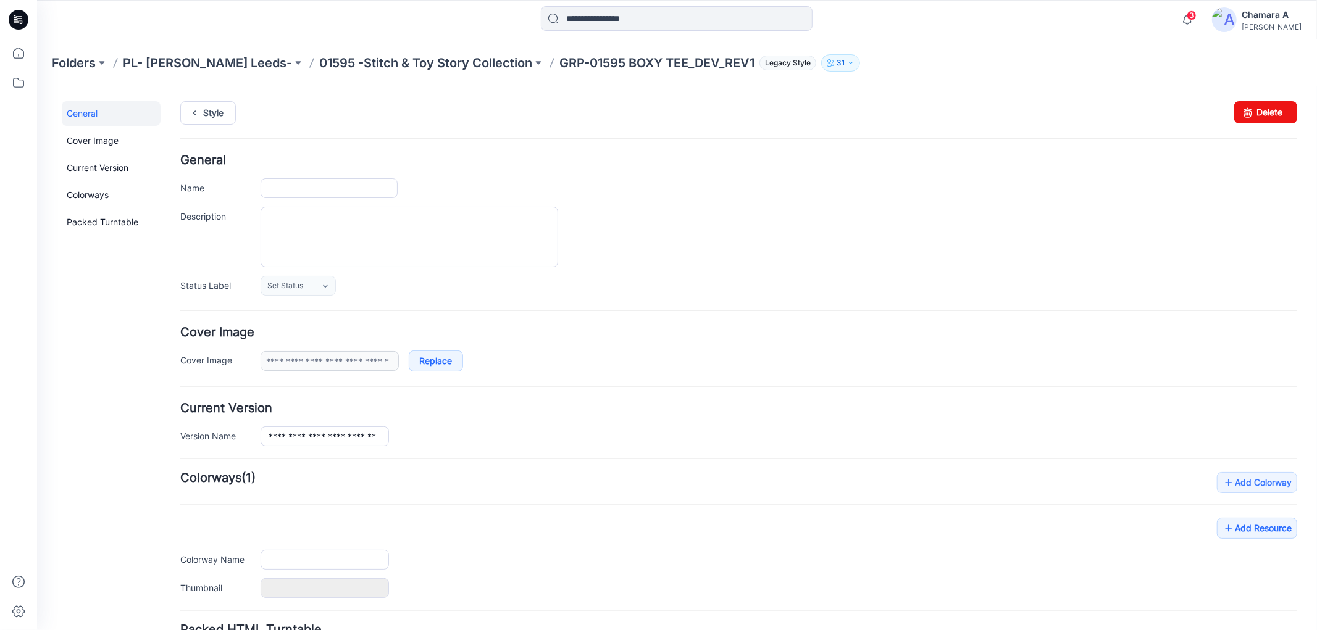
type input "**********"
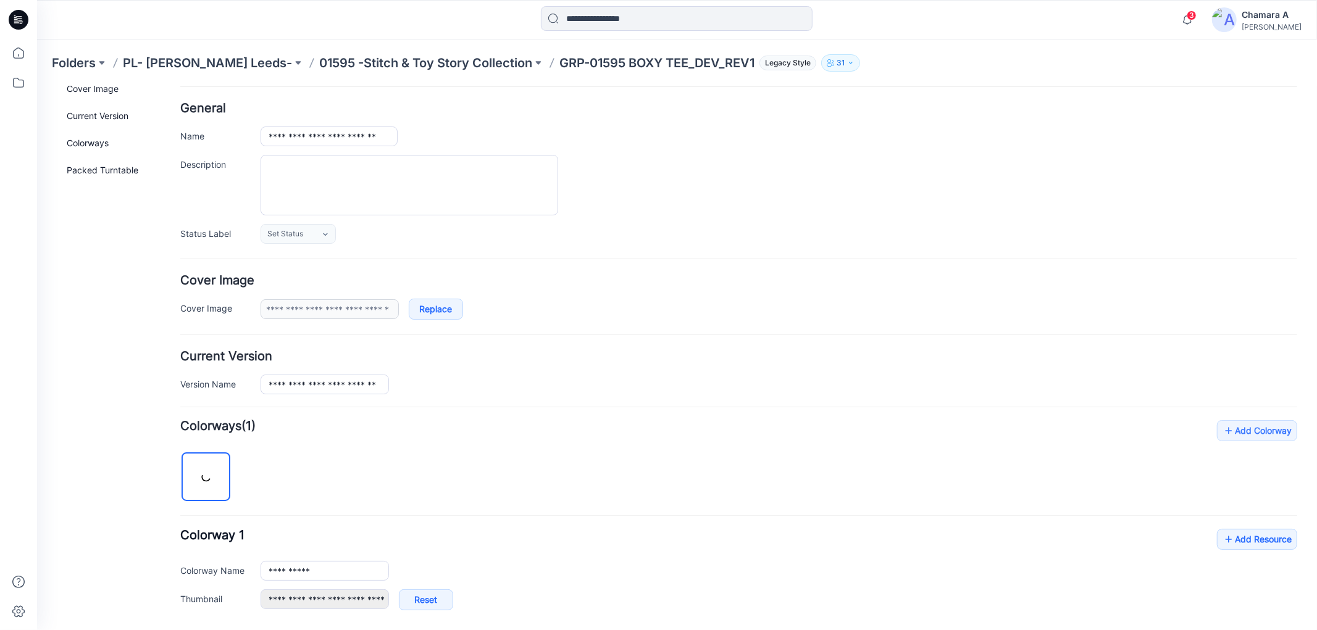
scroll to position [249, 0]
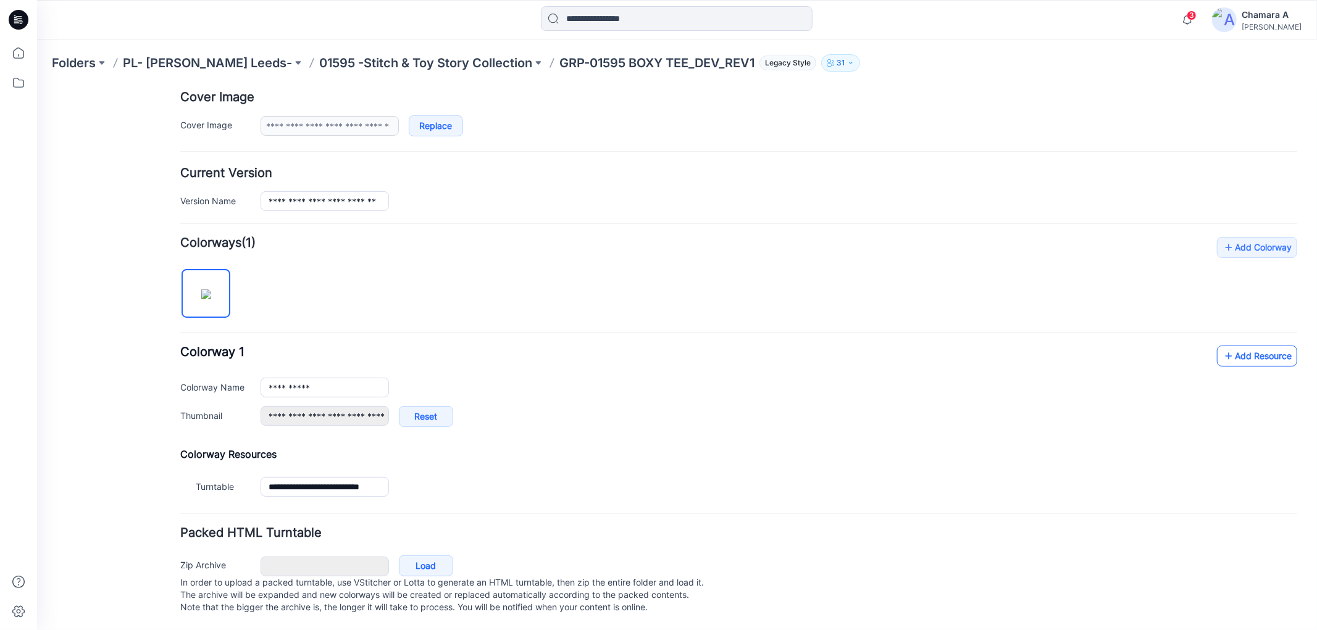
click at [1225, 345] on link "Add Resource" at bounding box center [1256, 355] width 80 height 21
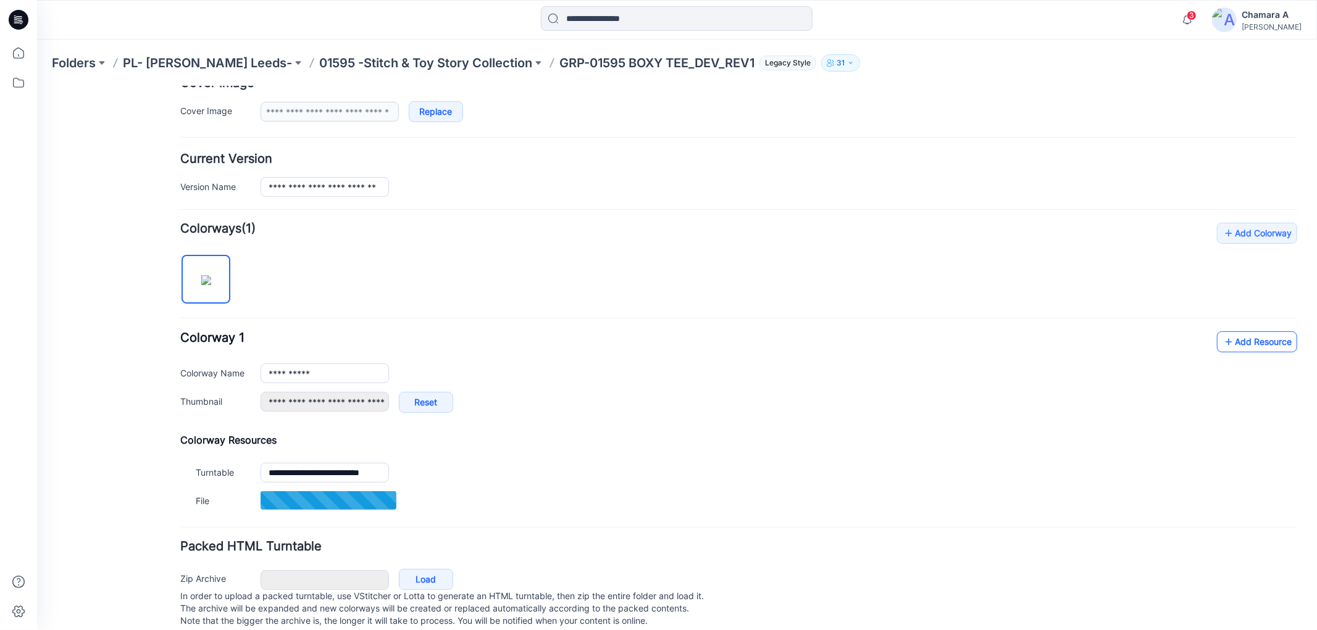
click at [1248, 344] on link "Add Resource" at bounding box center [1256, 341] width 80 height 21
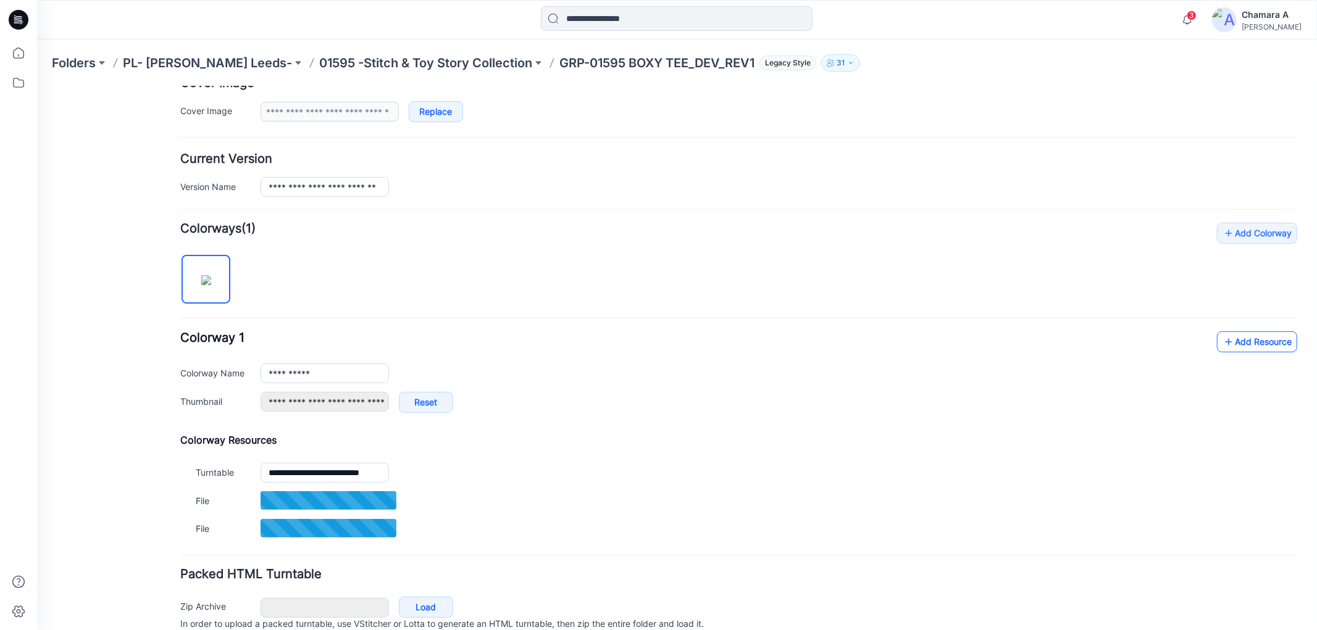
click at [1247, 347] on link "Add Resource" at bounding box center [1256, 341] width 80 height 21
click at [1216, 346] on link "Add Resource" at bounding box center [1256, 341] width 80 height 21
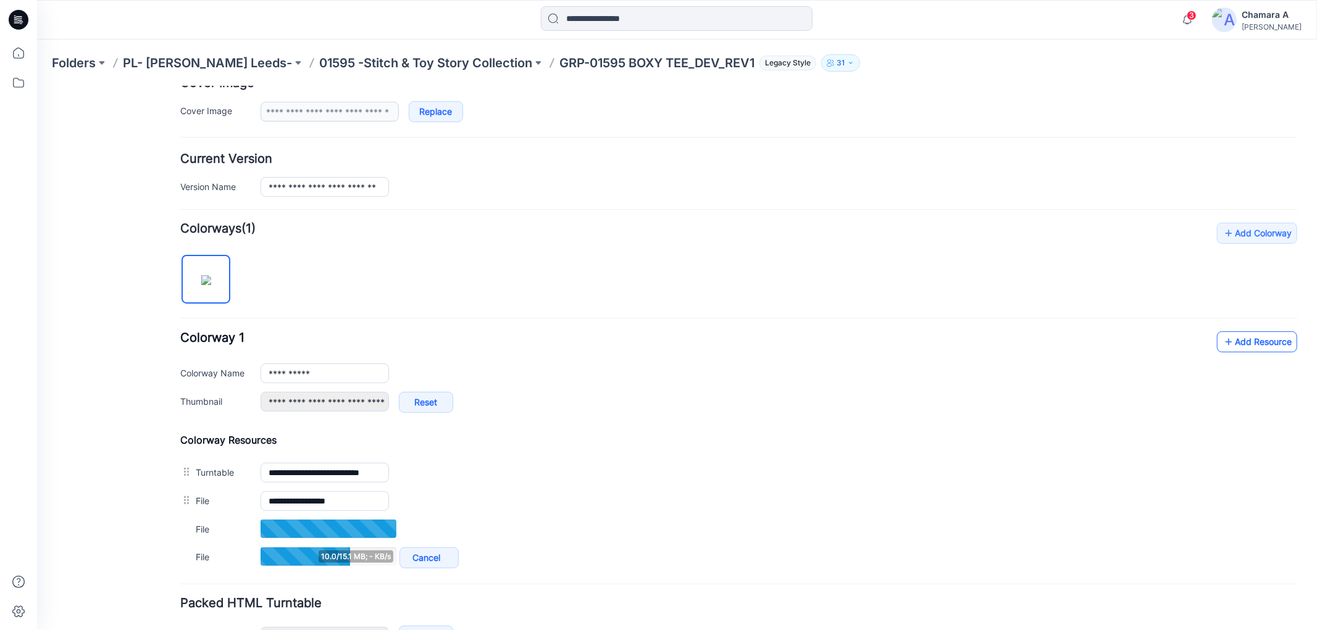
click at [1257, 338] on link "Add Resource" at bounding box center [1256, 341] width 80 height 21
click at [1246, 340] on link "Add Resource" at bounding box center [1256, 341] width 80 height 21
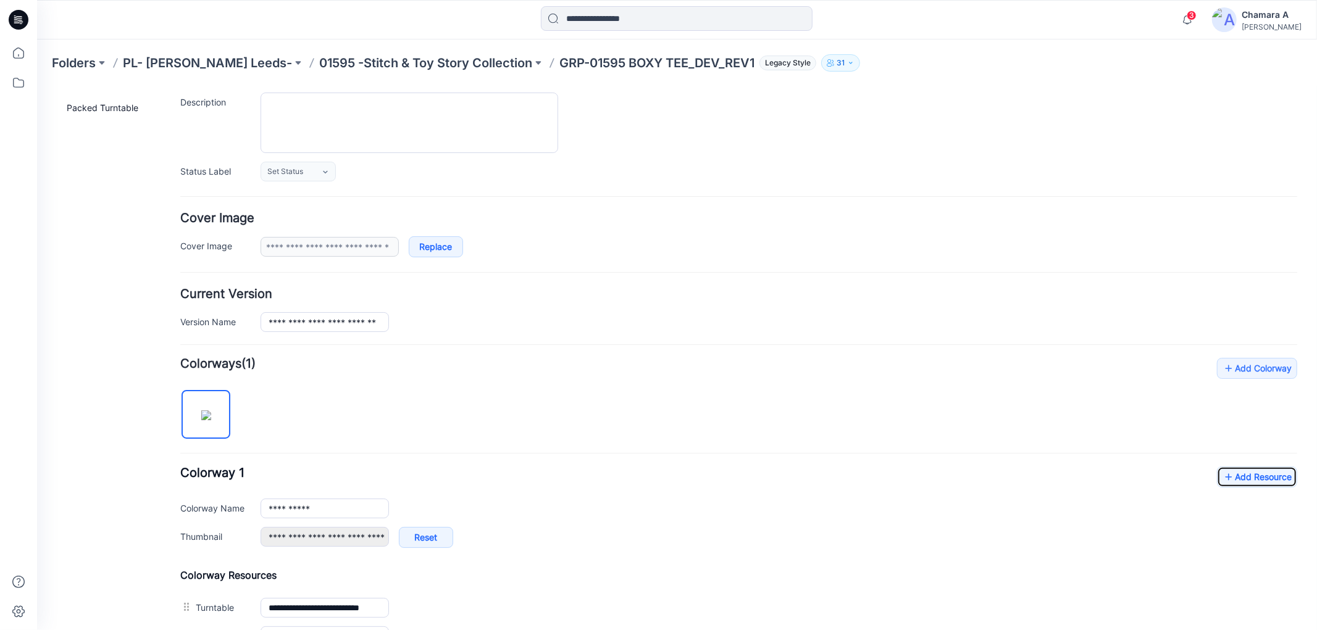
scroll to position [0, 0]
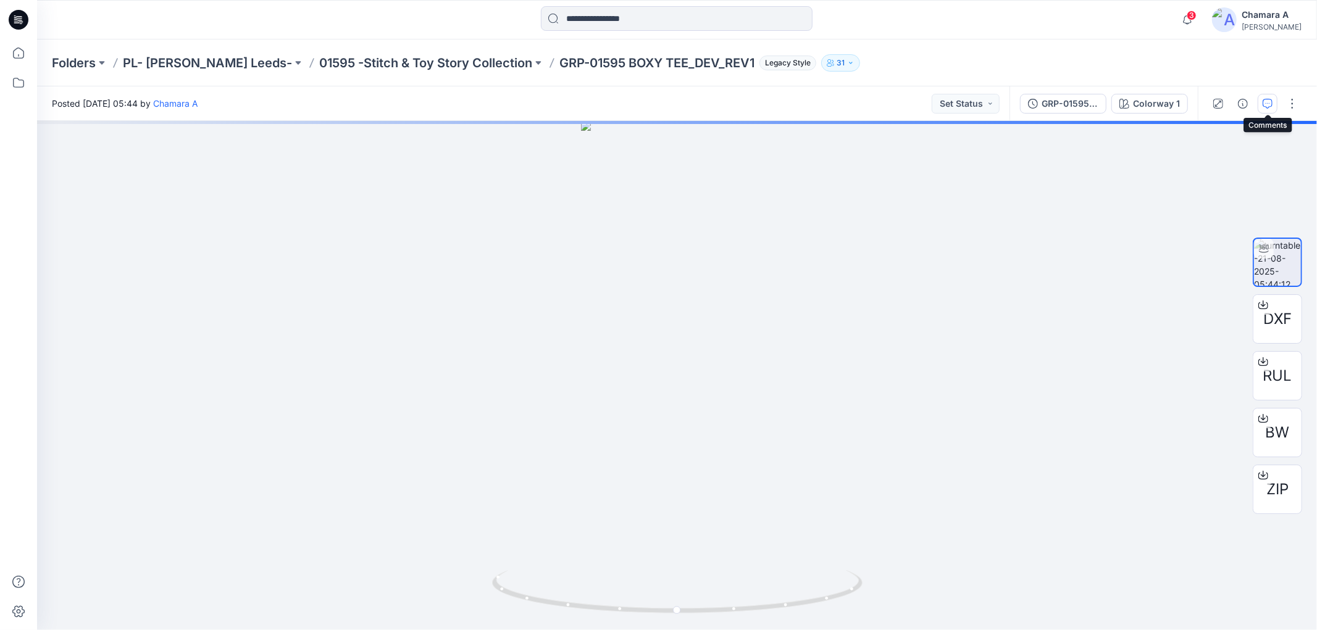
click at [1261, 100] on button "button" at bounding box center [1267, 104] width 20 height 20
click at [1266, 106] on icon "button" at bounding box center [1267, 104] width 10 height 10
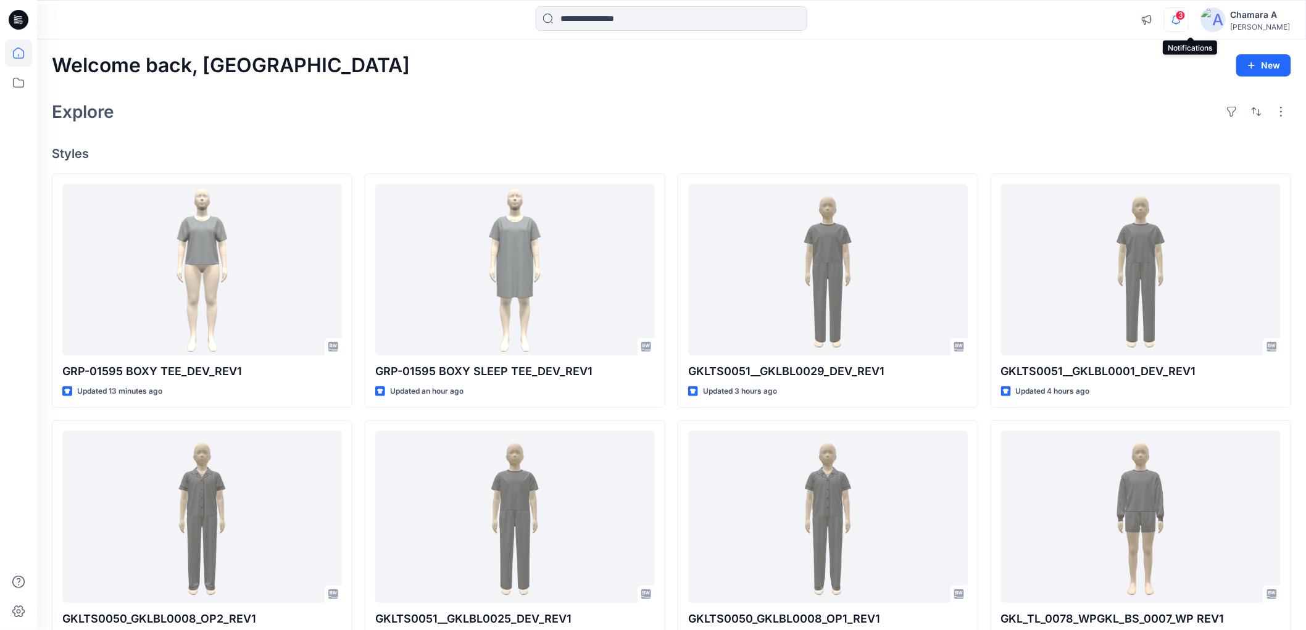
click at [1188, 23] on icon "button" at bounding box center [1176, 19] width 23 height 25
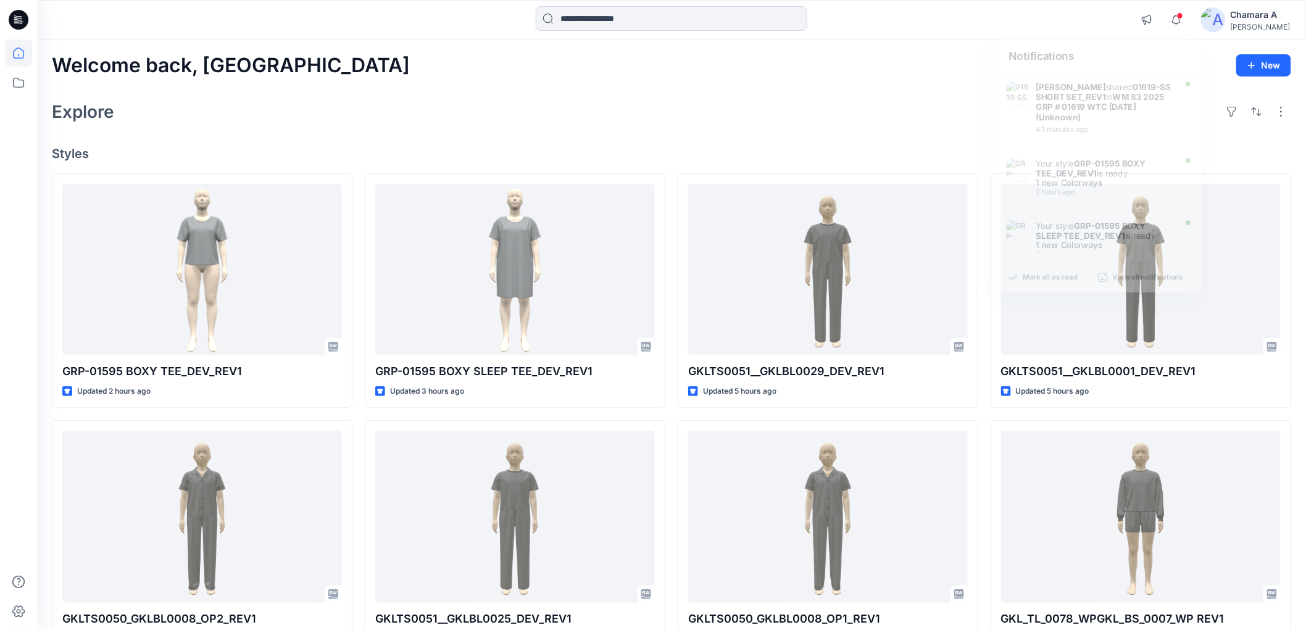
click at [307, 97] on div "Explore" at bounding box center [672, 112] width 1240 height 30
